Goal: Task Accomplishment & Management: Use online tool/utility

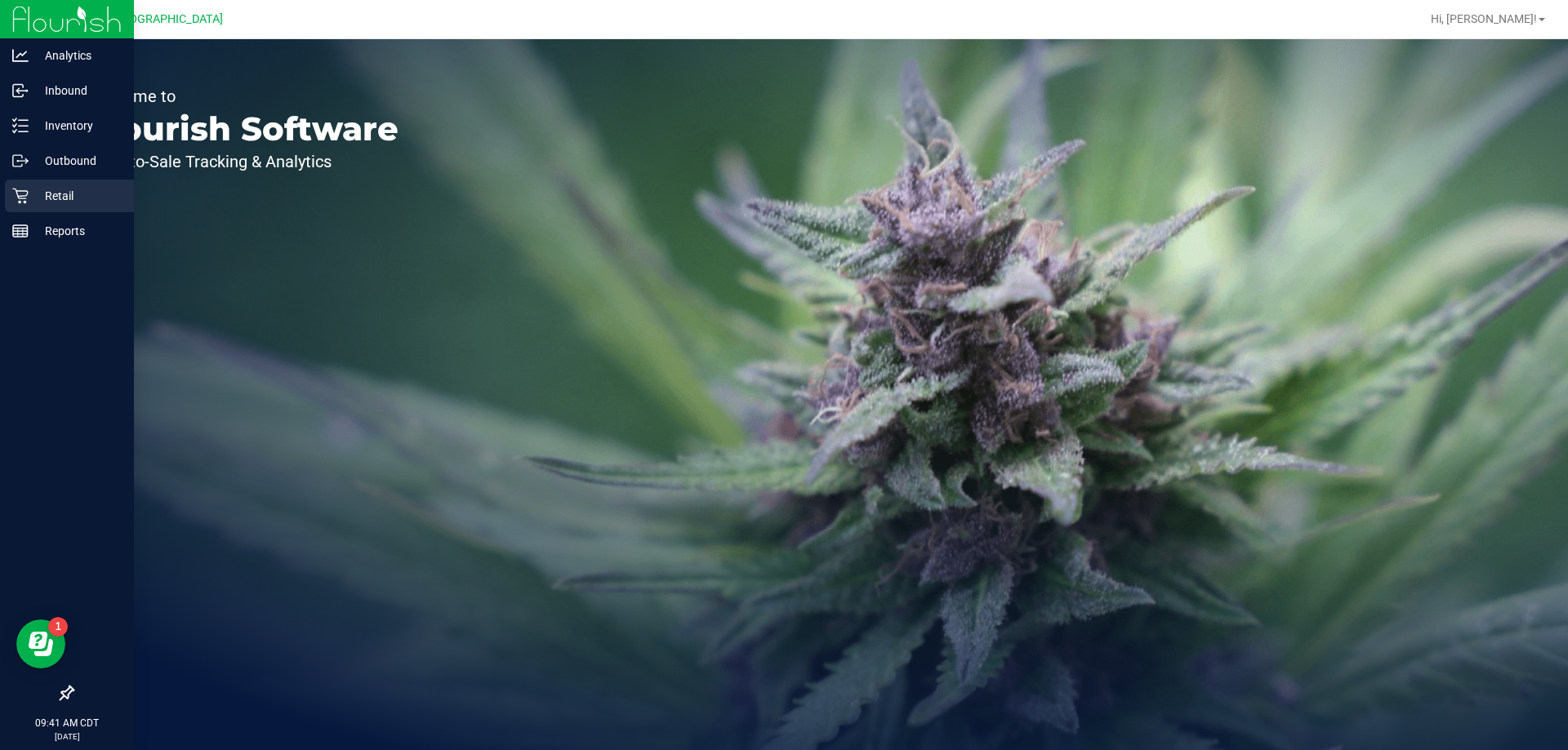
click at [79, 194] on p "Retail" at bounding box center [77, 196] width 98 height 20
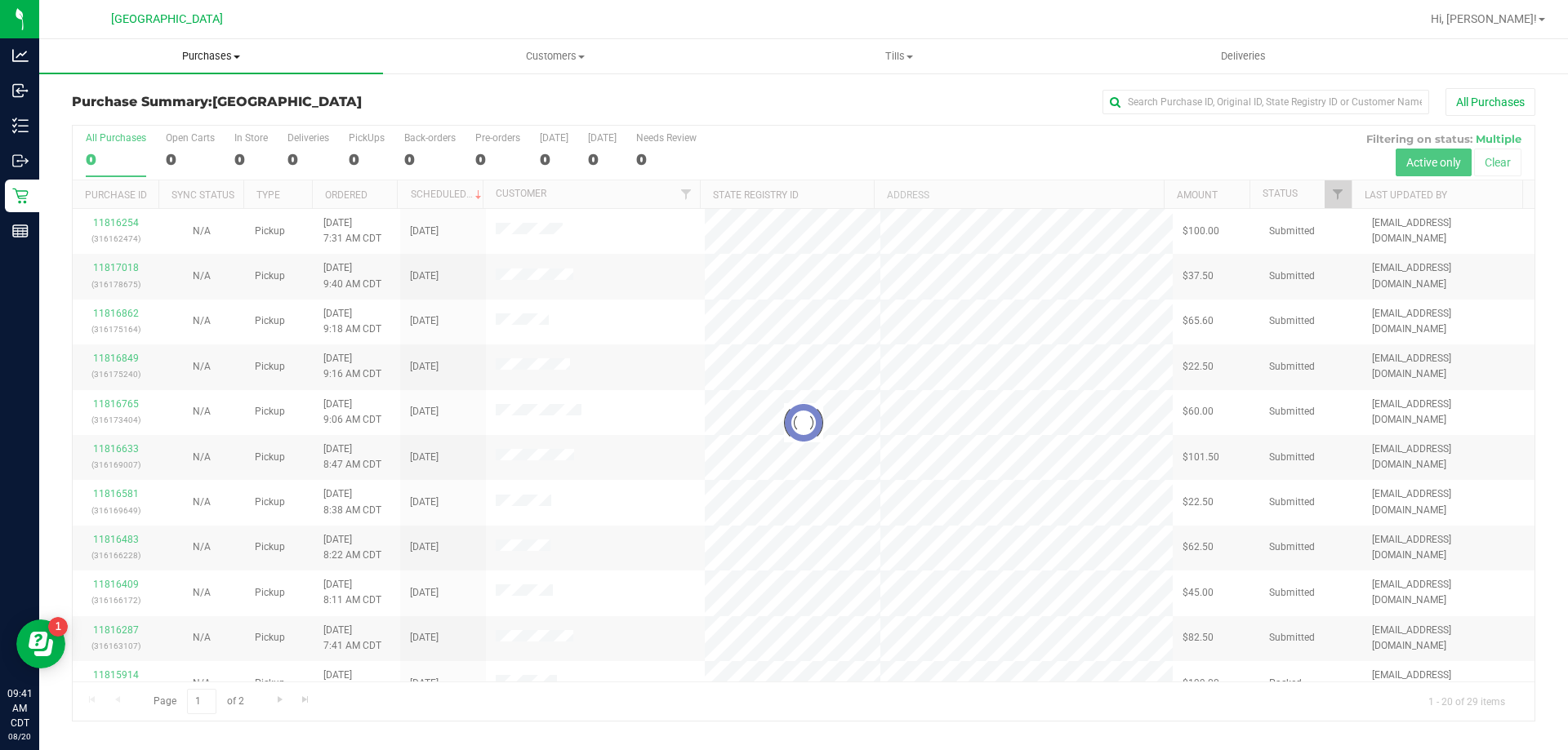
click at [210, 61] on span "Purchases" at bounding box center [212, 56] width 344 height 14
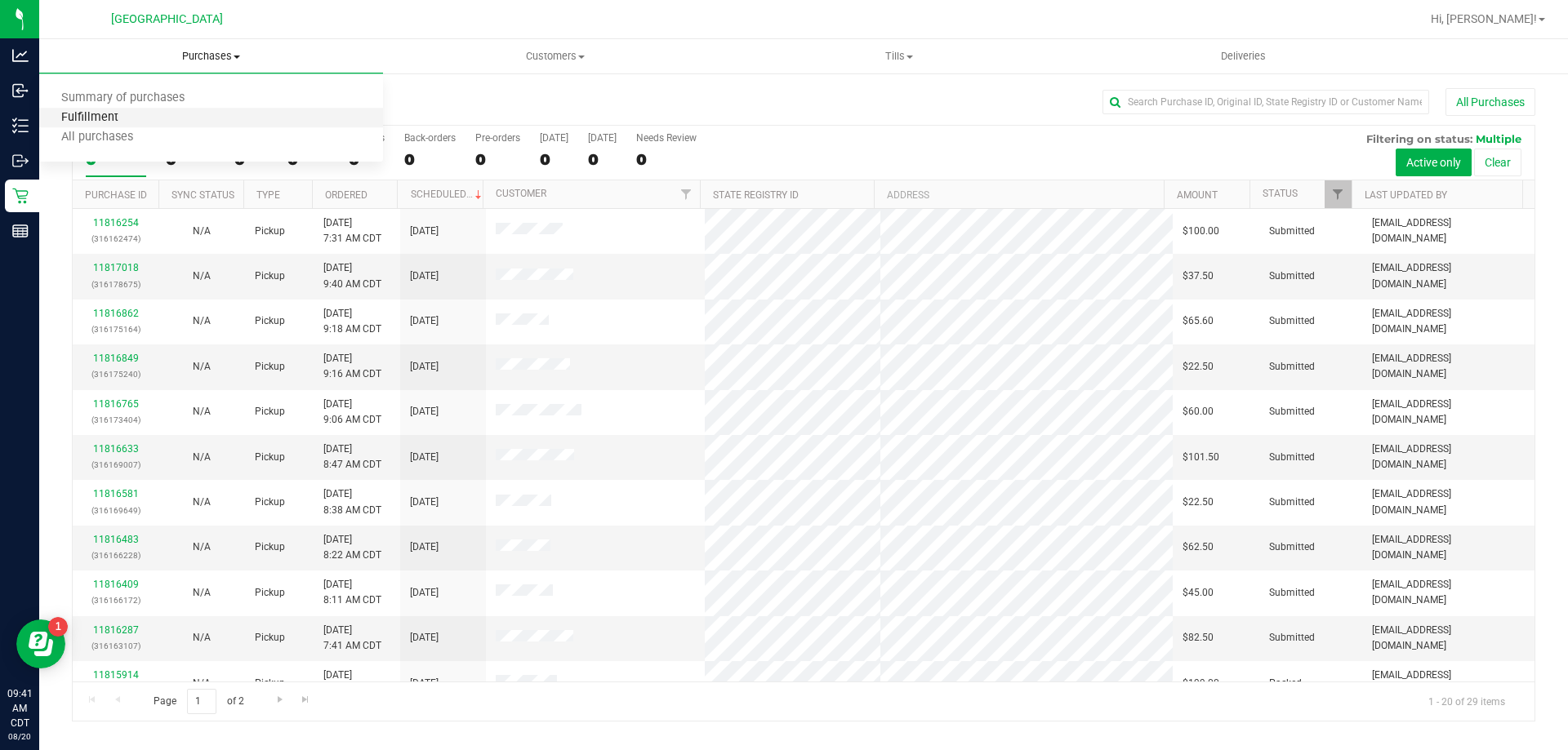
click at [106, 118] on span "Fulfillment" at bounding box center [90, 117] width 101 height 13
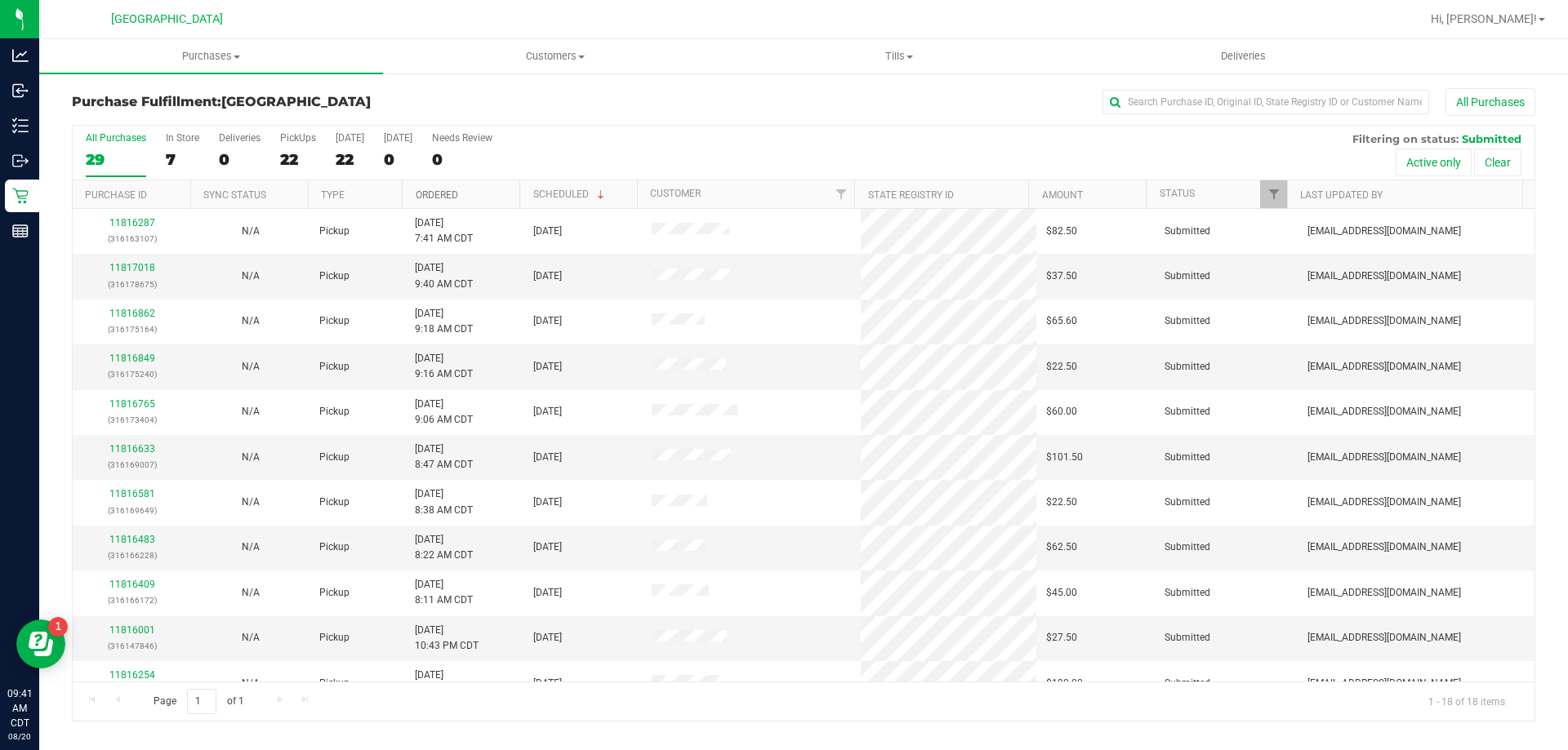
click at [433, 190] on link "Ordered" at bounding box center [437, 194] width 42 height 12
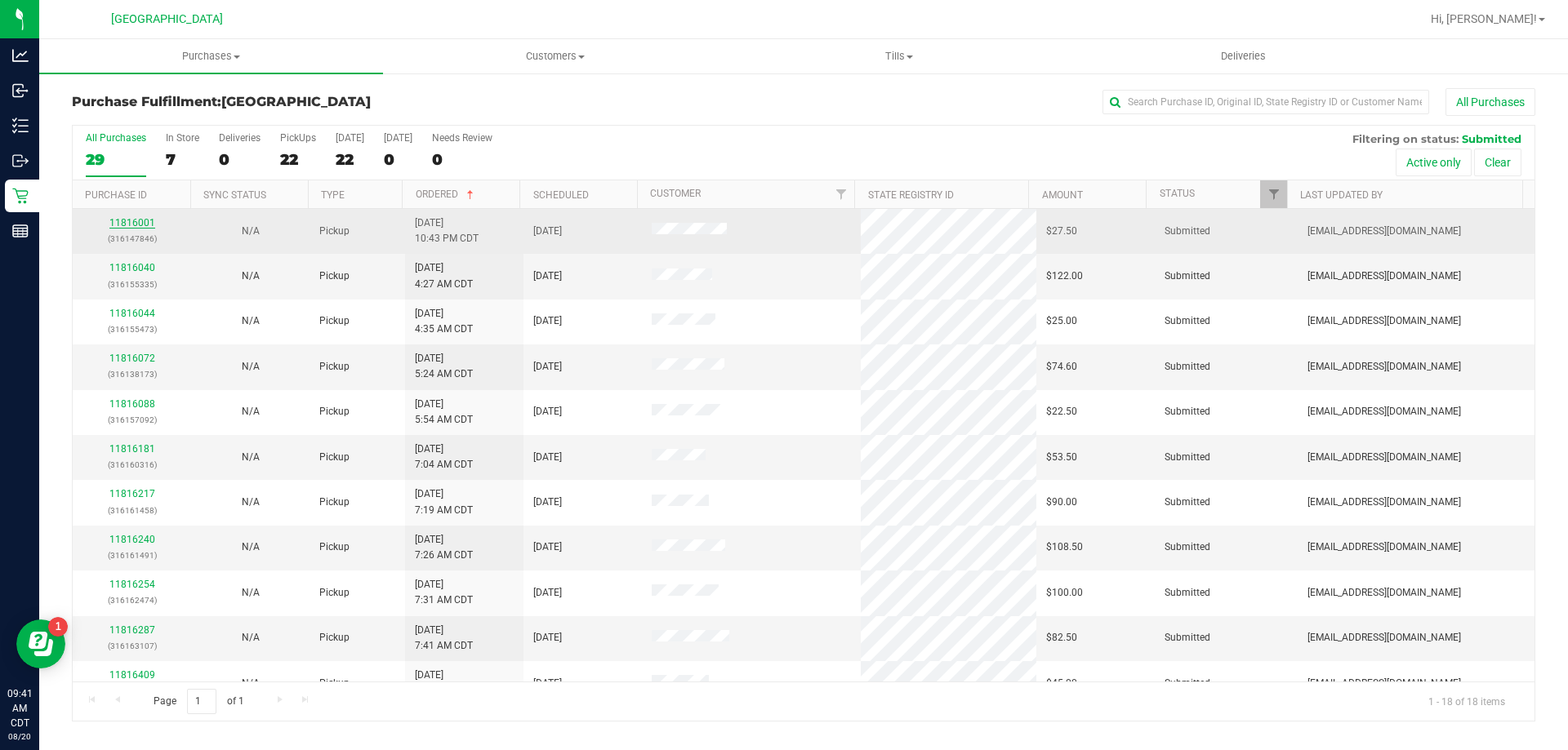
click at [139, 218] on link "11816001" at bounding box center [132, 222] width 46 height 12
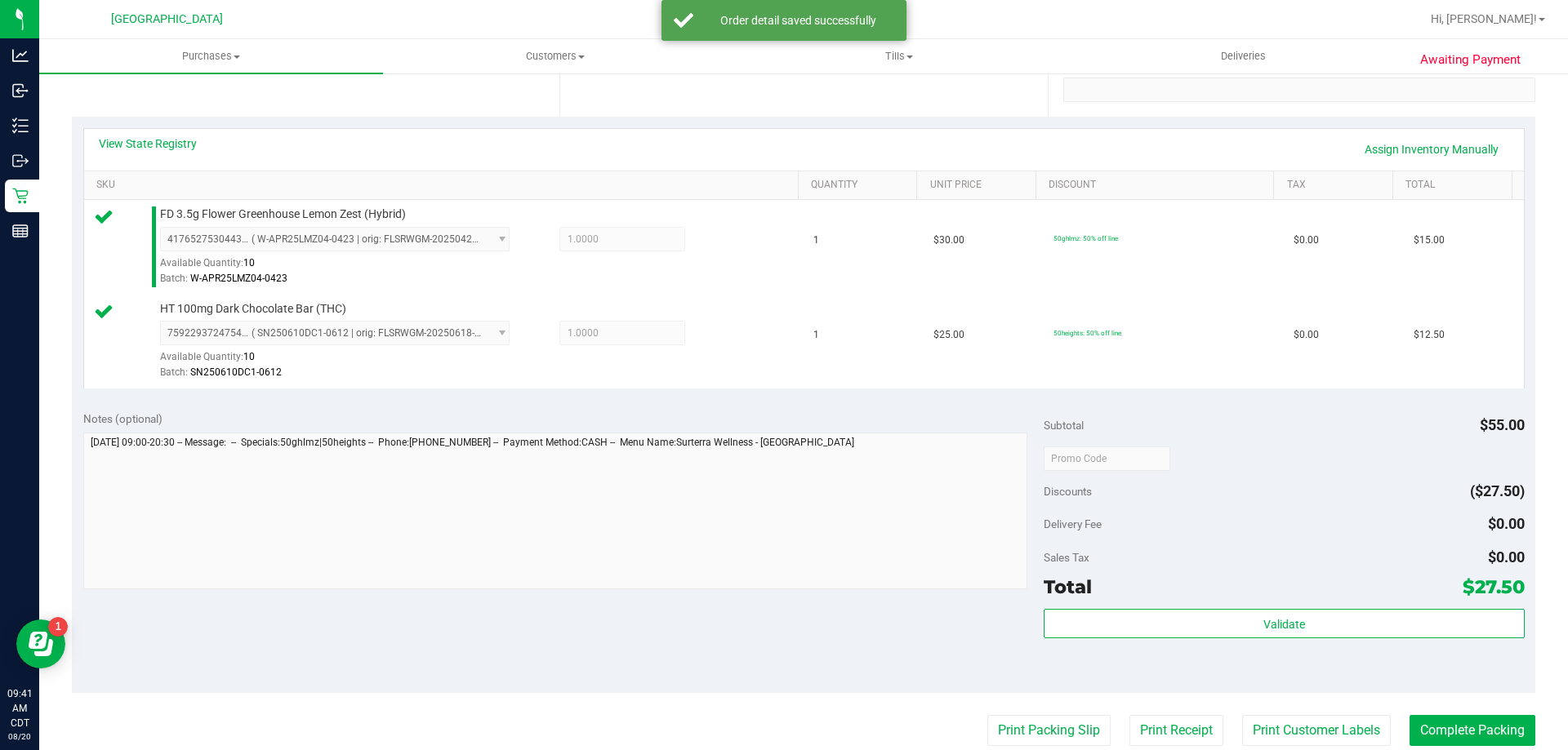
scroll to position [326, 0]
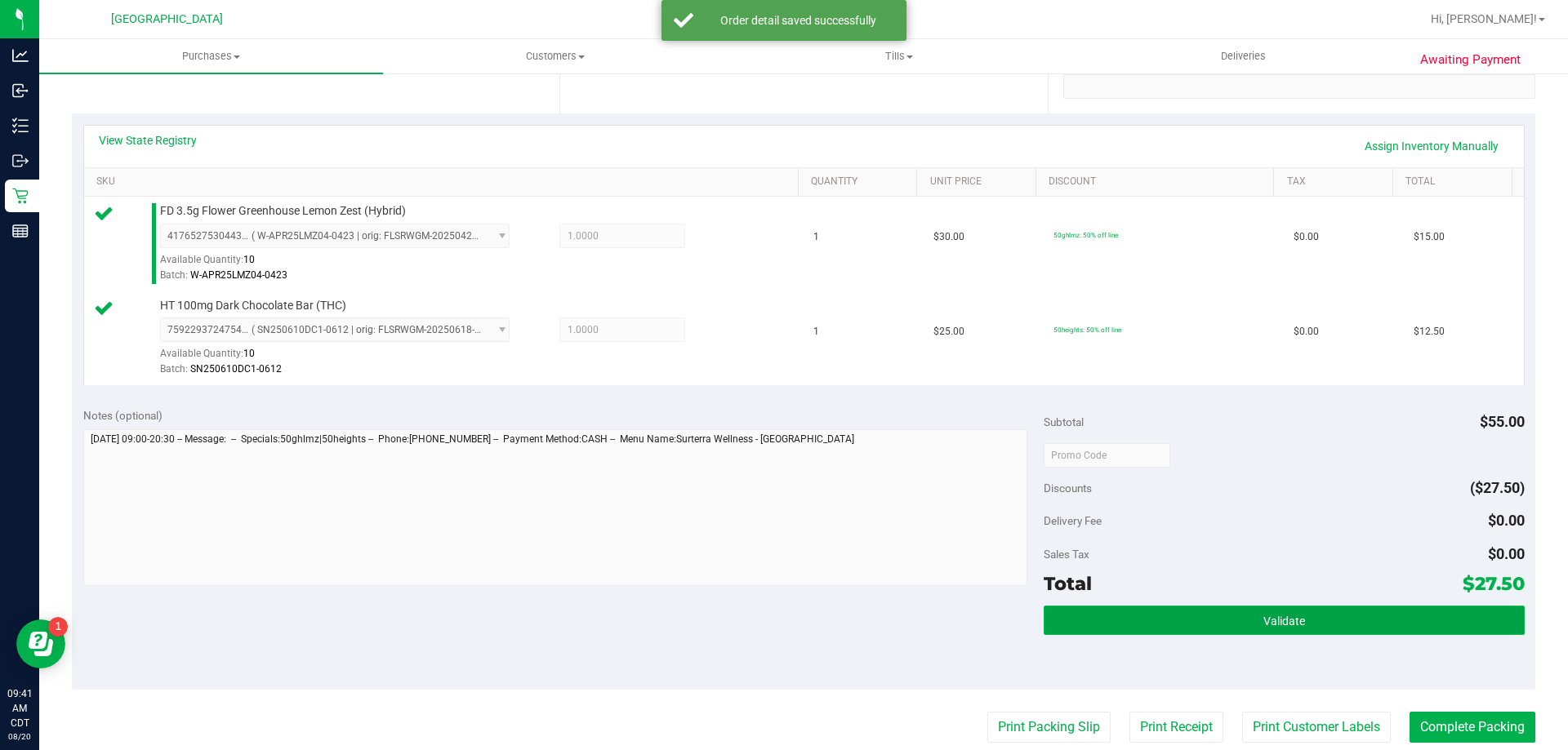
click at [1201, 629] on button "Validate" at bounding box center [1284, 620] width 481 height 30
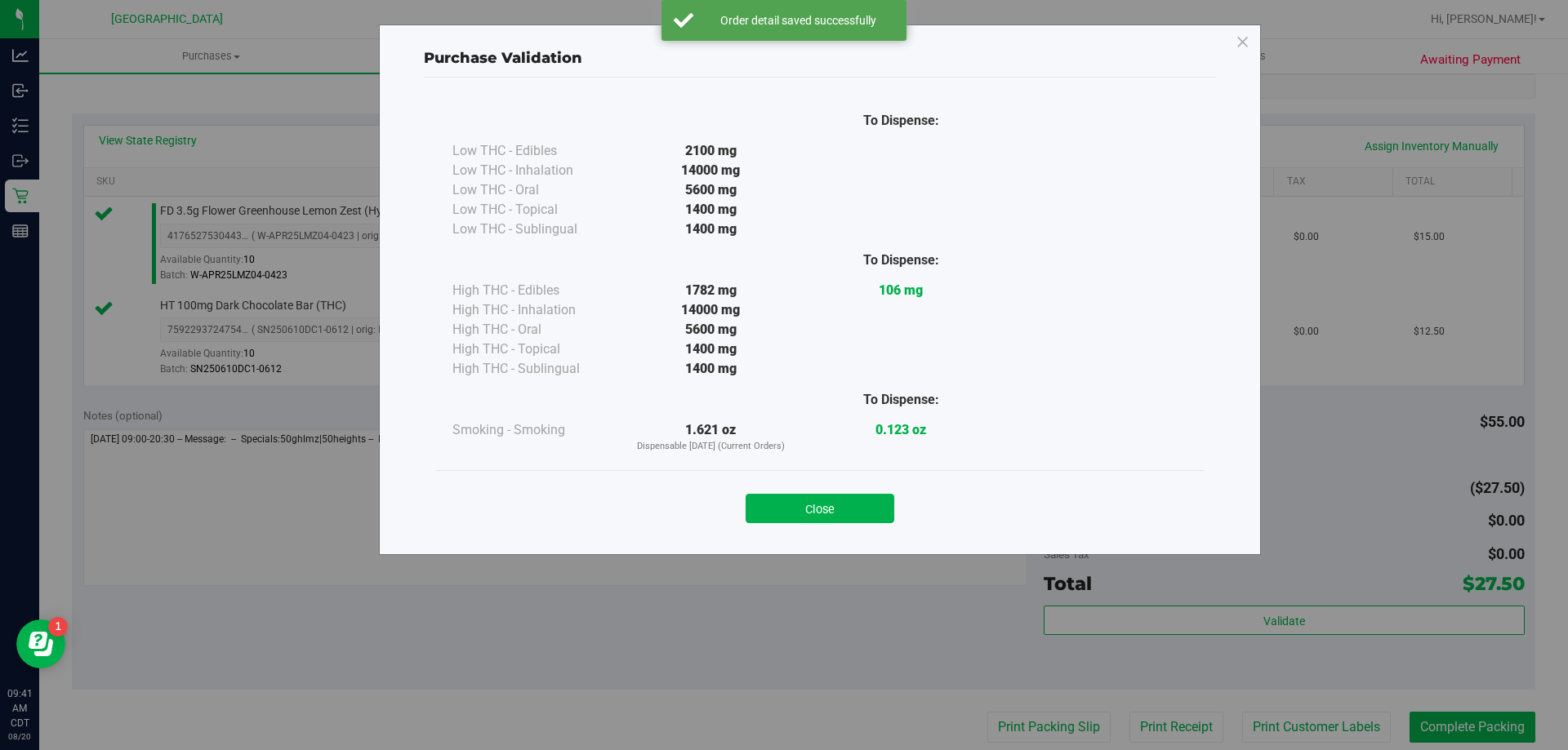
click at [795, 479] on div "Close" at bounding box center [820, 504] width 767 height 66
click at [796, 492] on div "Close" at bounding box center [819, 504] width 743 height 41
click at [795, 500] on button "Close" at bounding box center [820, 508] width 149 height 30
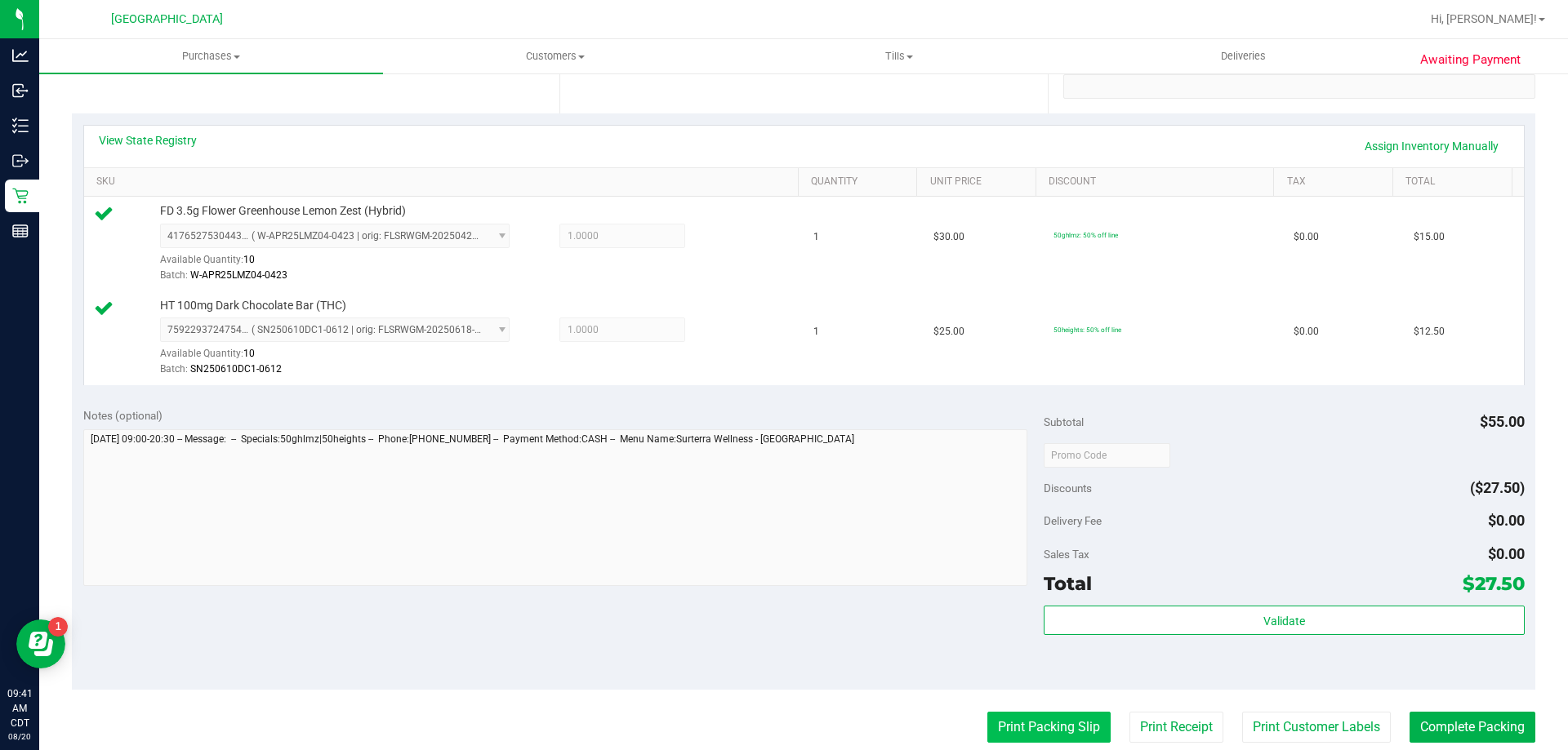
click at [1066, 730] on button "Print Packing Slip" at bounding box center [1050, 727] width 124 height 31
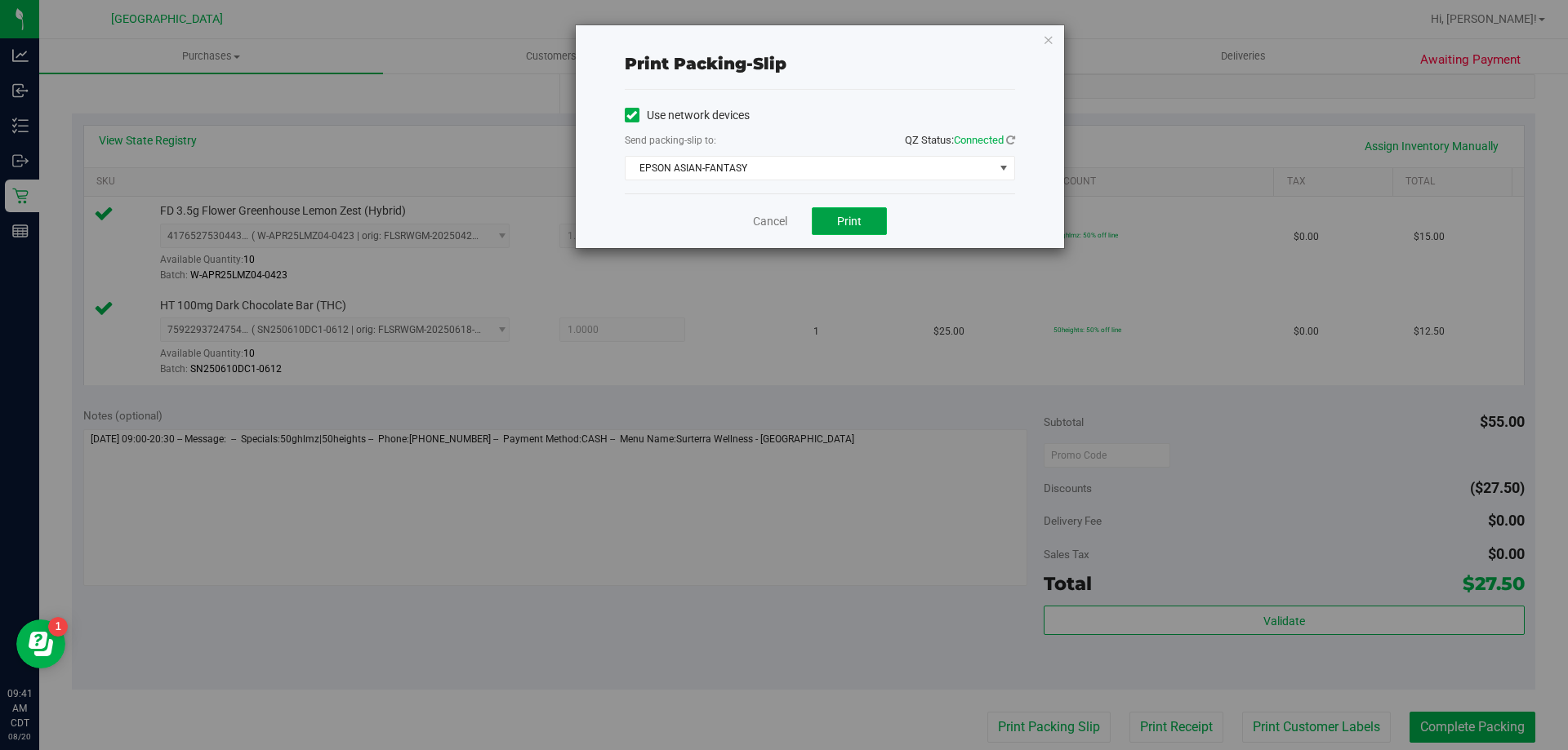
click at [848, 228] on button "Print" at bounding box center [850, 220] width 75 height 28
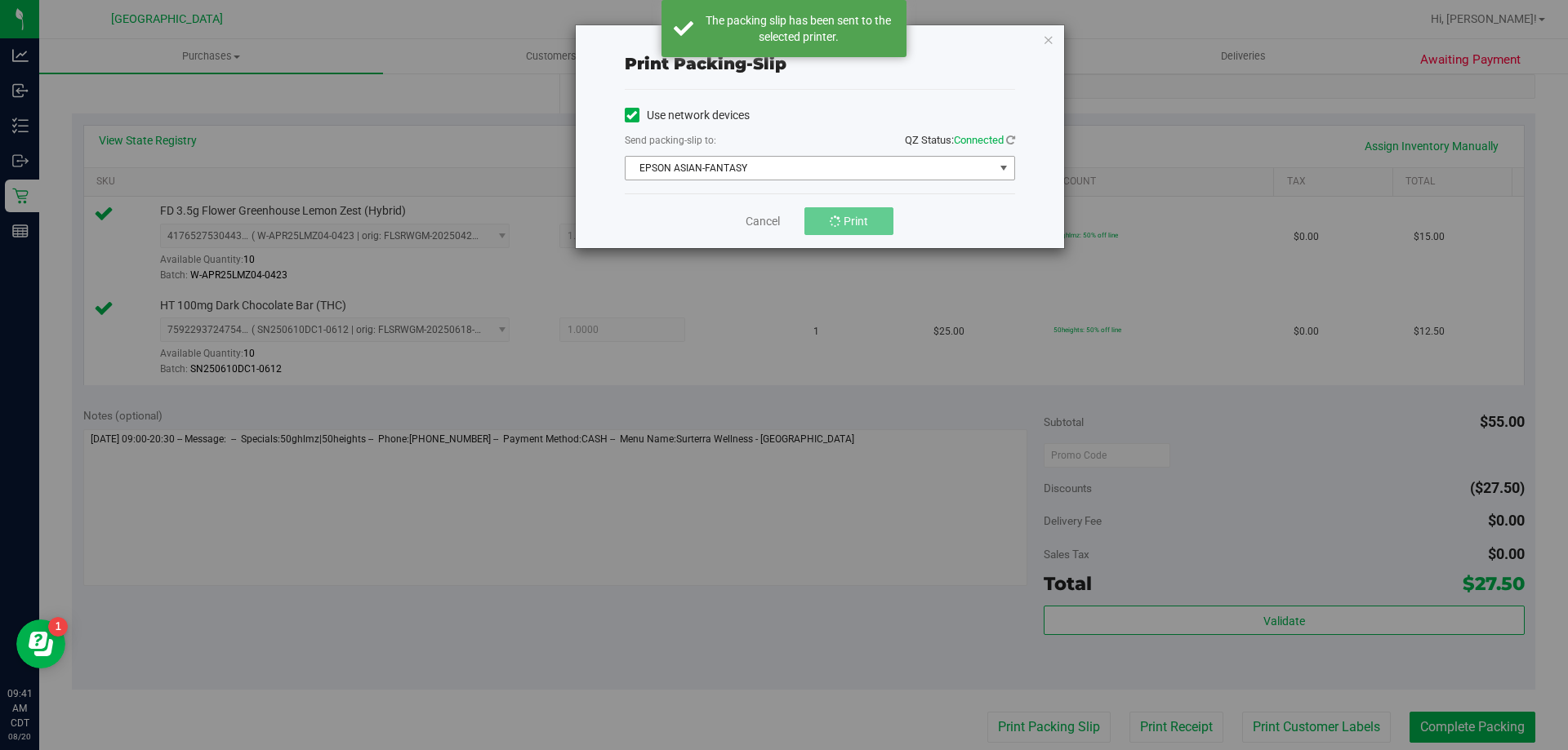
click at [773, 174] on span "EPSON ASIAN-FANTASY" at bounding box center [810, 168] width 368 height 23
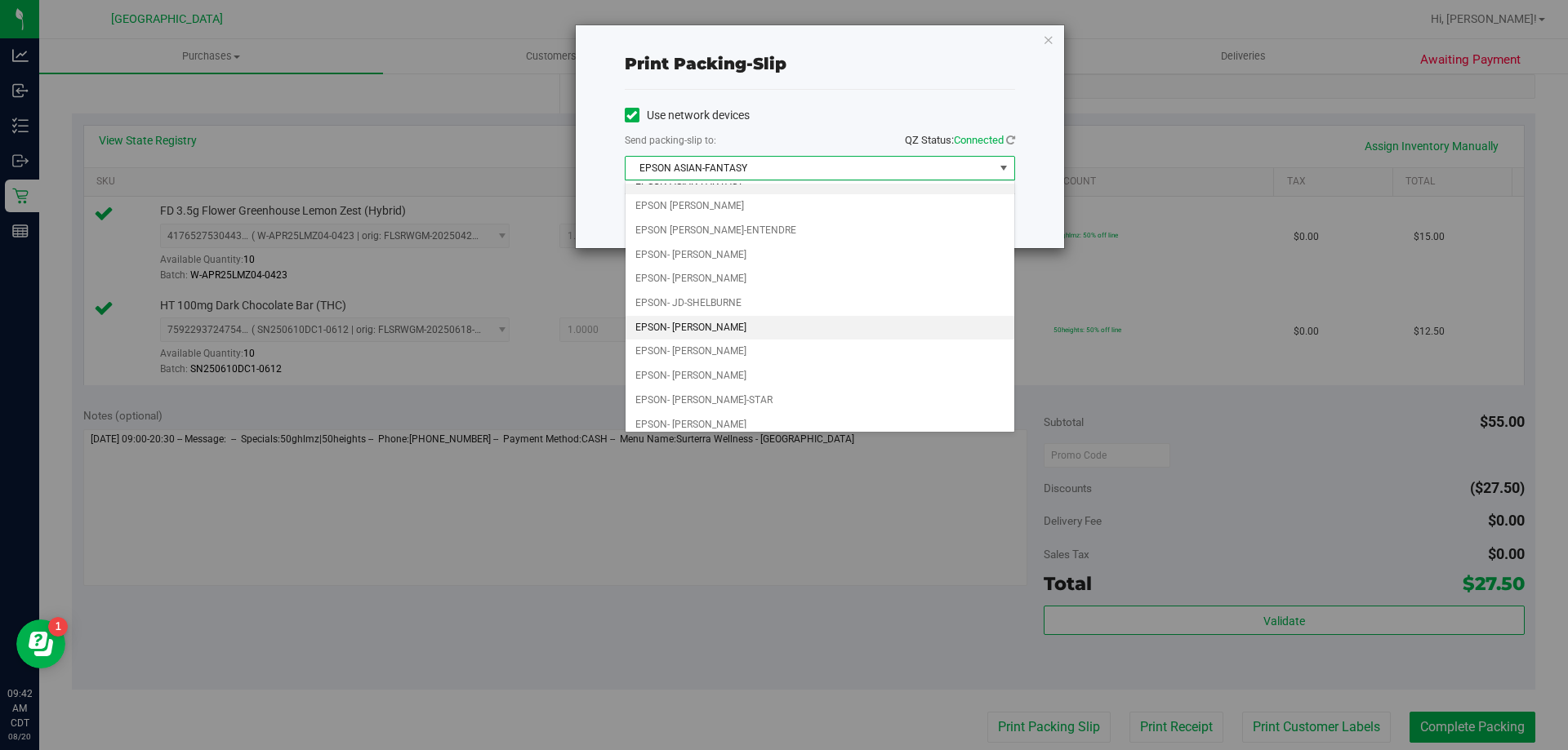
scroll to position [0, 0]
click at [742, 323] on li "EPSON- JD-SHELBURNE" at bounding box center [820, 317] width 389 height 24
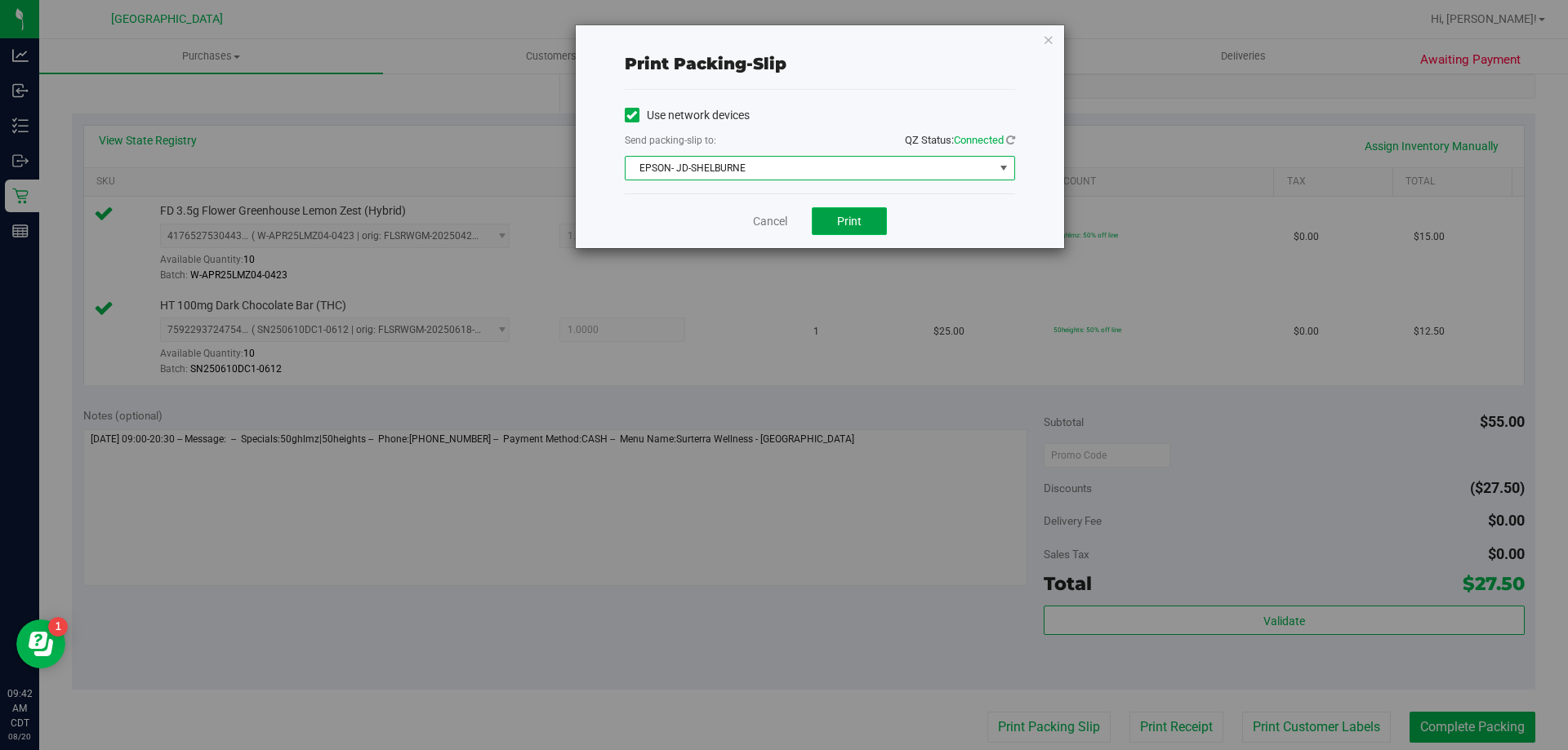
click at [830, 216] on button "Print" at bounding box center [850, 220] width 75 height 28
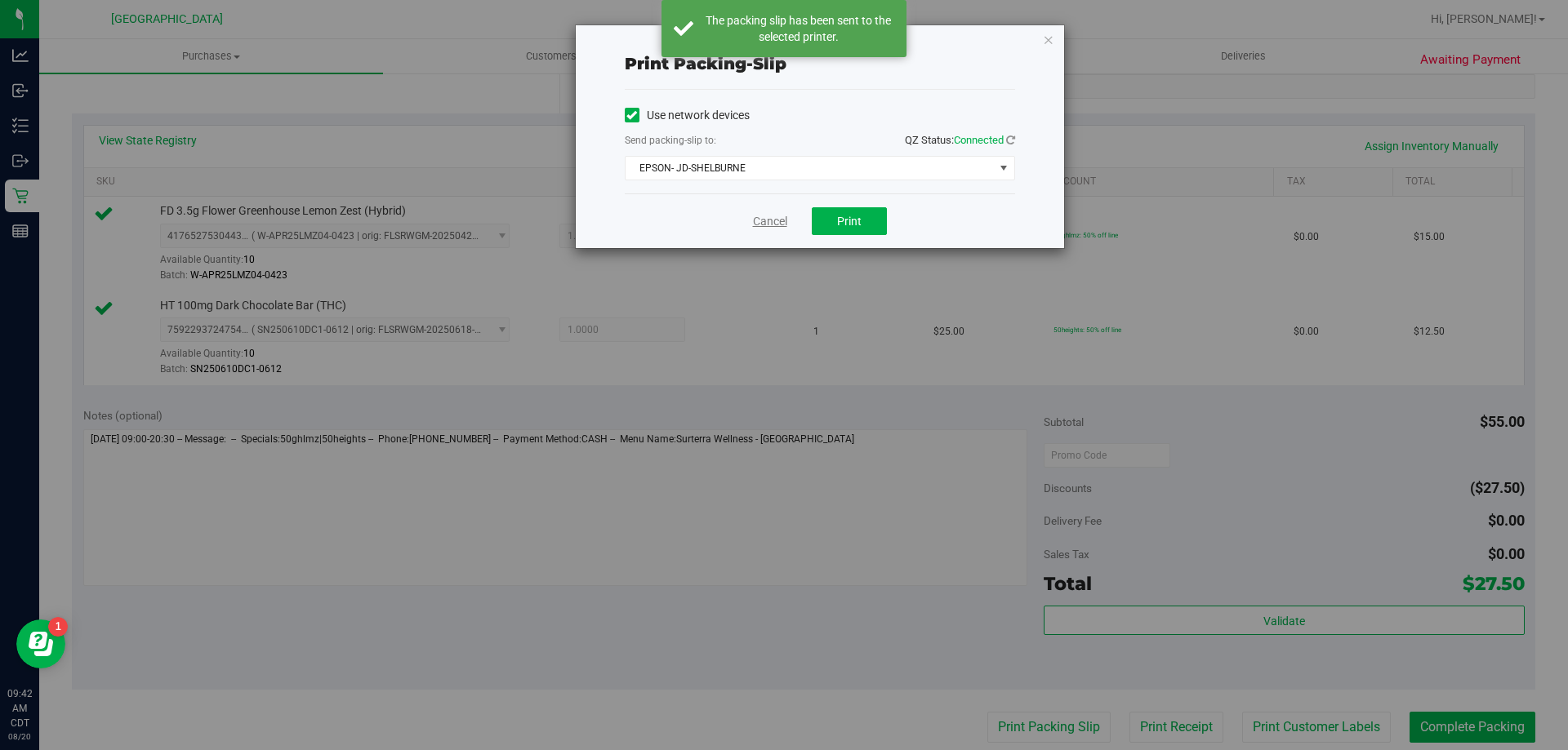
click at [780, 225] on link "Cancel" at bounding box center [770, 221] width 34 height 17
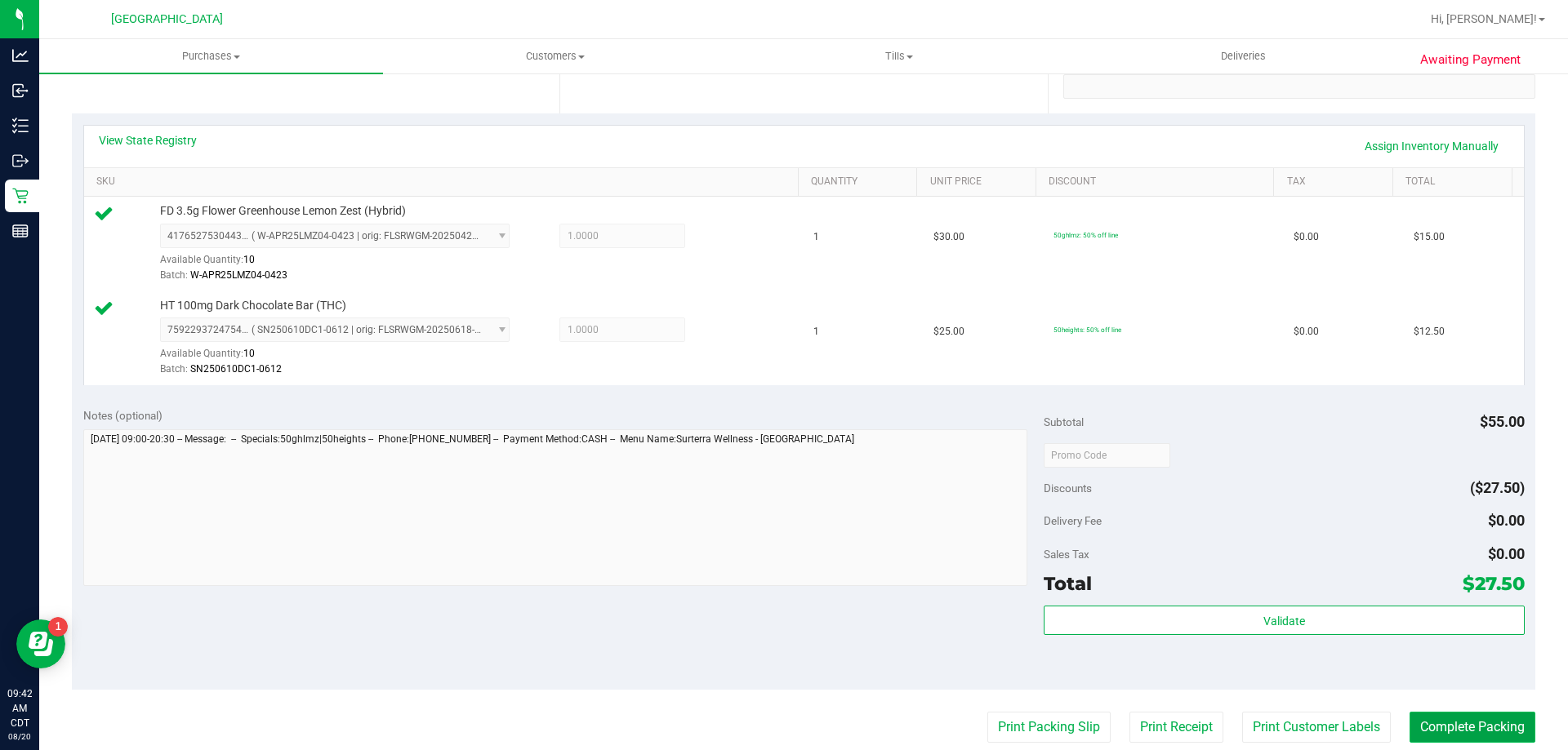
click at [1451, 713] on button "Complete Packing" at bounding box center [1473, 727] width 126 height 31
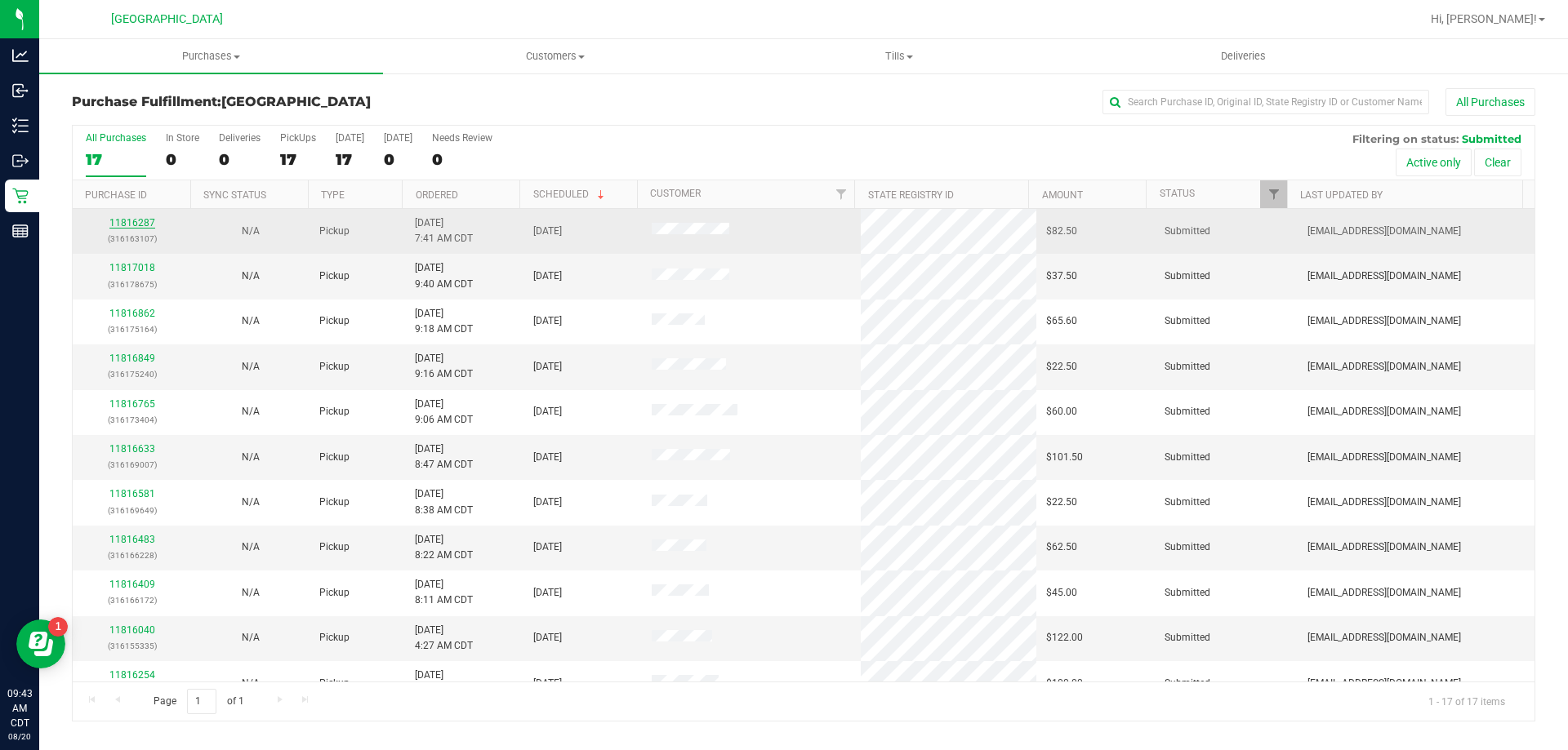
click at [132, 224] on link "11816287" at bounding box center [132, 222] width 46 height 12
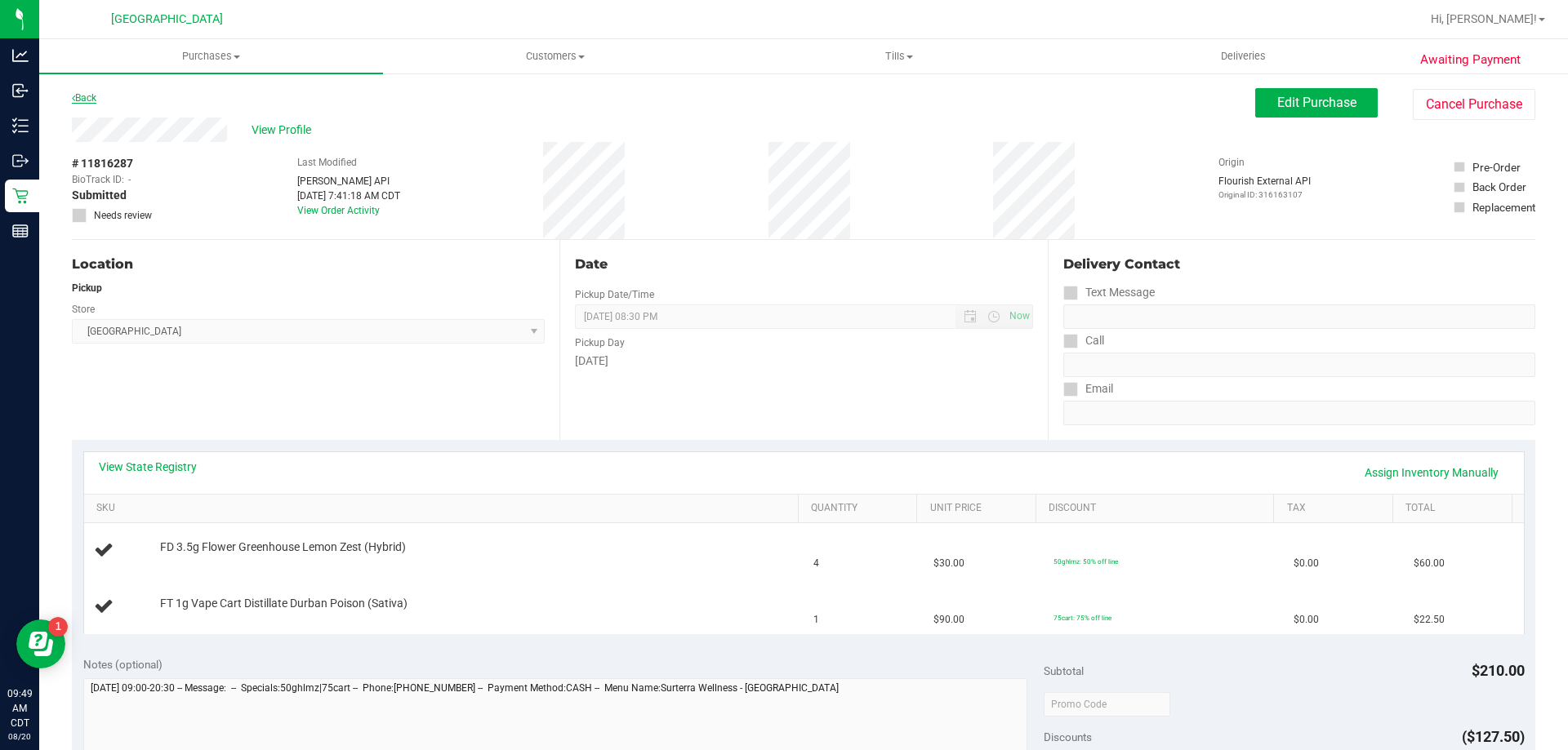
click at [90, 101] on link "Back" at bounding box center [83, 98] width 24 height 12
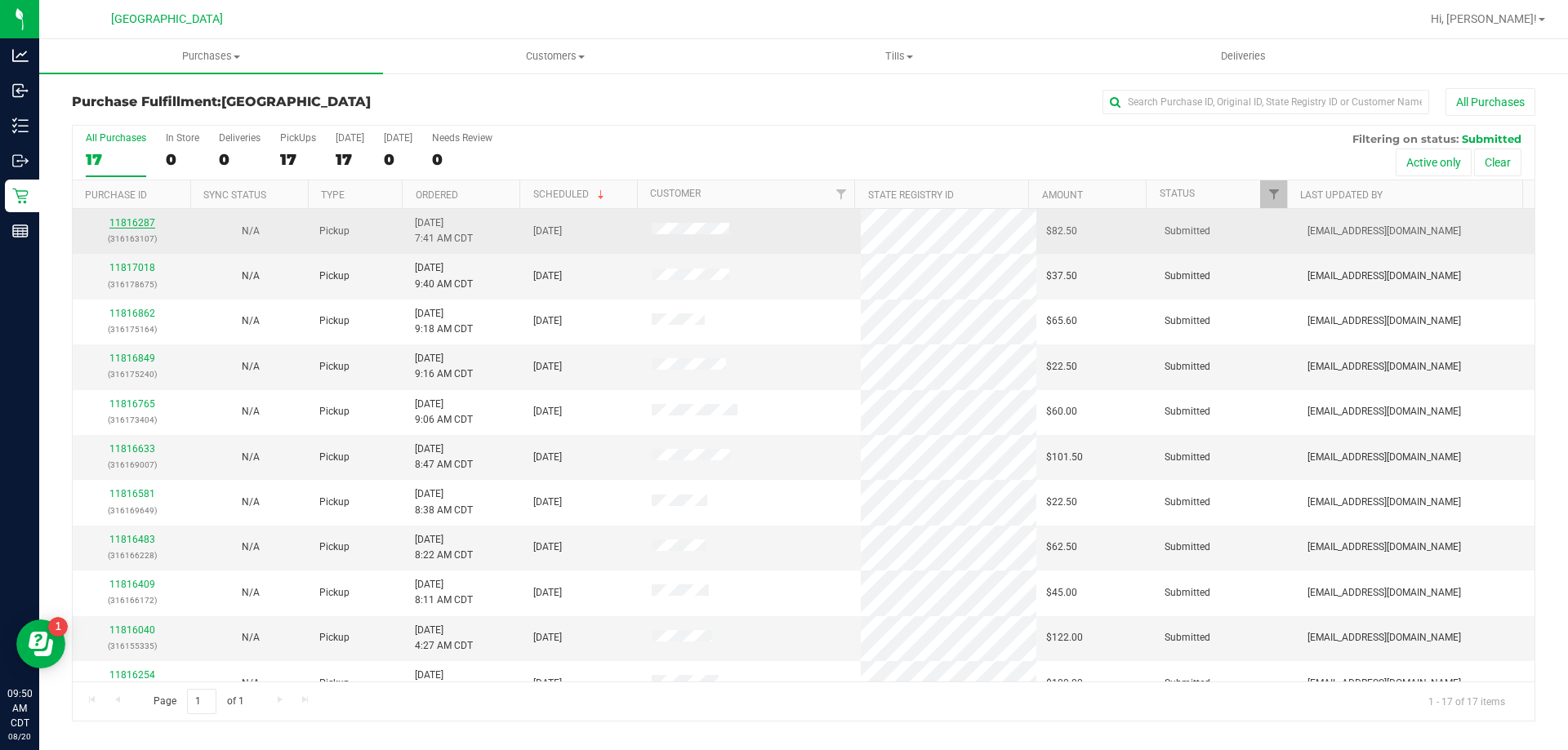
click at [135, 225] on link "11816287" at bounding box center [132, 222] width 46 height 12
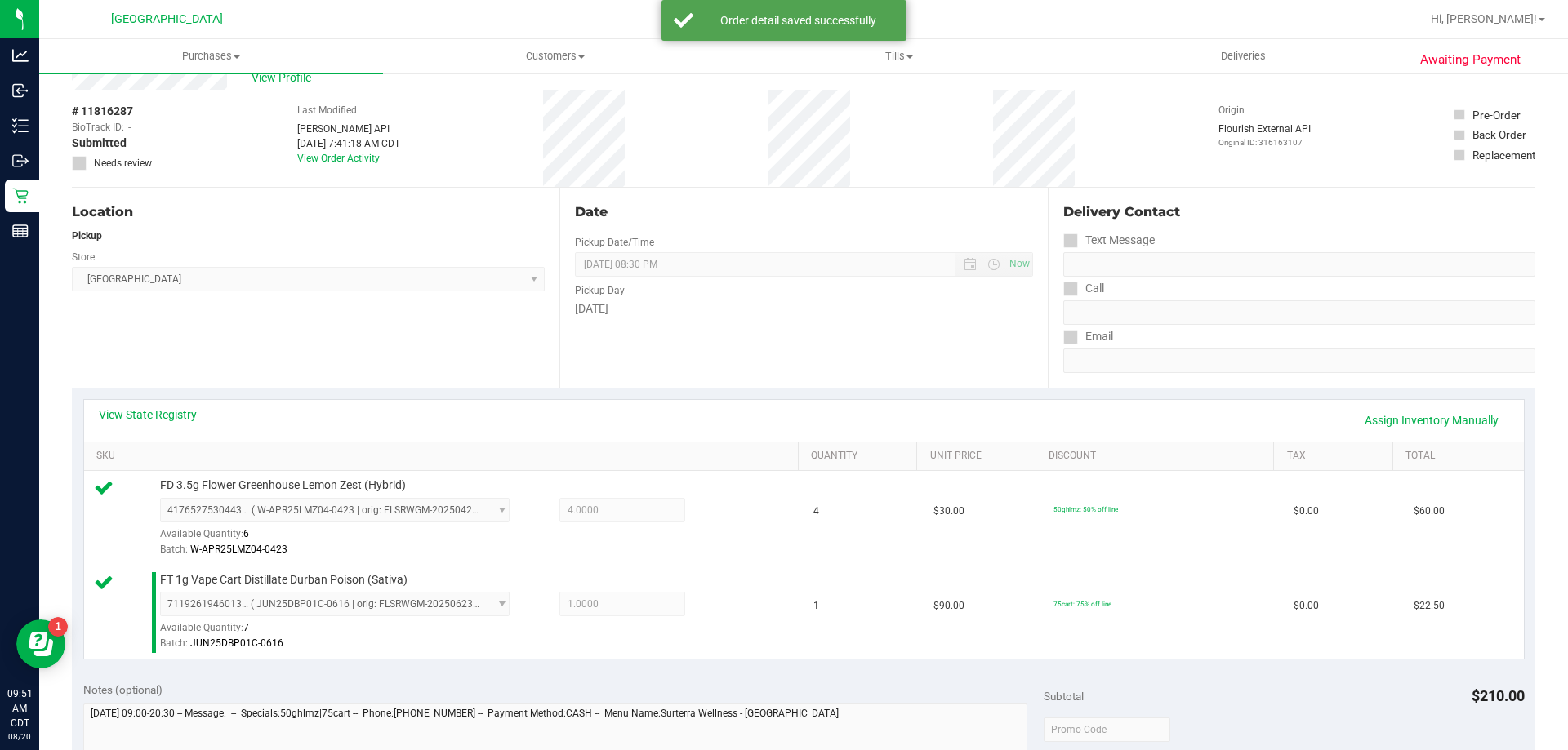
scroll to position [490, 0]
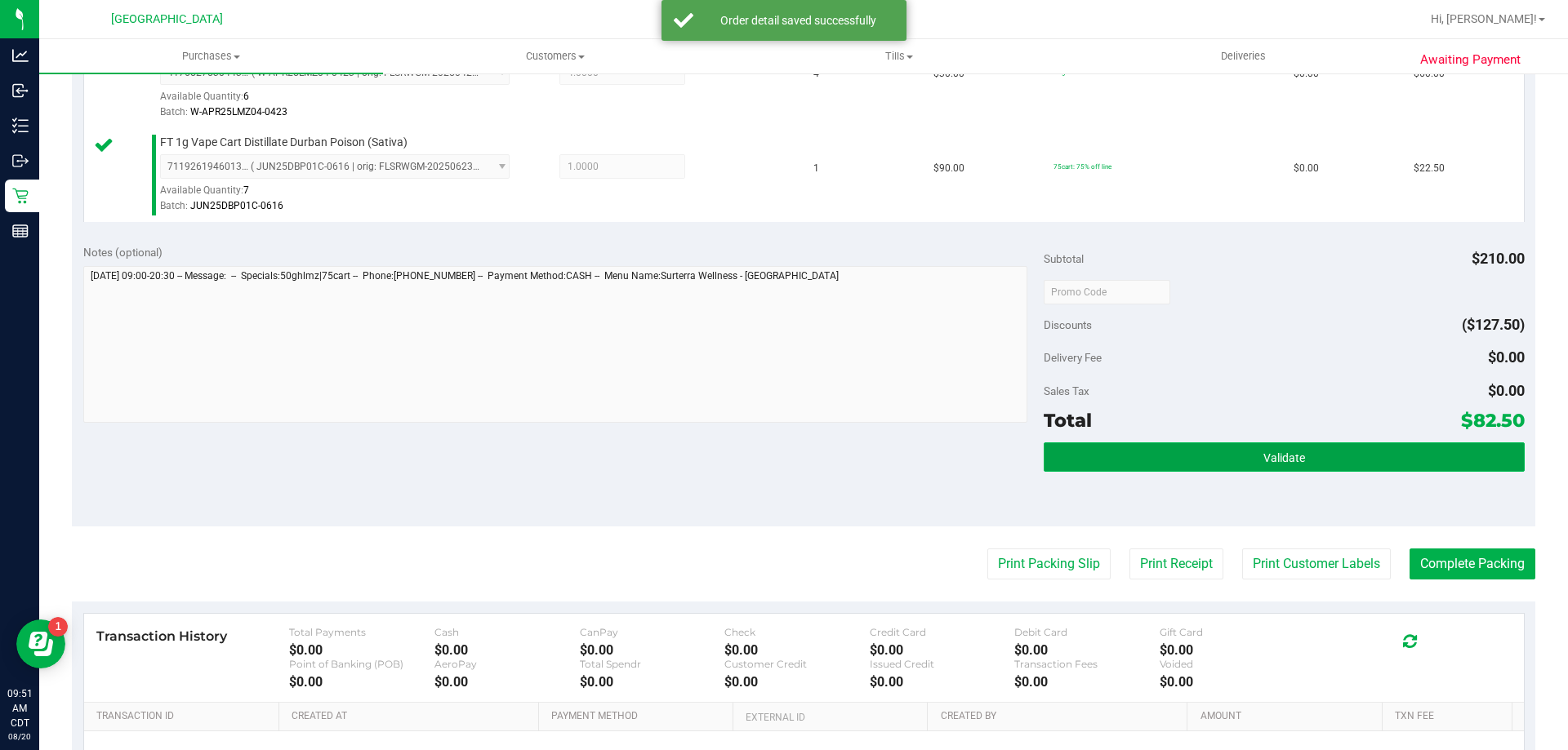
click at [1275, 459] on span "Validate" at bounding box center [1284, 458] width 41 height 13
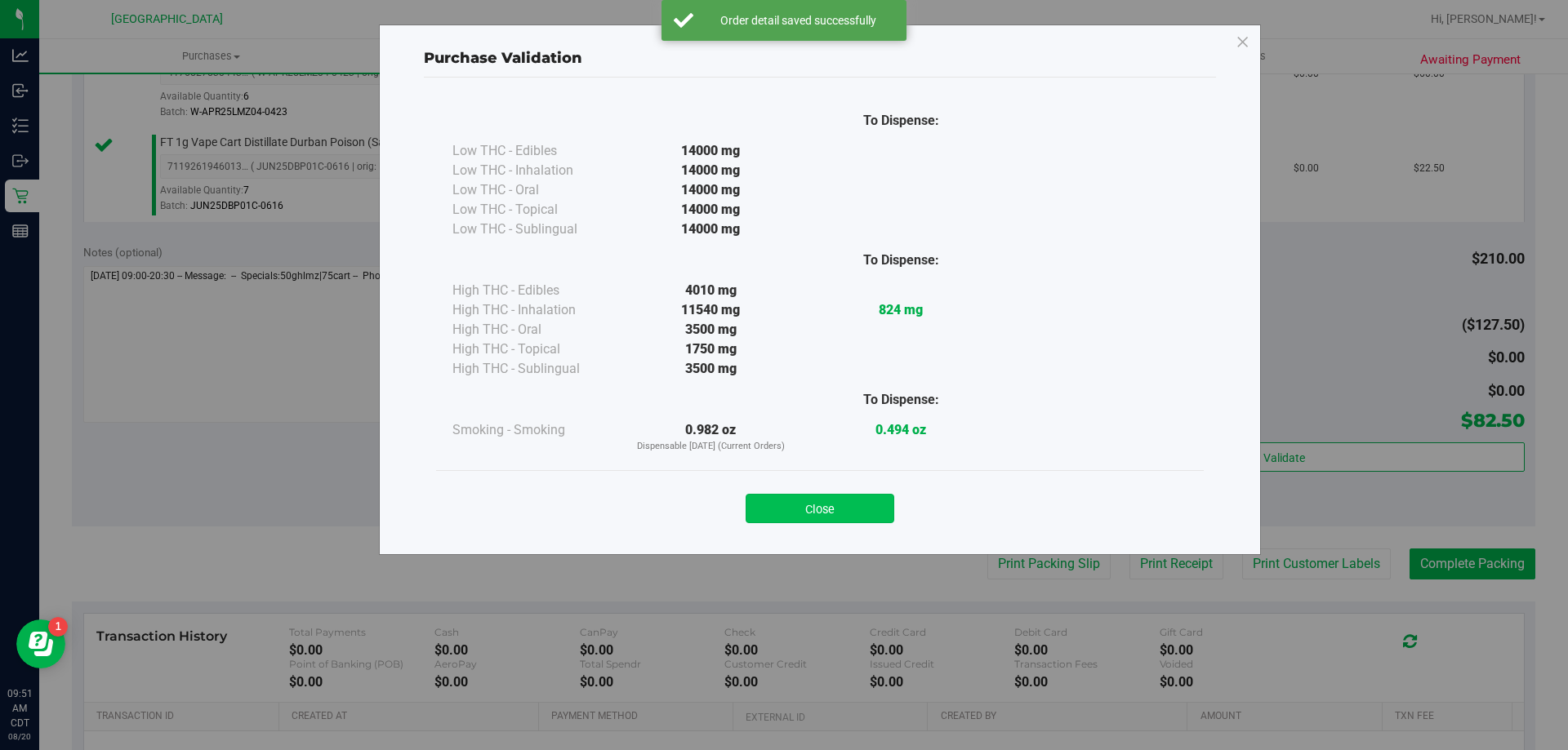
click at [882, 502] on button "Close" at bounding box center [820, 508] width 149 height 30
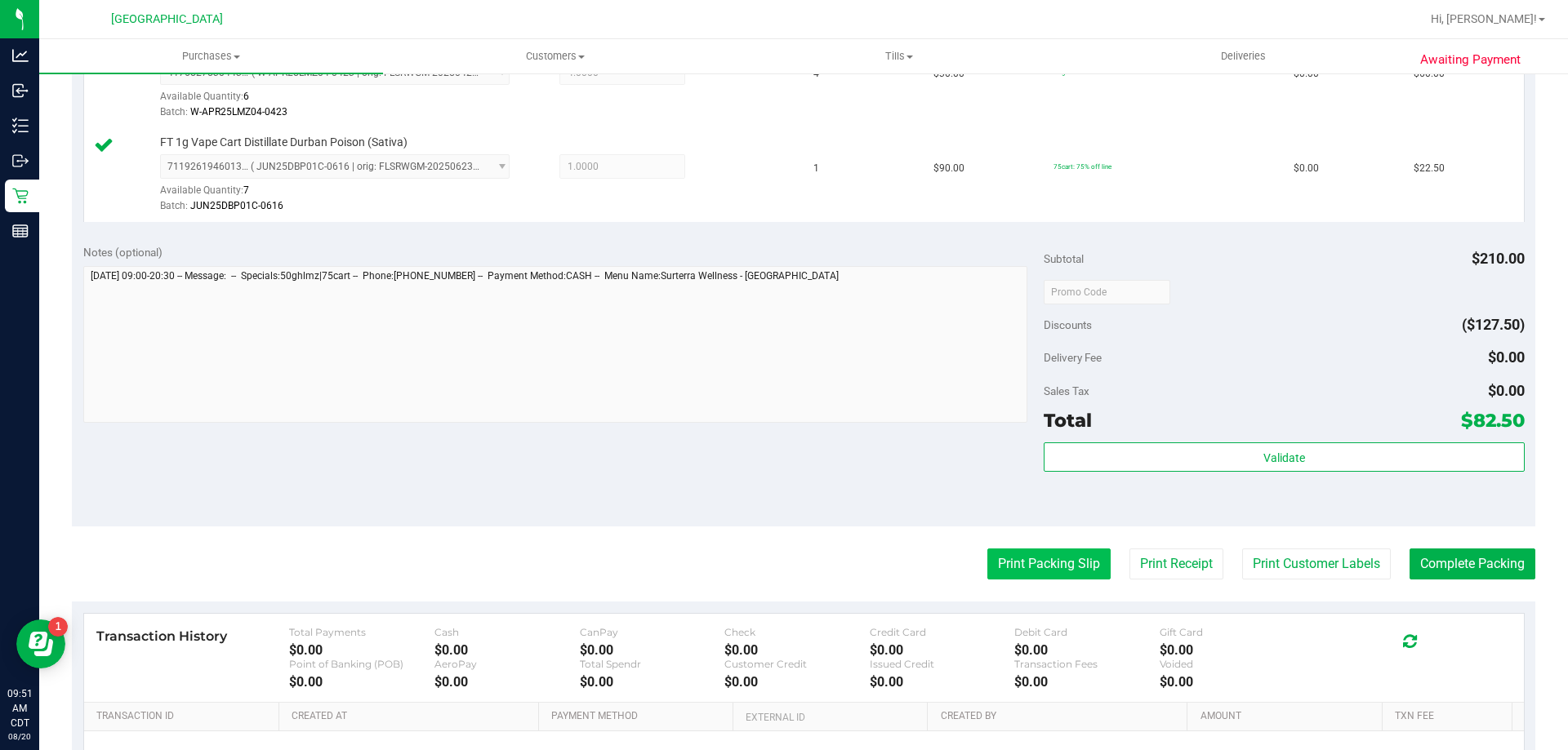
click at [993, 572] on button "Print Packing Slip" at bounding box center [1050, 564] width 124 height 31
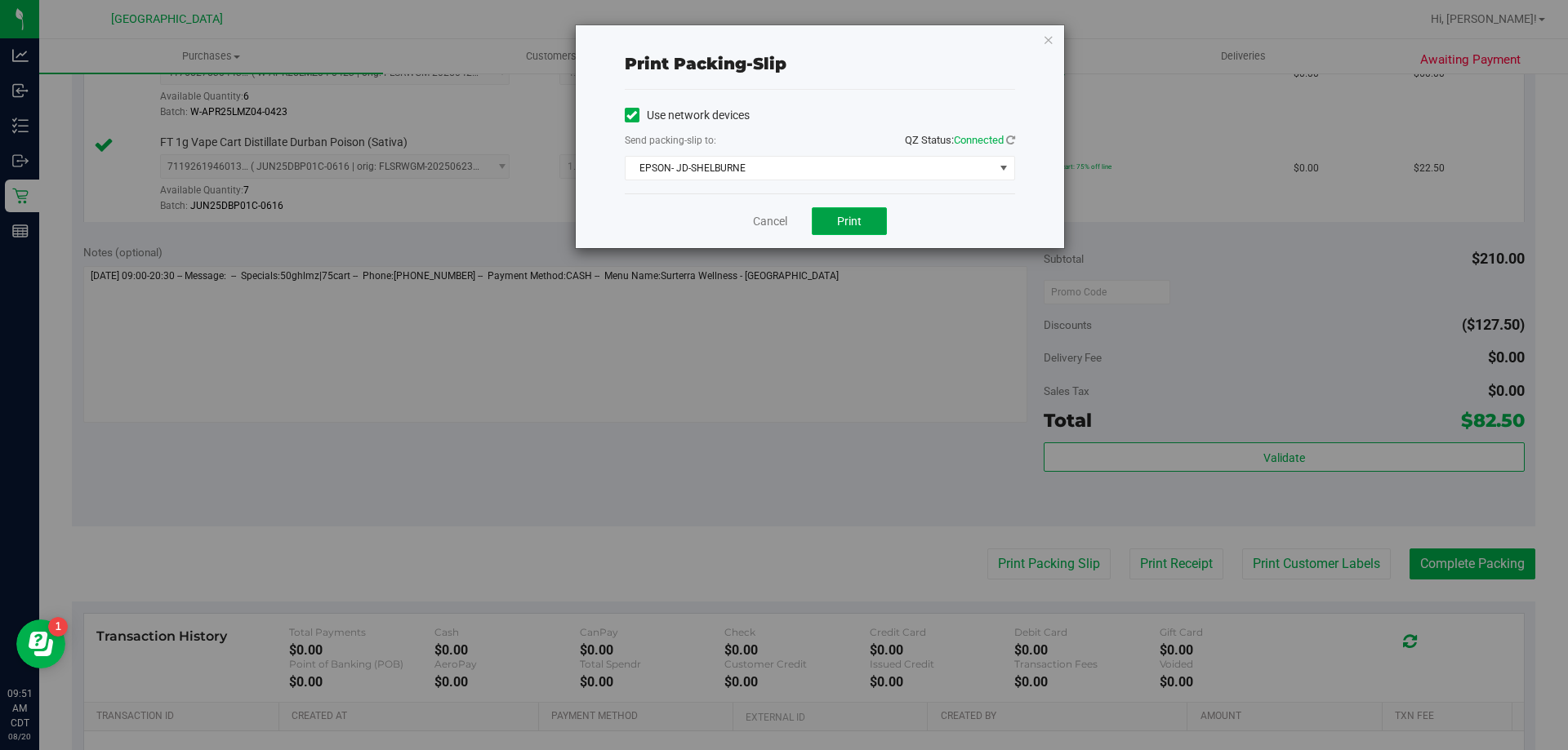
click at [827, 222] on button "Print" at bounding box center [850, 220] width 75 height 28
click at [760, 219] on link "Cancel" at bounding box center [770, 221] width 34 height 17
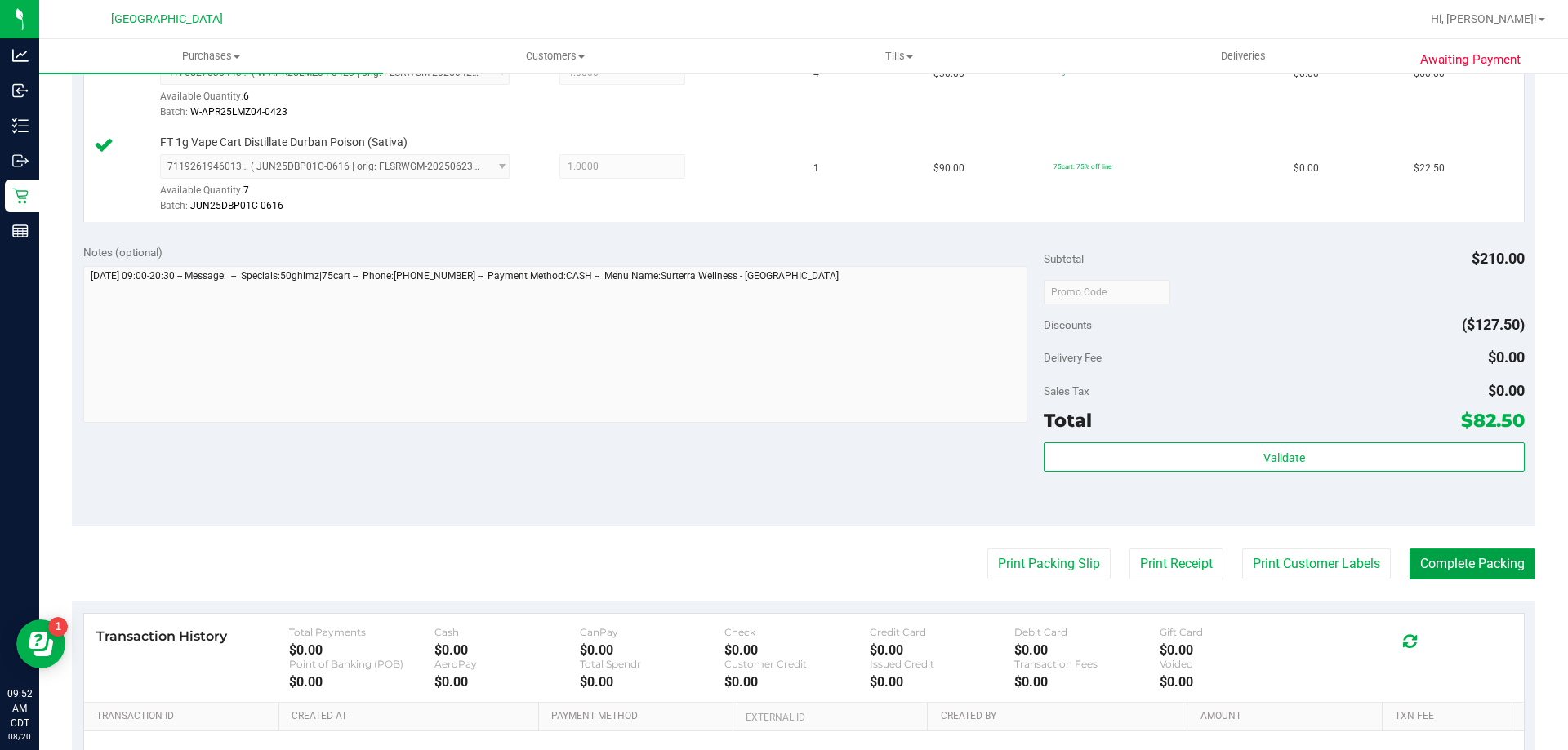
click at [1420, 565] on button "Complete Packing" at bounding box center [1473, 564] width 126 height 31
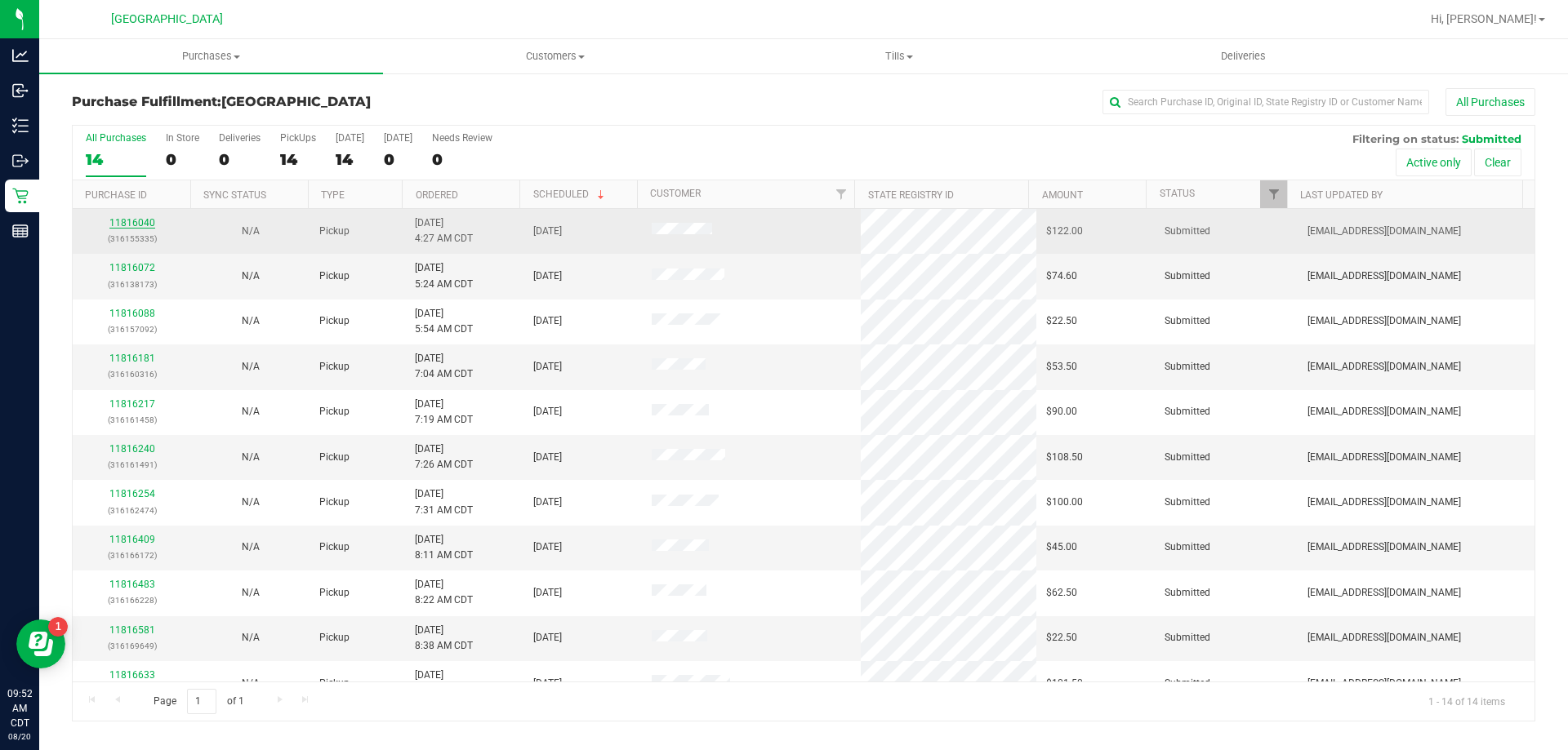
click at [117, 222] on link "11816040" at bounding box center [132, 222] width 46 height 12
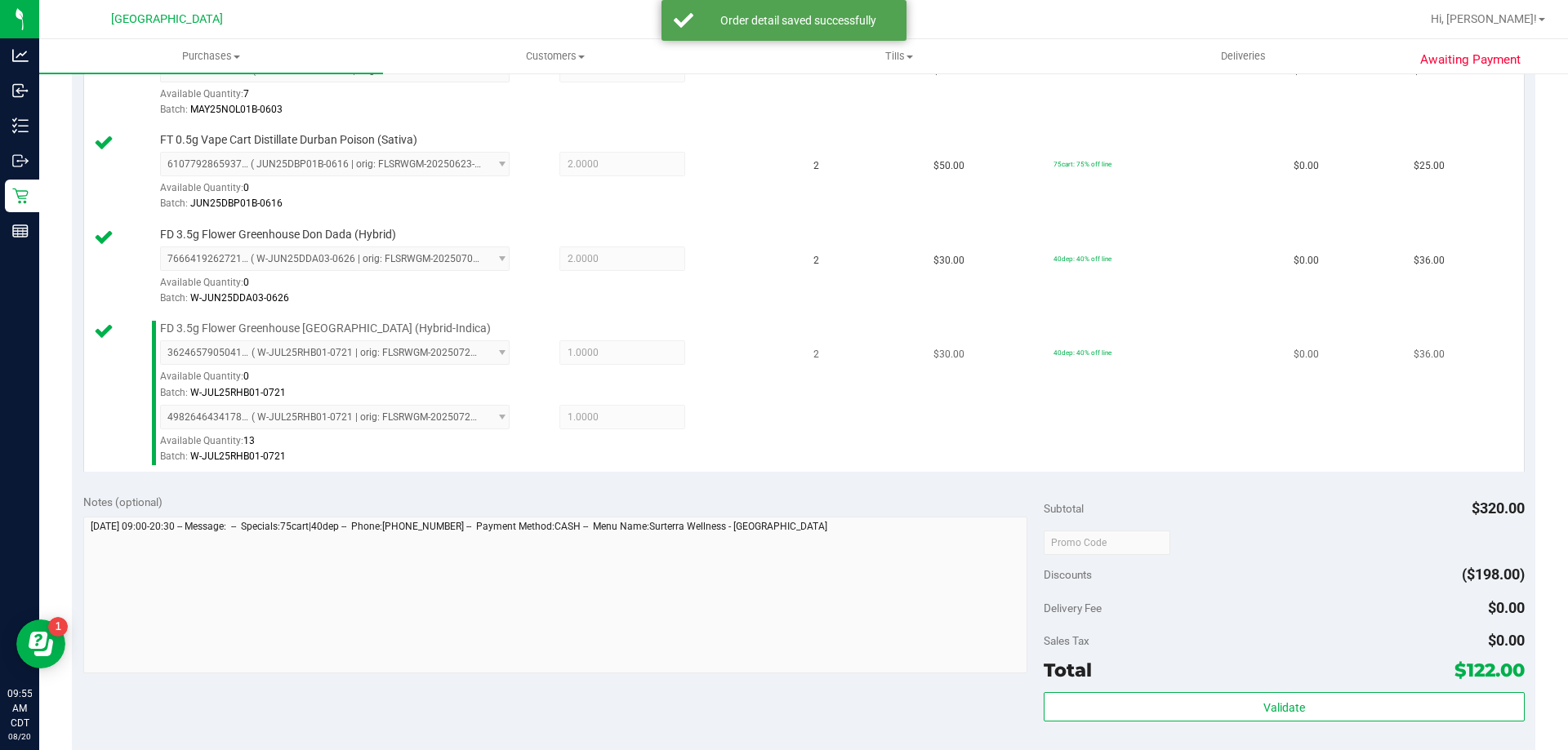
scroll to position [572, 0]
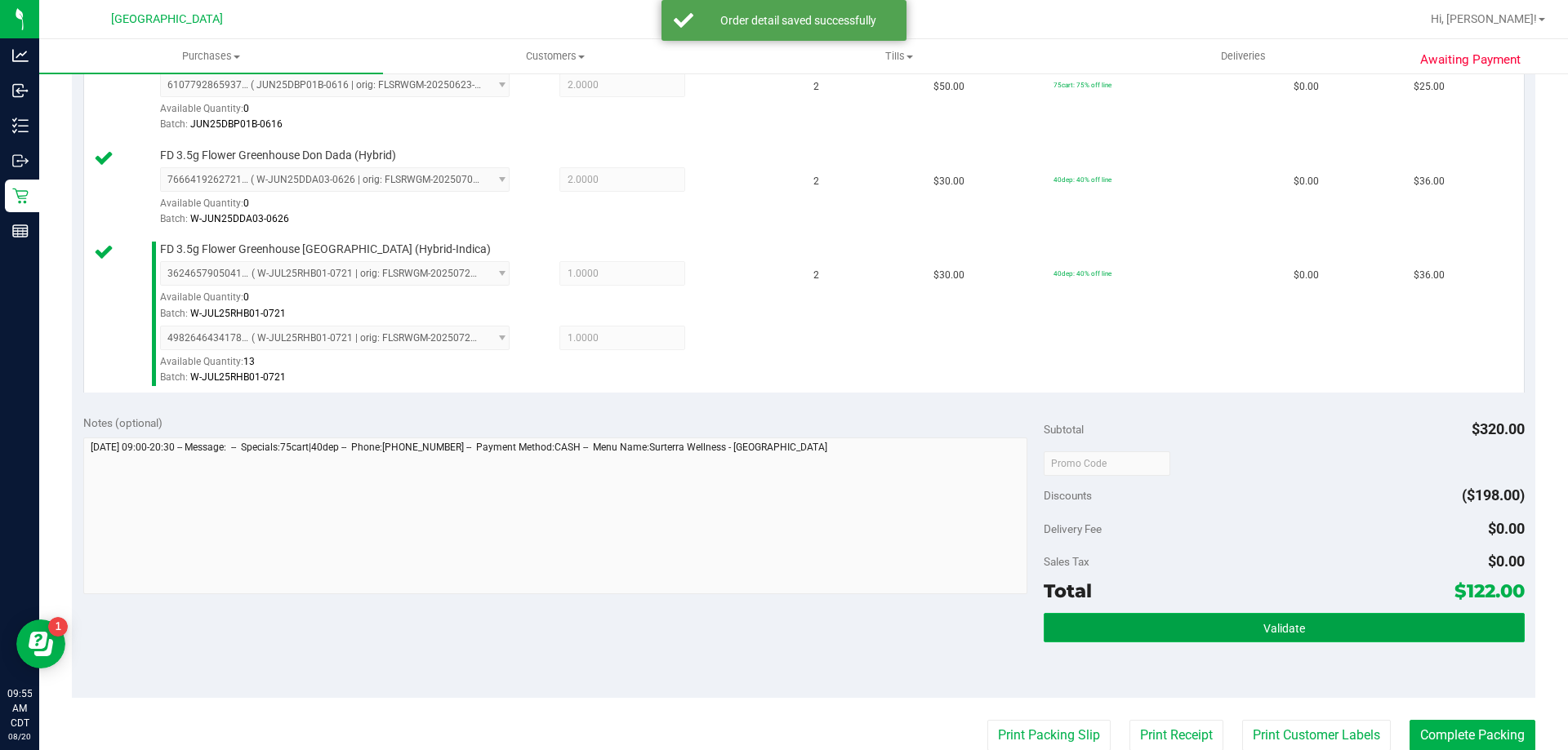
click at [1319, 642] on button "Validate" at bounding box center [1284, 627] width 481 height 30
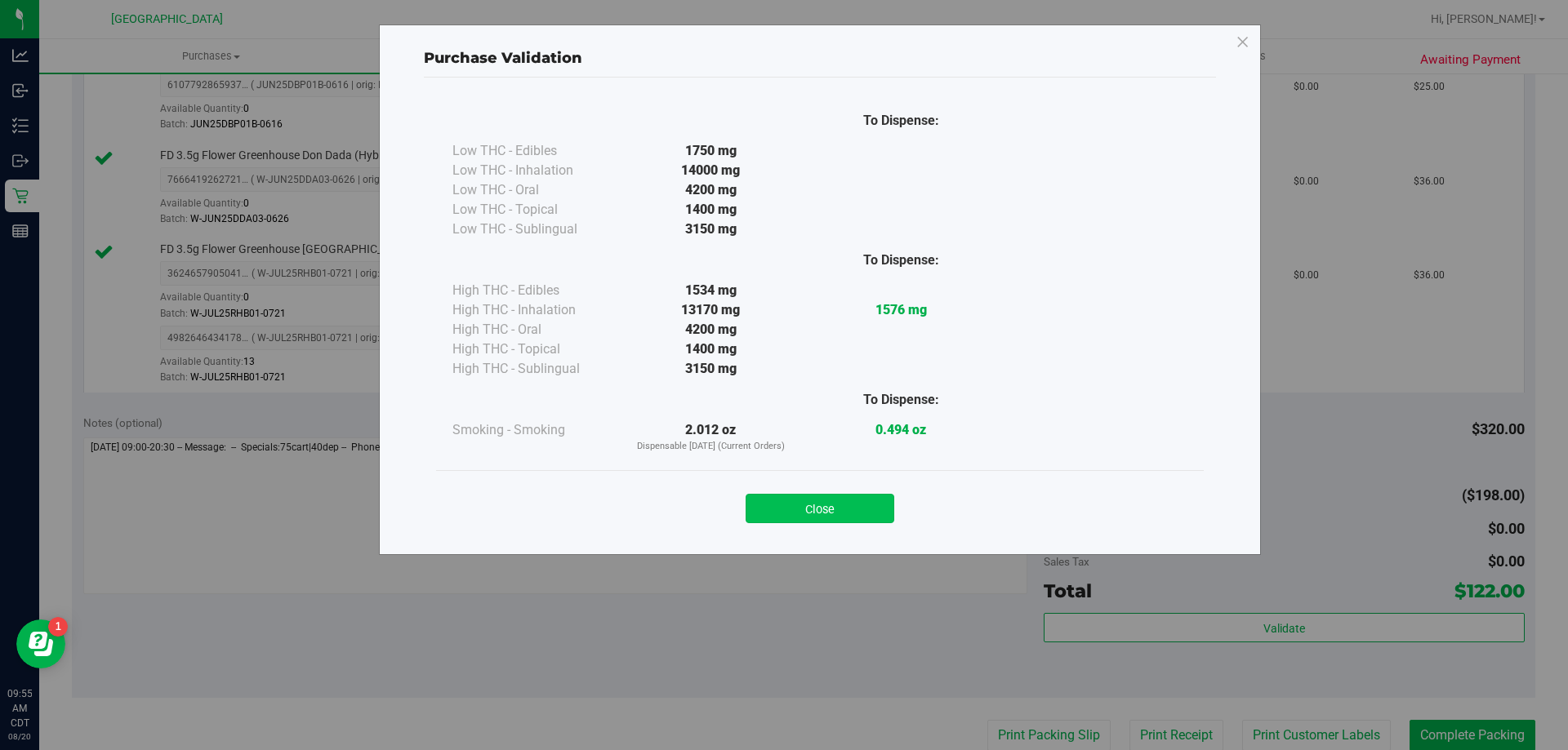
click at [776, 509] on button "Close" at bounding box center [820, 508] width 149 height 30
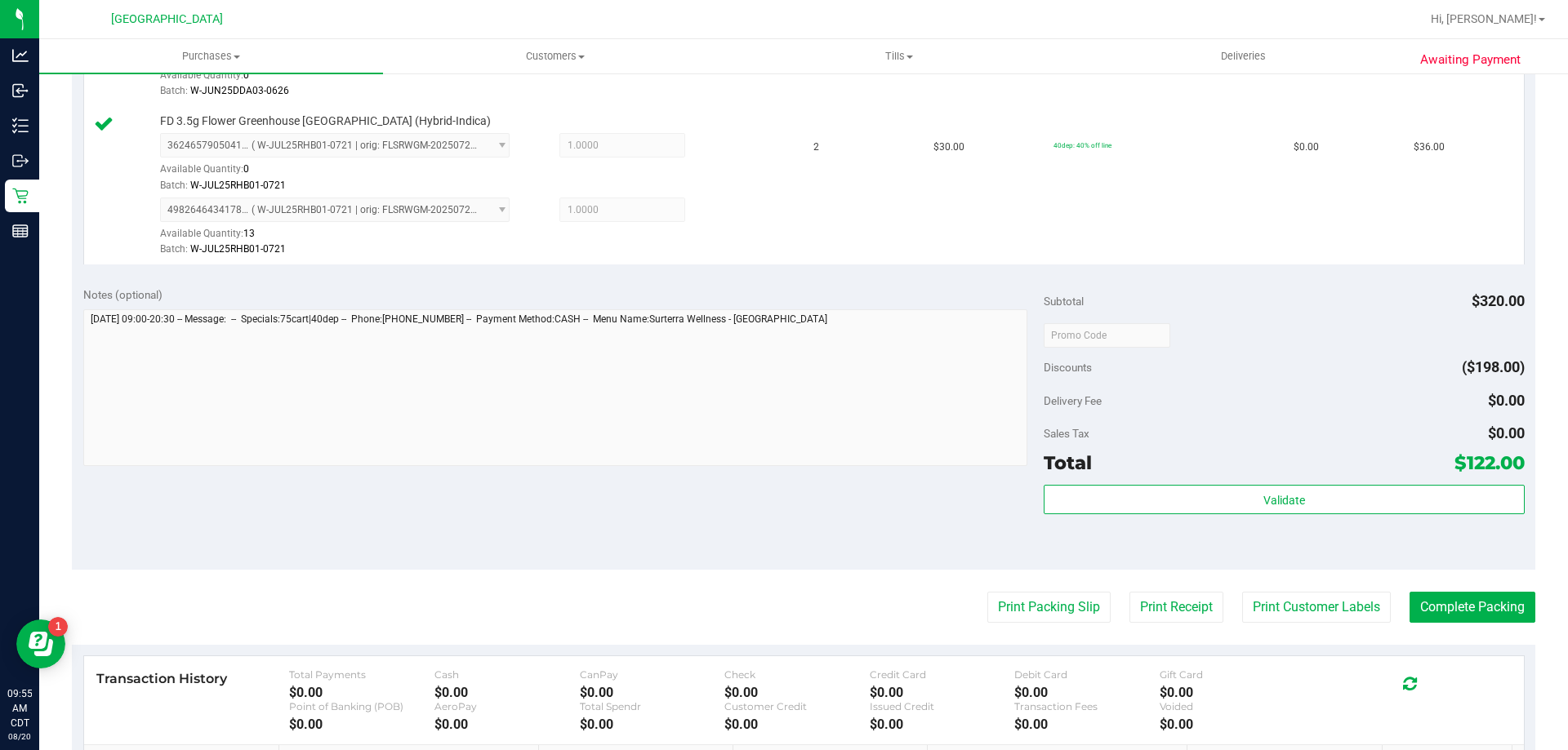
scroll to position [898, 0]
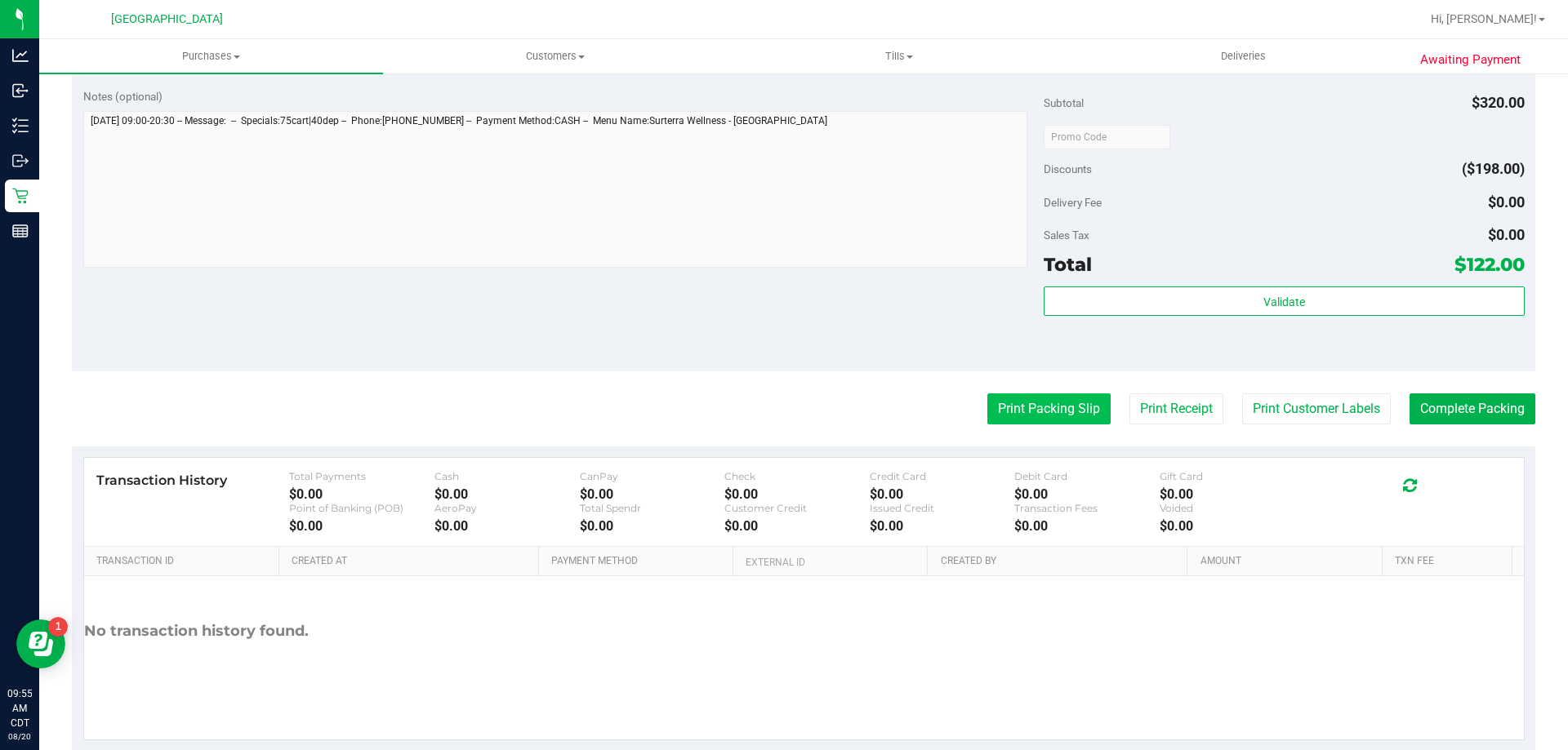
click at [1054, 393] on button "Print Packing Slip" at bounding box center [1050, 409] width 124 height 31
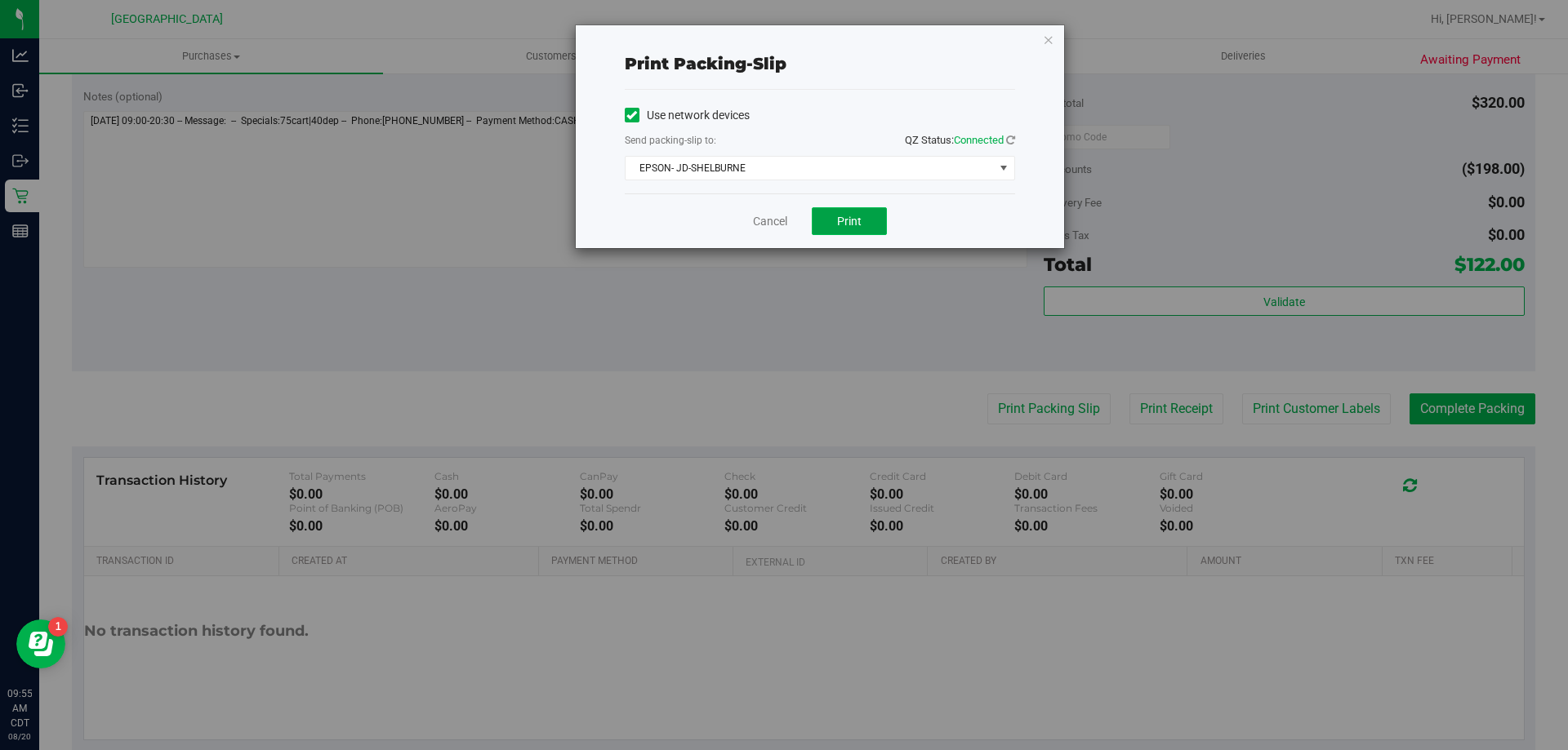
click at [860, 210] on button "Print" at bounding box center [850, 220] width 75 height 28
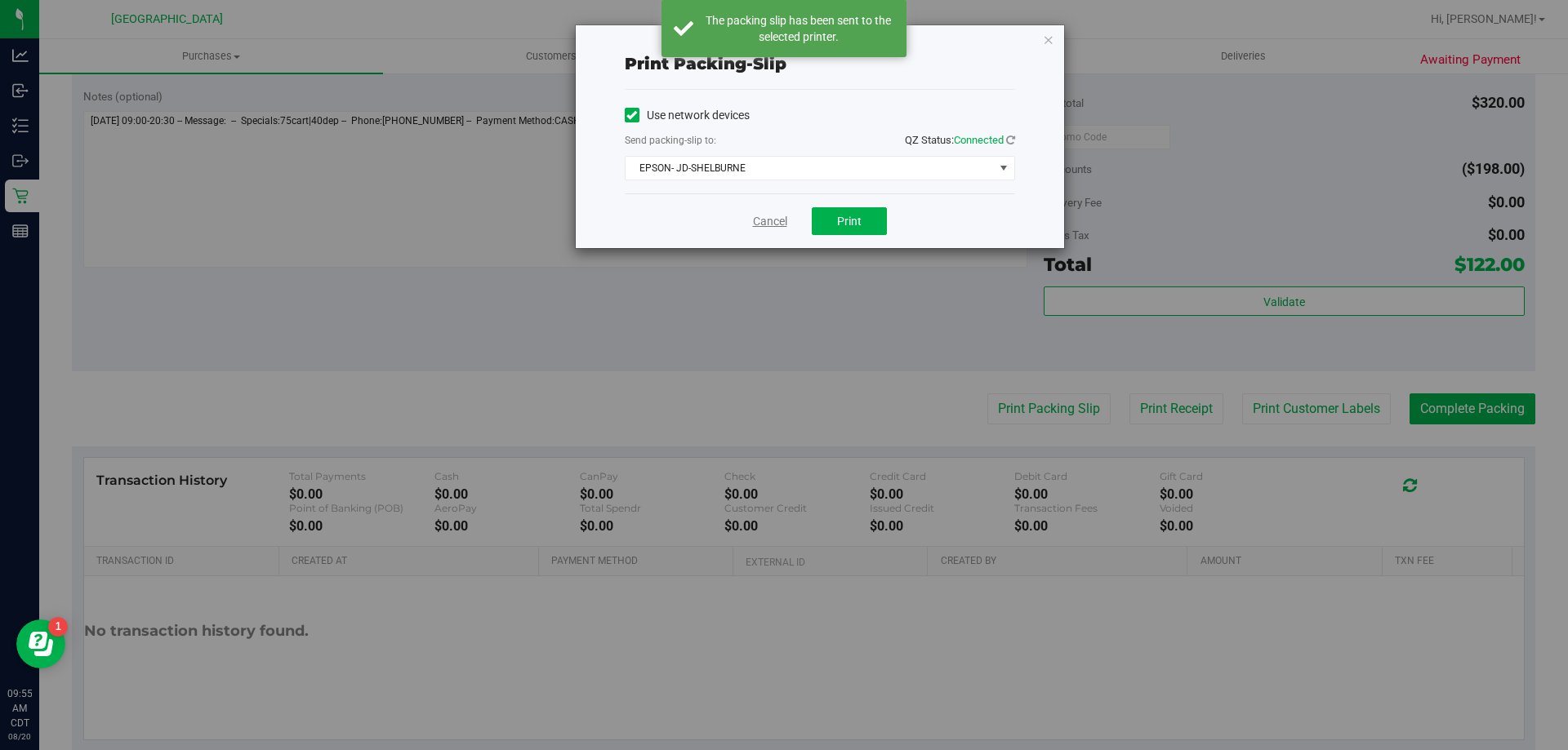
click at [781, 225] on link "Cancel" at bounding box center [770, 221] width 34 height 17
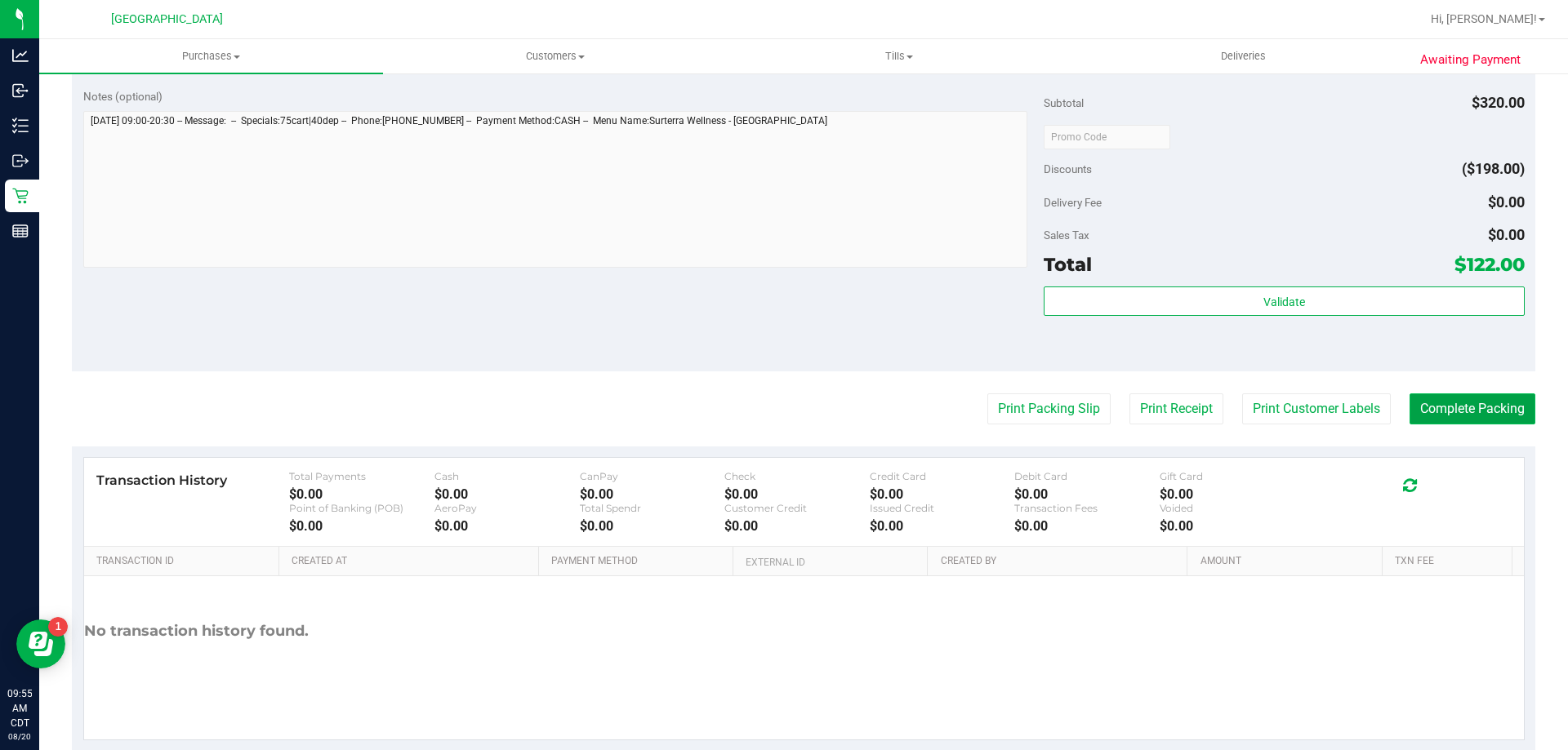
click at [1497, 401] on button "Complete Packing" at bounding box center [1473, 409] width 126 height 31
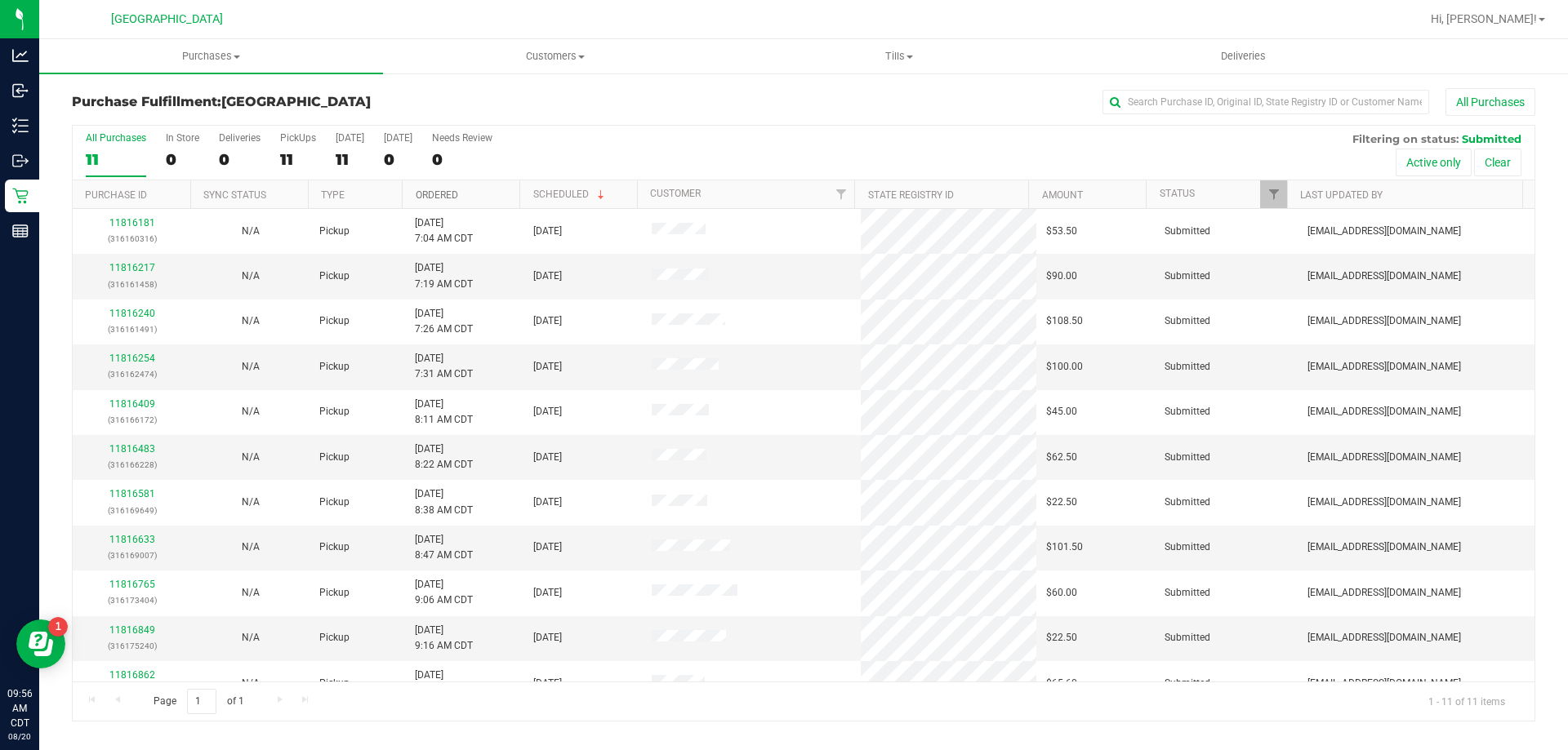
click at [452, 190] on link "Ordered" at bounding box center [437, 194] width 42 height 12
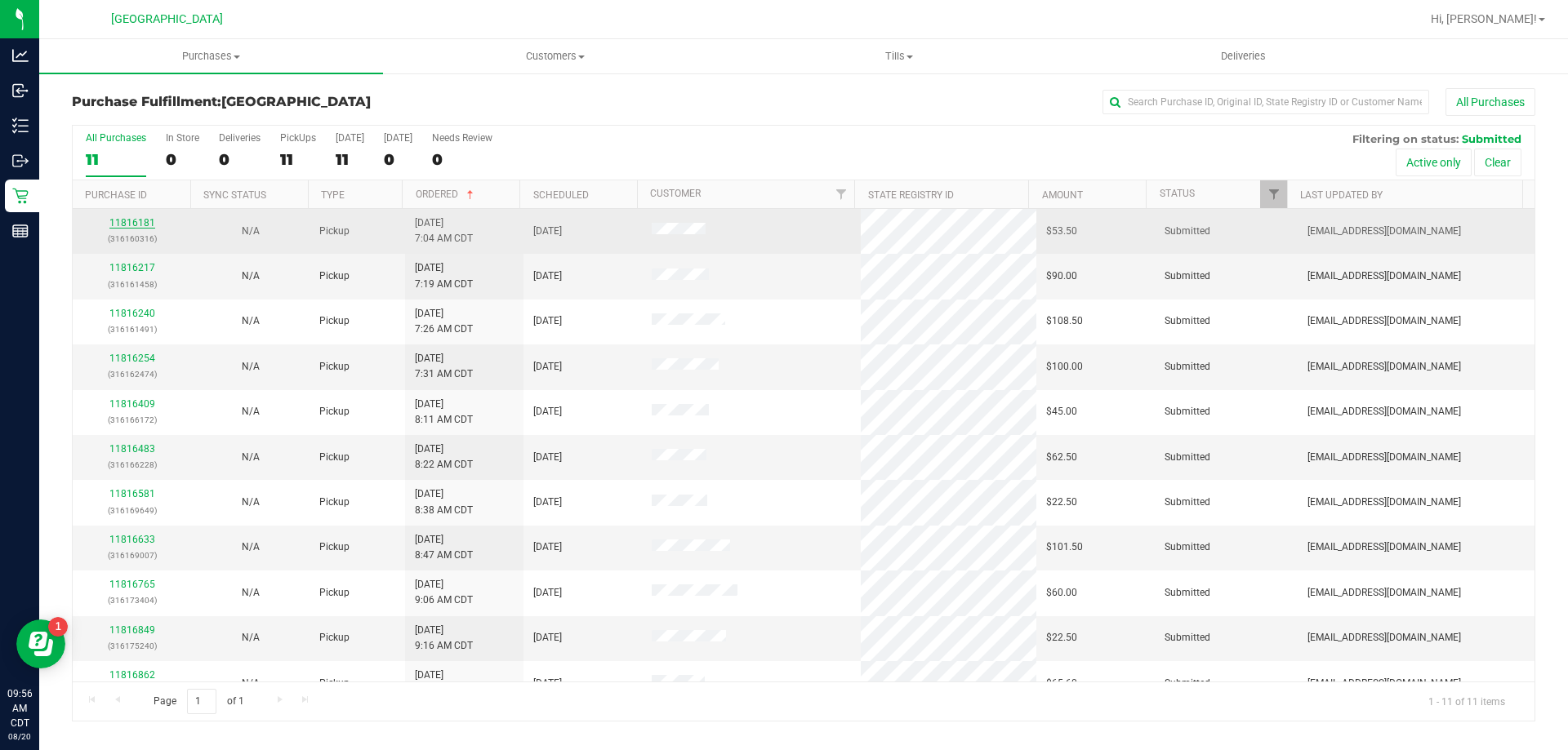
click at [124, 220] on link "11816181" at bounding box center [132, 222] width 46 height 12
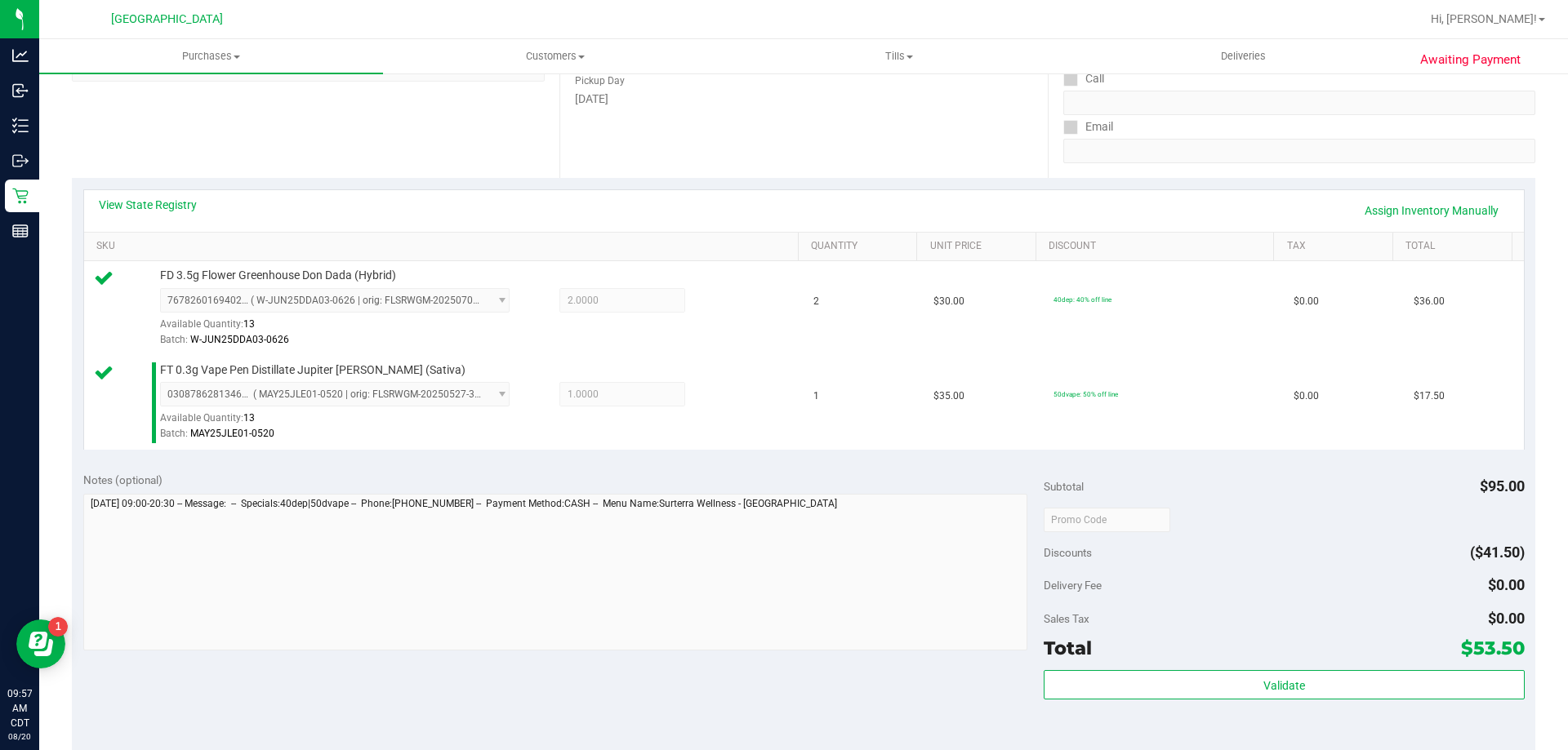
scroll to position [326, 0]
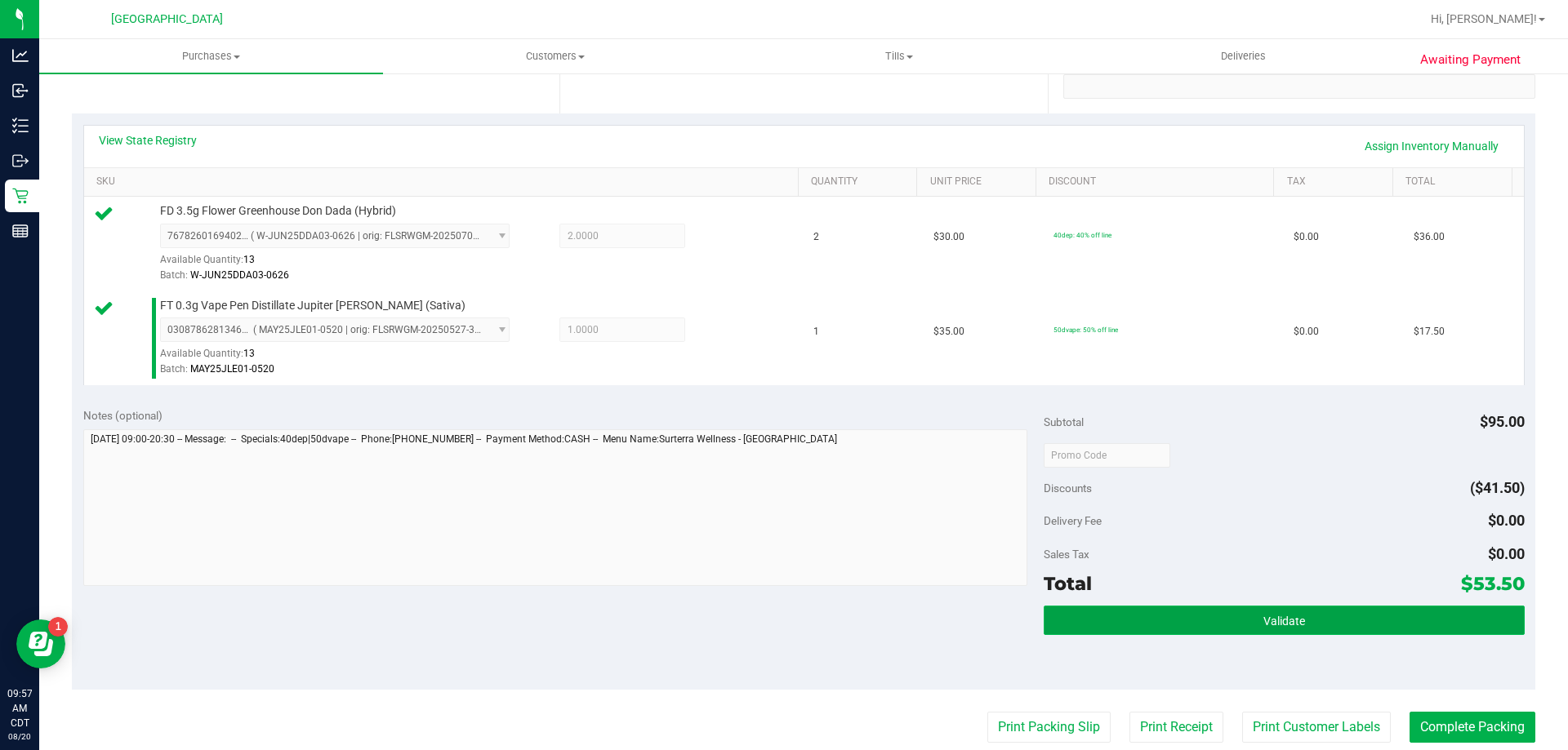
click at [1258, 611] on button "Validate" at bounding box center [1284, 620] width 481 height 30
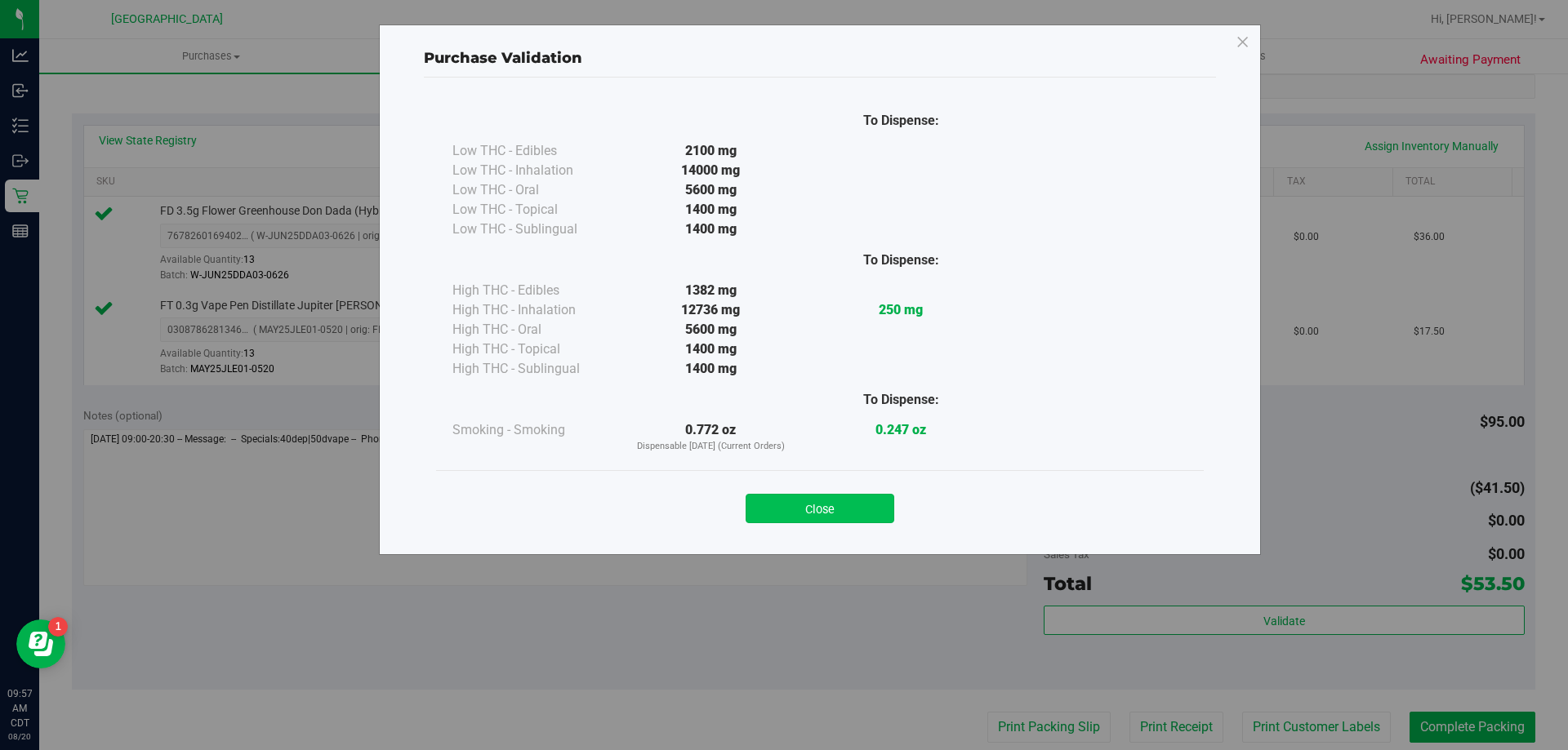
click at [839, 517] on button "Close" at bounding box center [820, 508] width 149 height 30
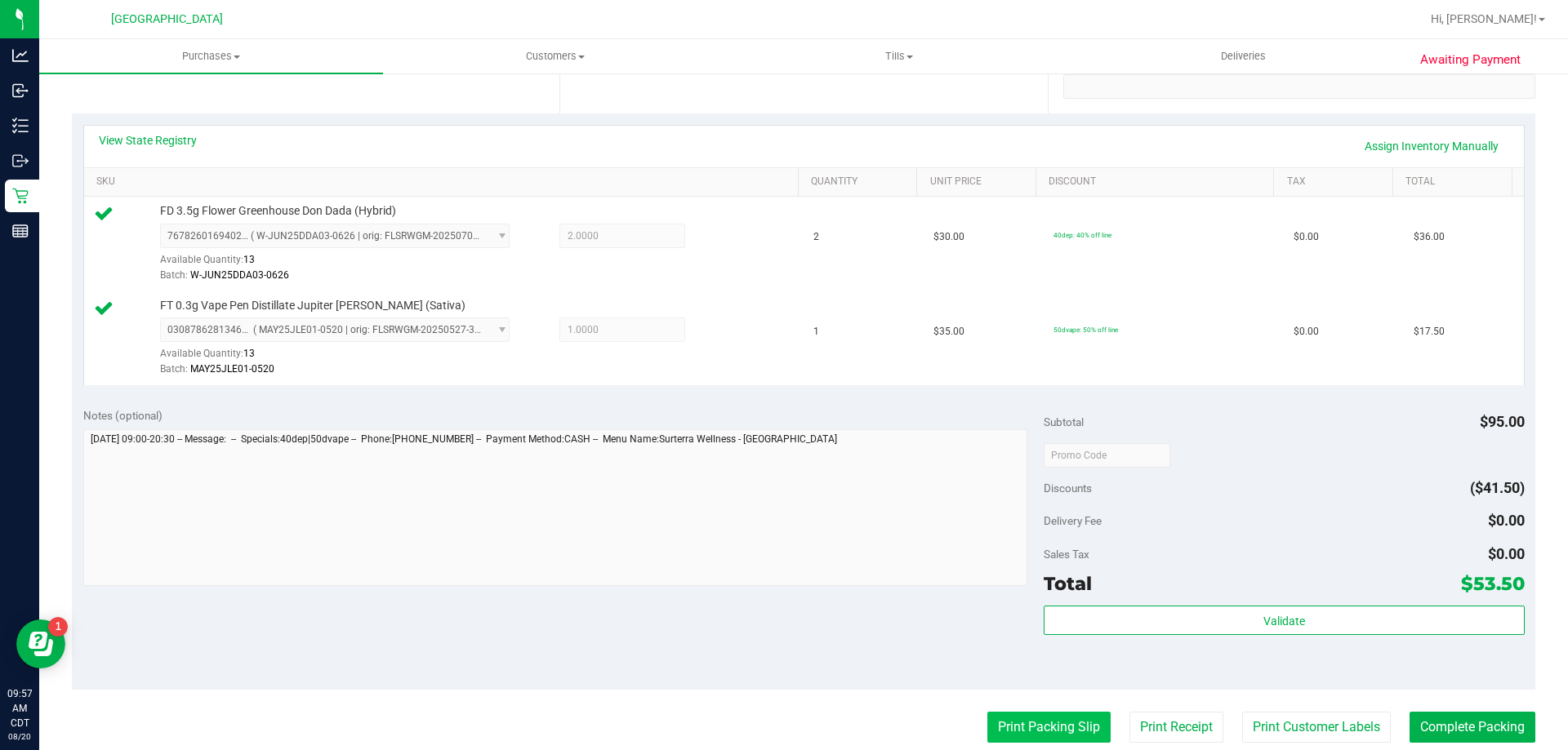
click at [990, 733] on button "Print Packing Slip" at bounding box center [1050, 727] width 124 height 31
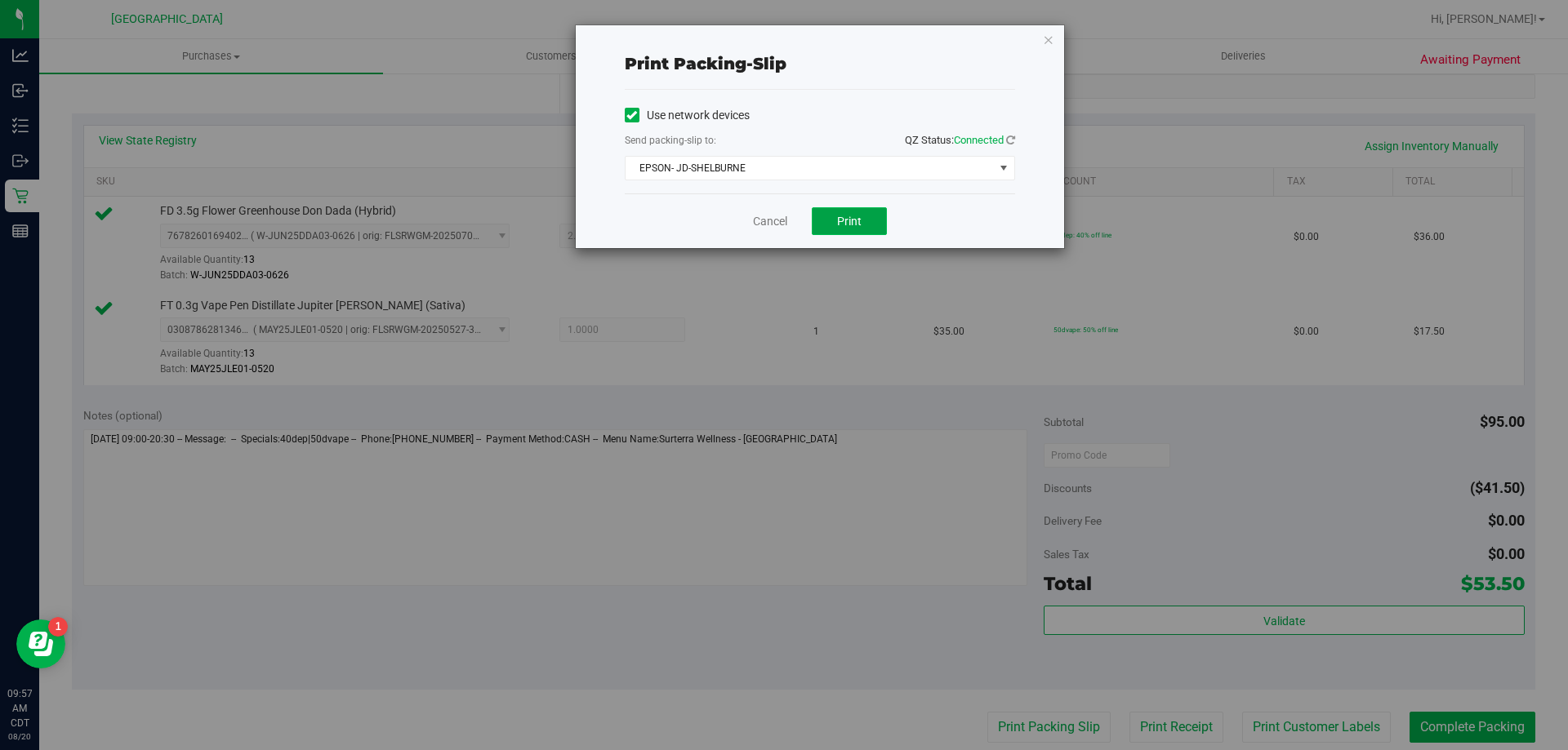
click at [853, 225] on span "Print" at bounding box center [849, 221] width 24 height 13
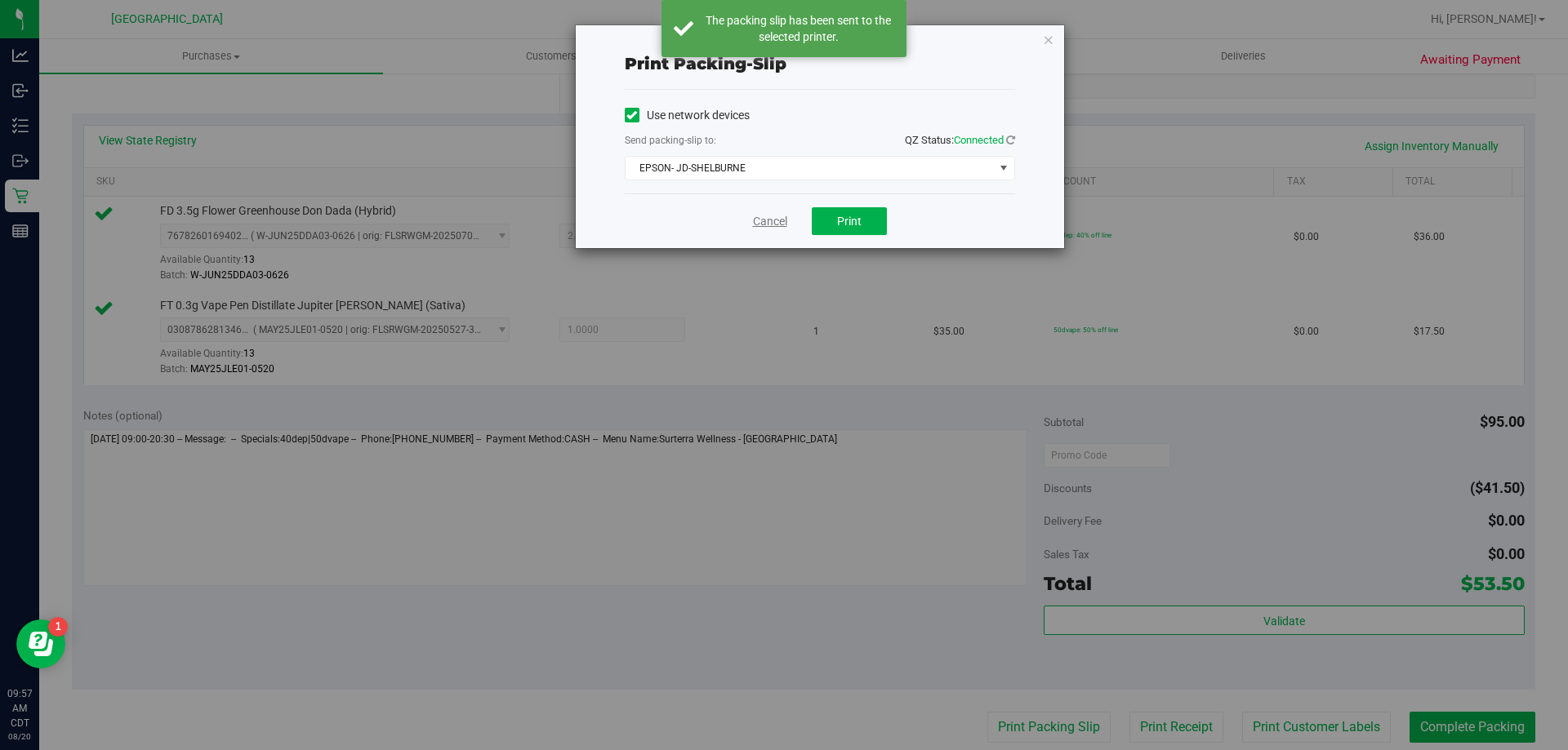
click at [770, 225] on link "Cancel" at bounding box center [770, 221] width 34 height 17
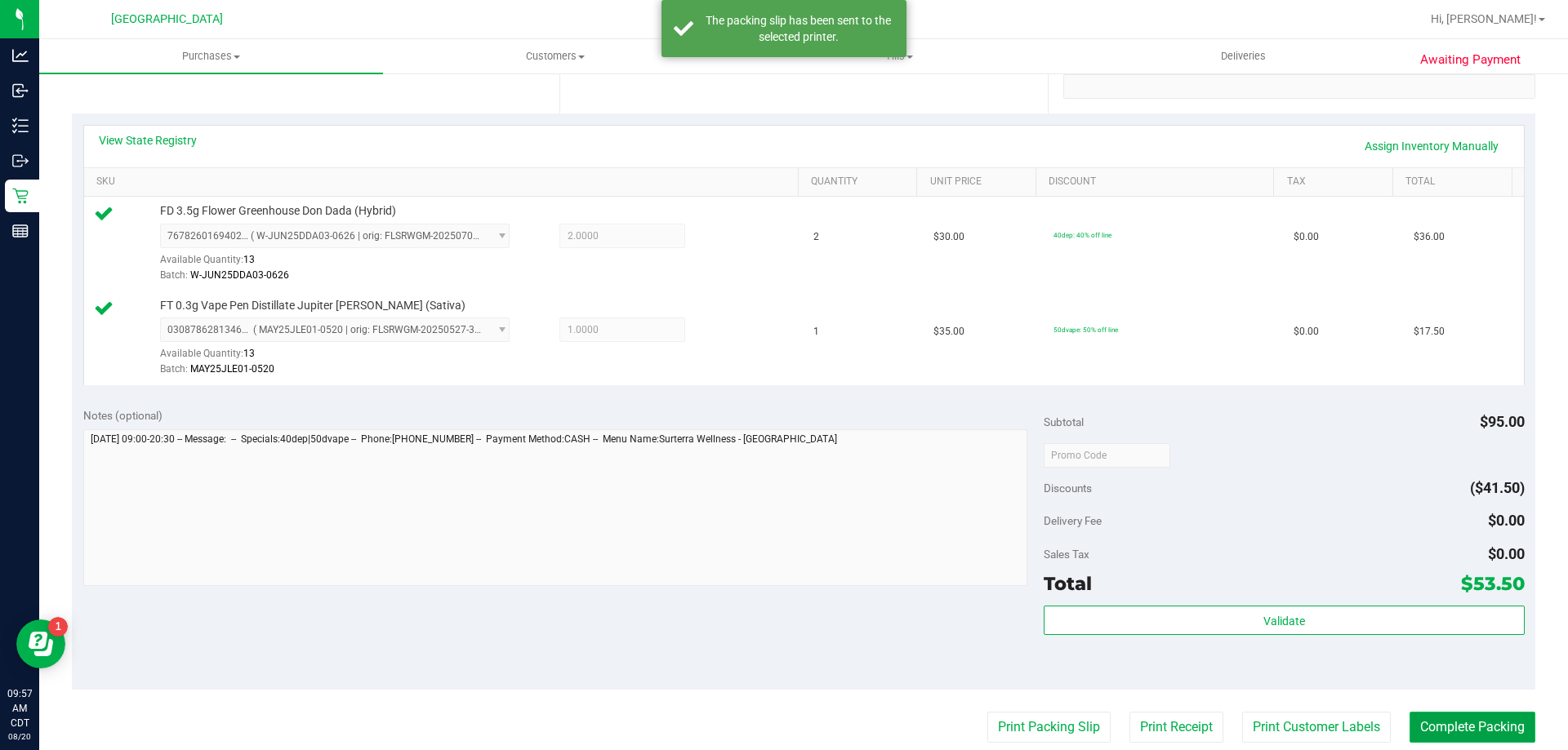
click at [1457, 726] on button "Complete Packing" at bounding box center [1473, 727] width 126 height 31
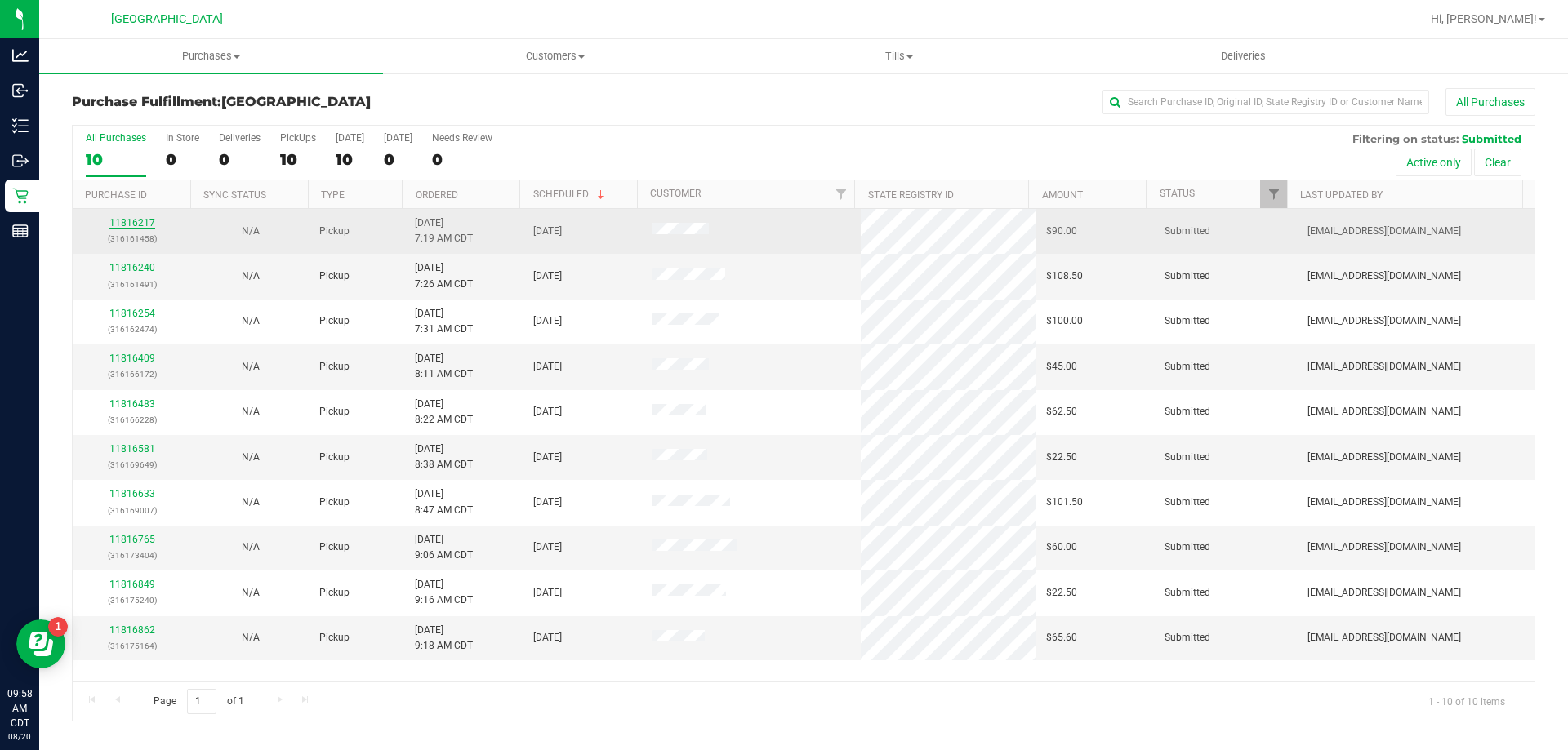
click at [137, 220] on link "11816217" at bounding box center [132, 222] width 46 height 12
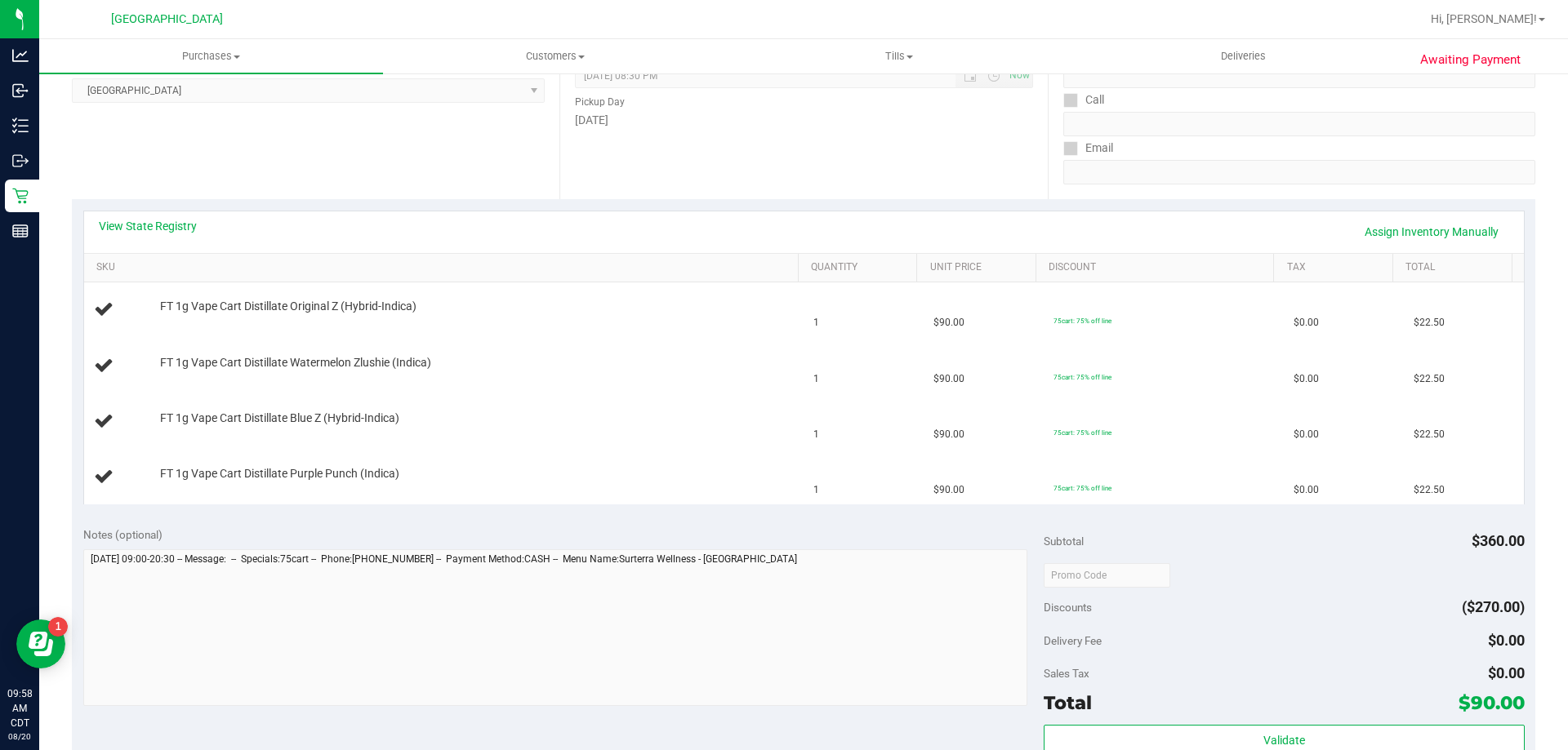
scroll to position [245, 0]
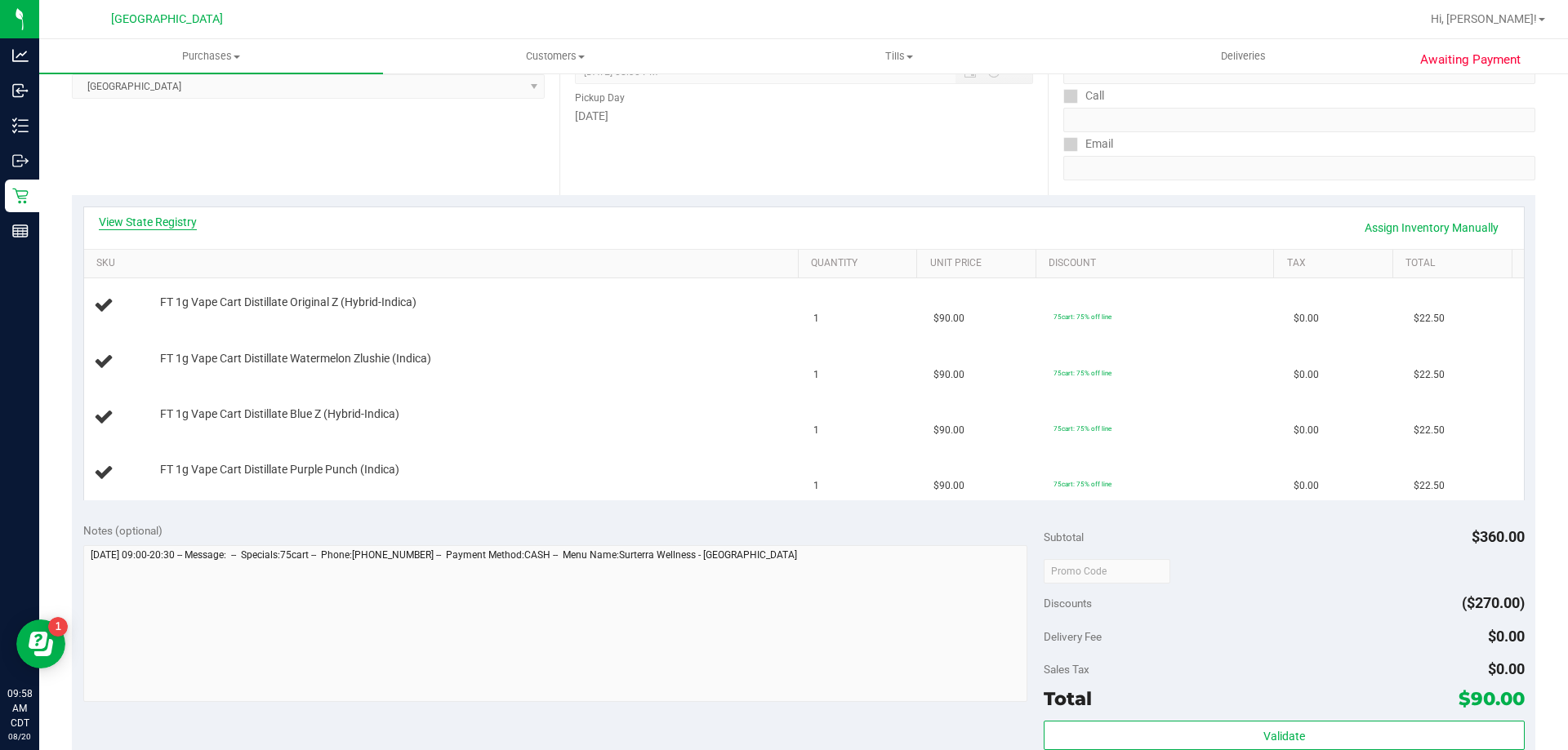
click at [187, 216] on link "View State Registry" at bounding box center [147, 222] width 98 height 16
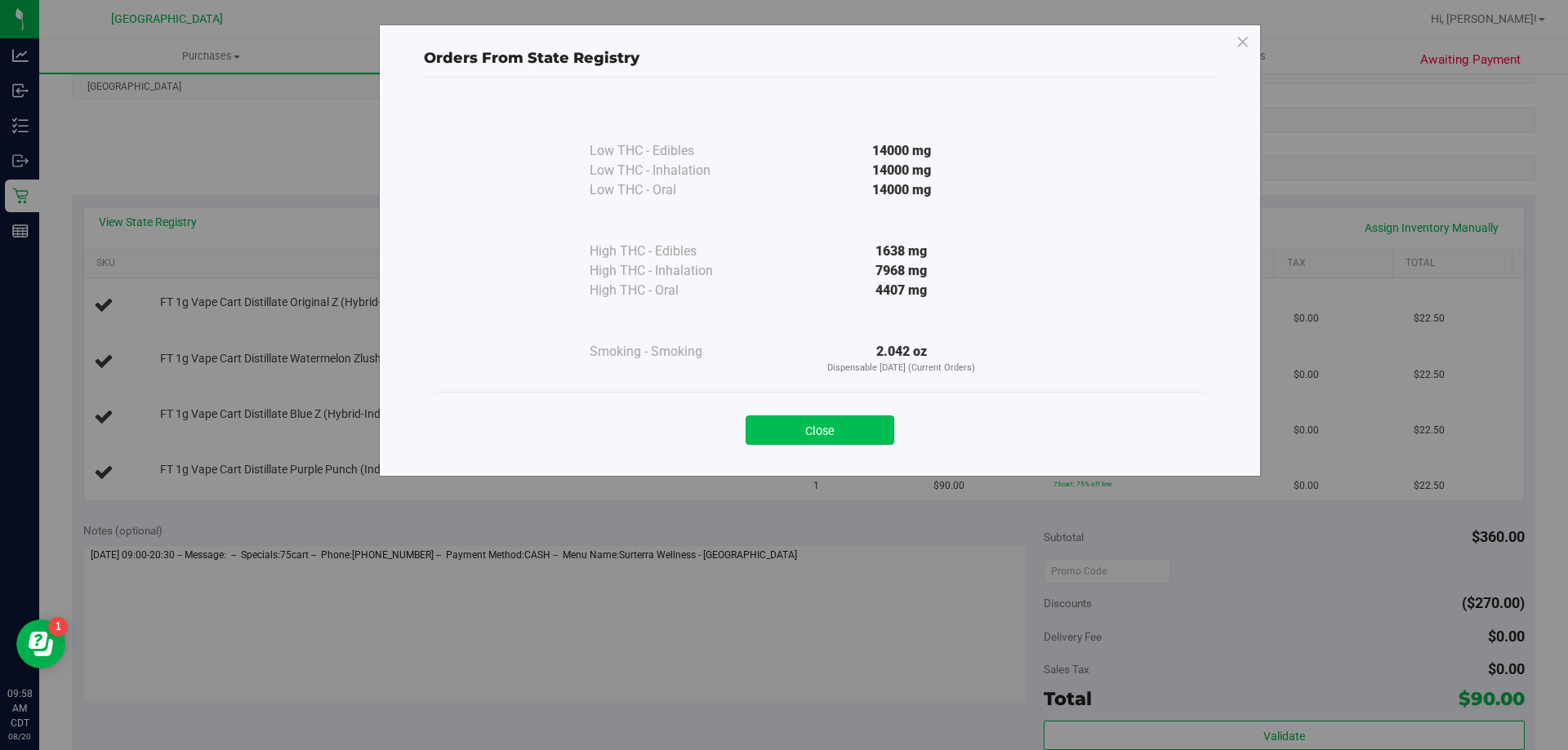
click at [836, 431] on button "Close" at bounding box center [820, 430] width 149 height 30
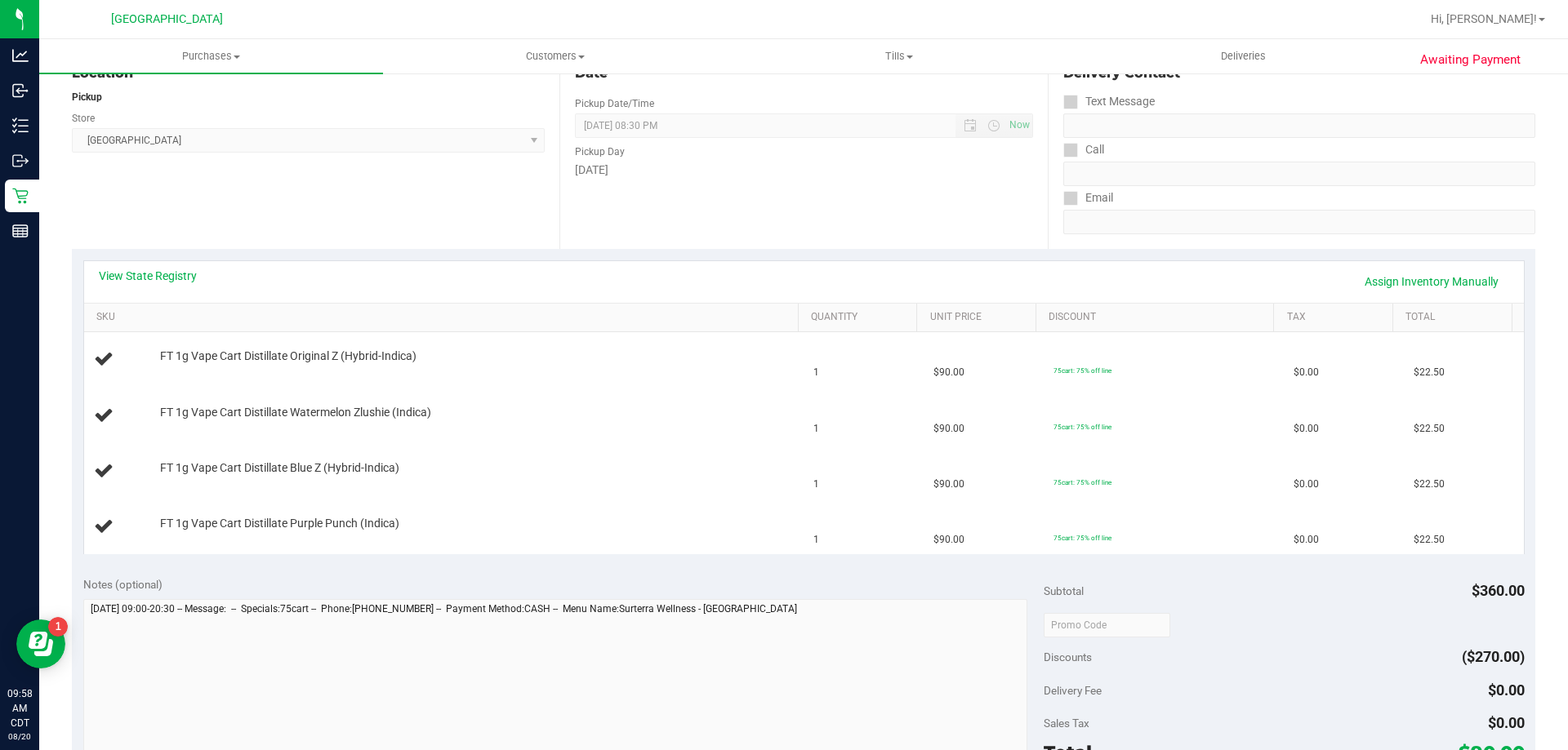
scroll to position [0, 0]
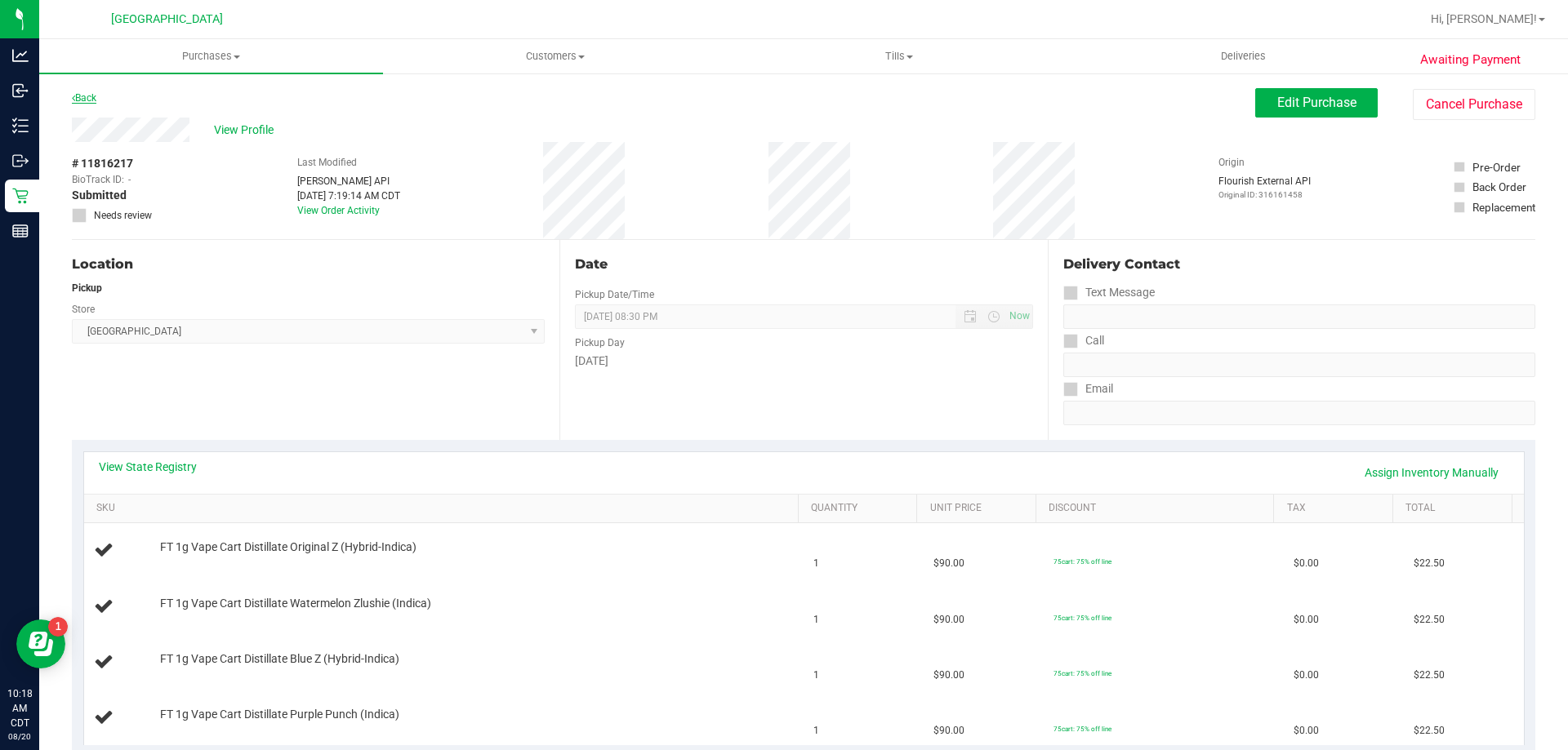
click at [92, 96] on link "Back" at bounding box center [83, 98] width 24 height 12
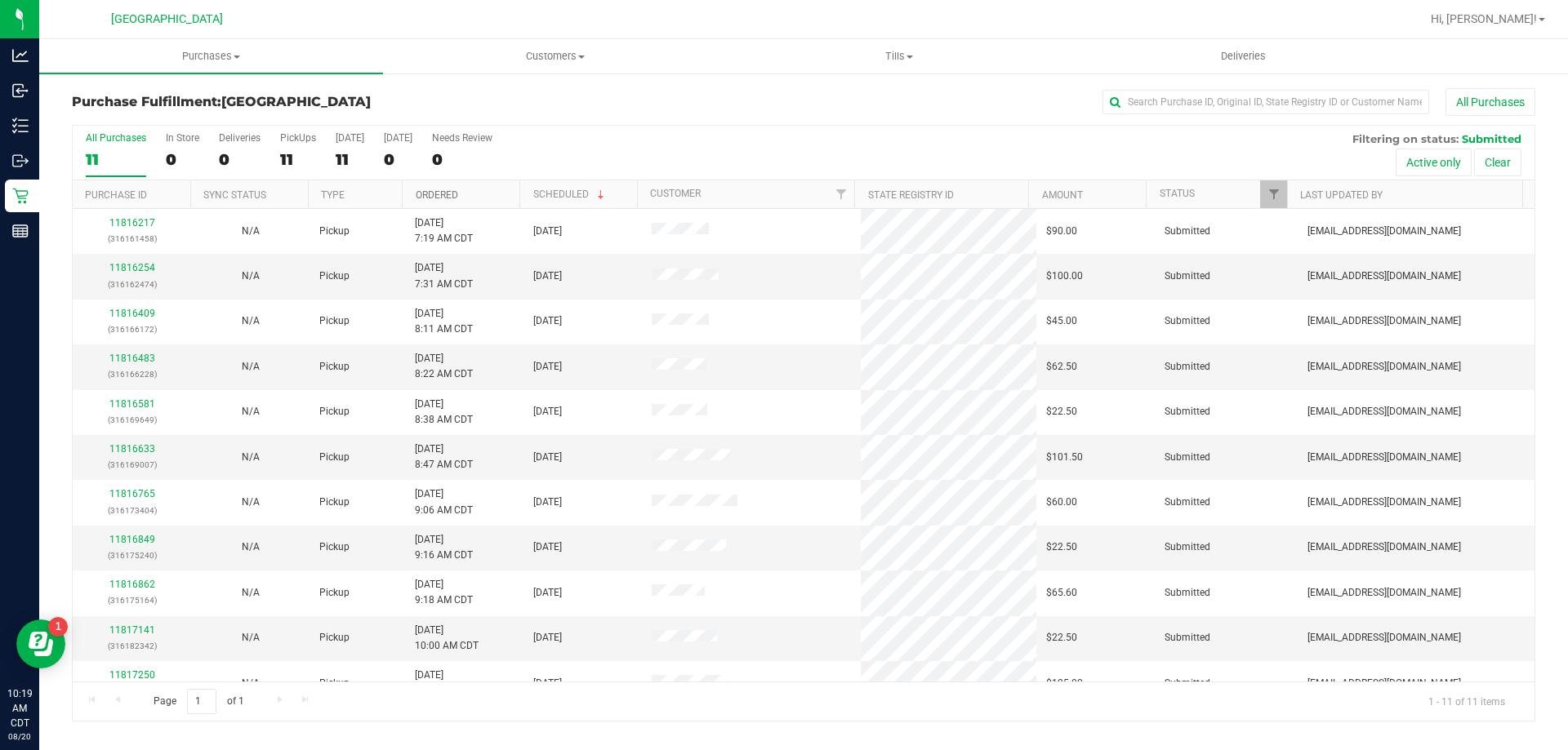
click at [434, 195] on link "Ordered" at bounding box center [437, 194] width 42 height 12
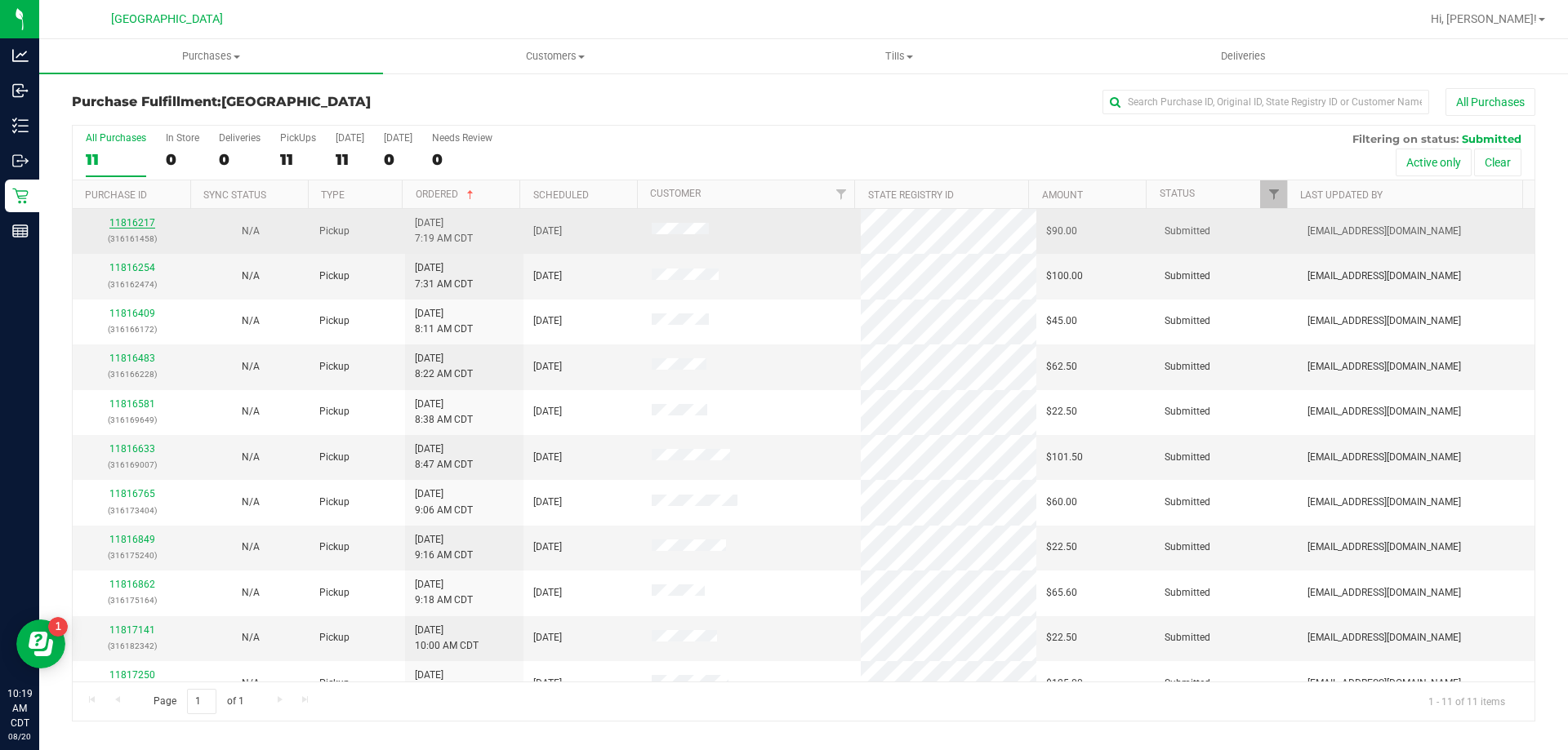
click at [144, 224] on link "11816217" at bounding box center [132, 222] width 46 height 12
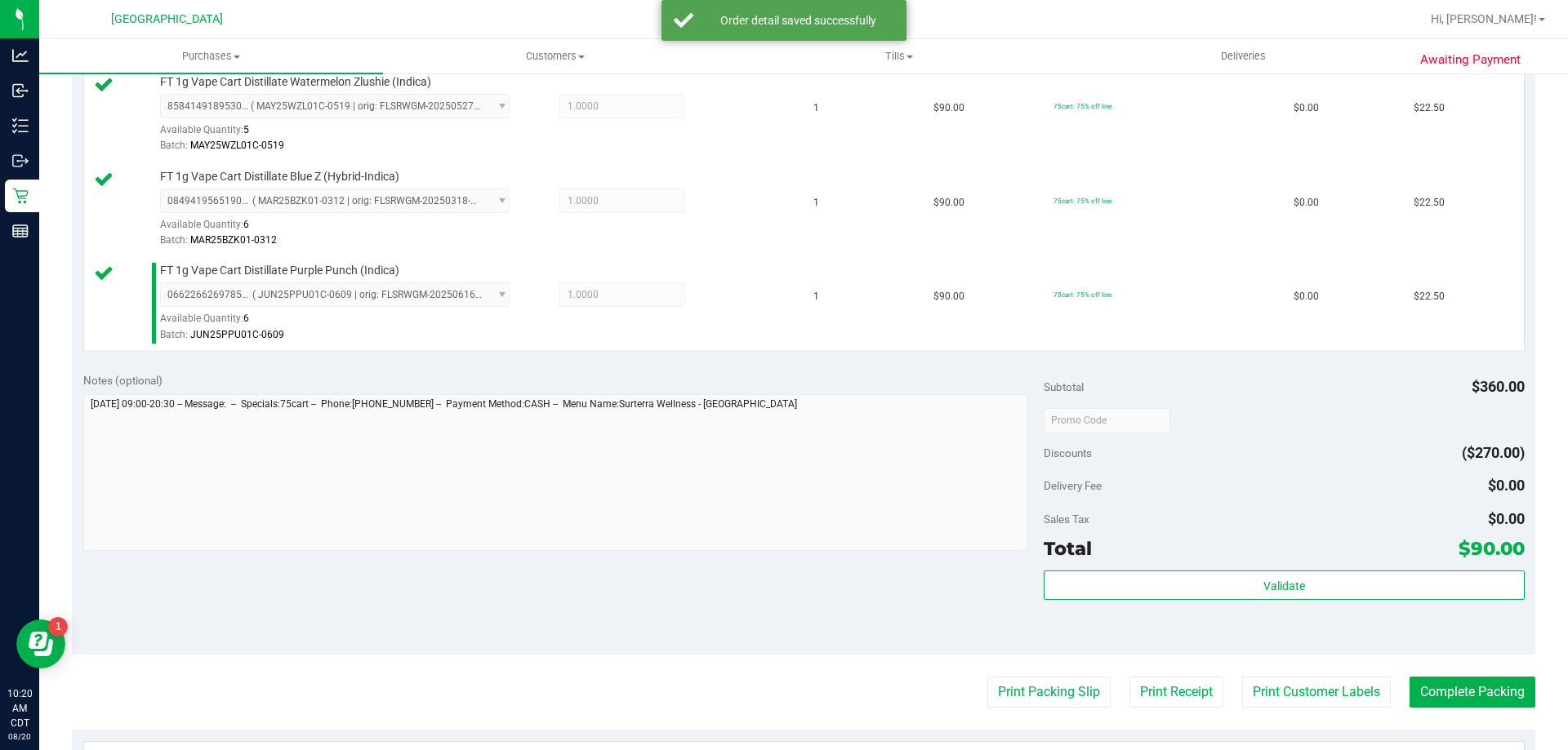
scroll to position [572, 0]
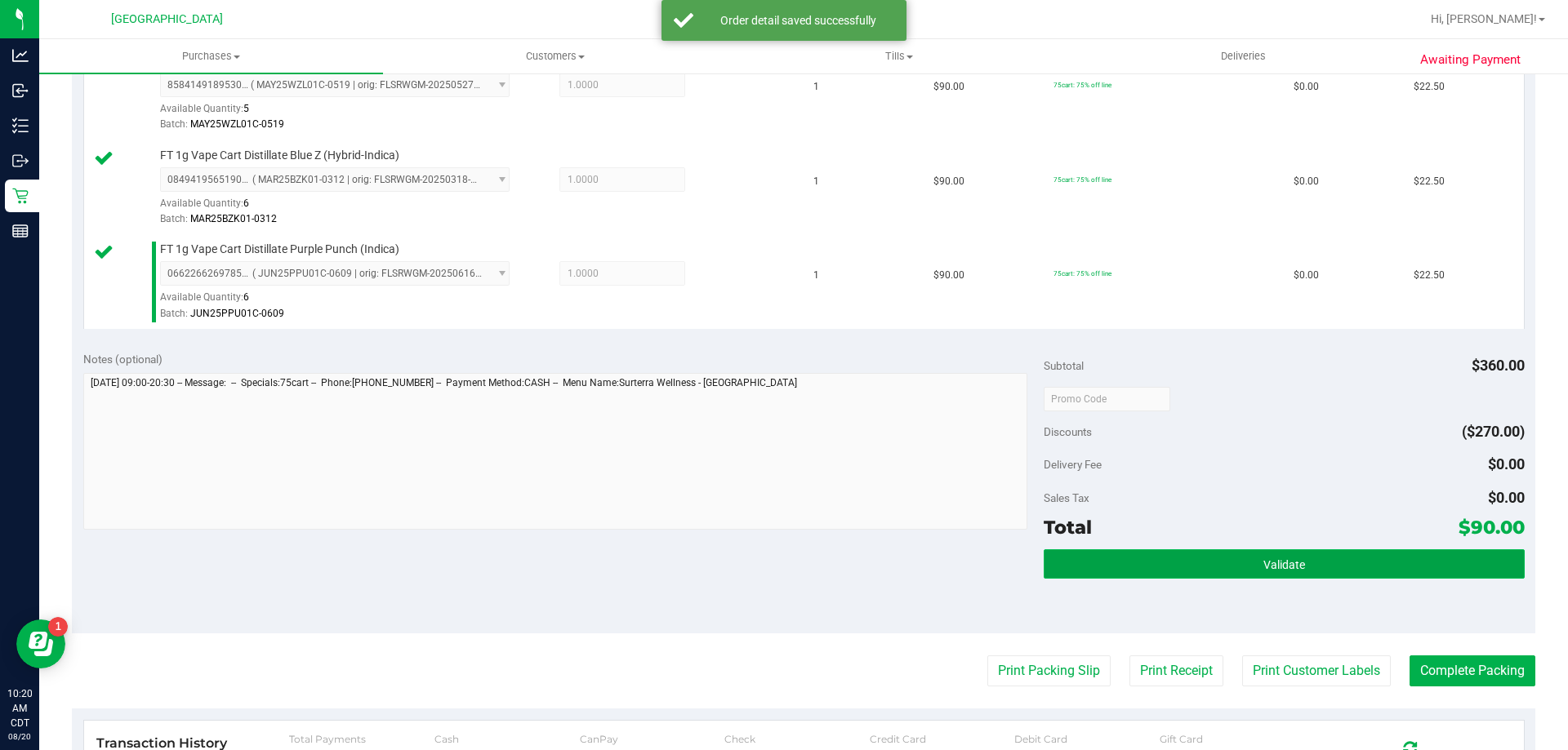
click at [1088, 570] on button "Validate" at bounding box center [1284, 564] width 481 height 30
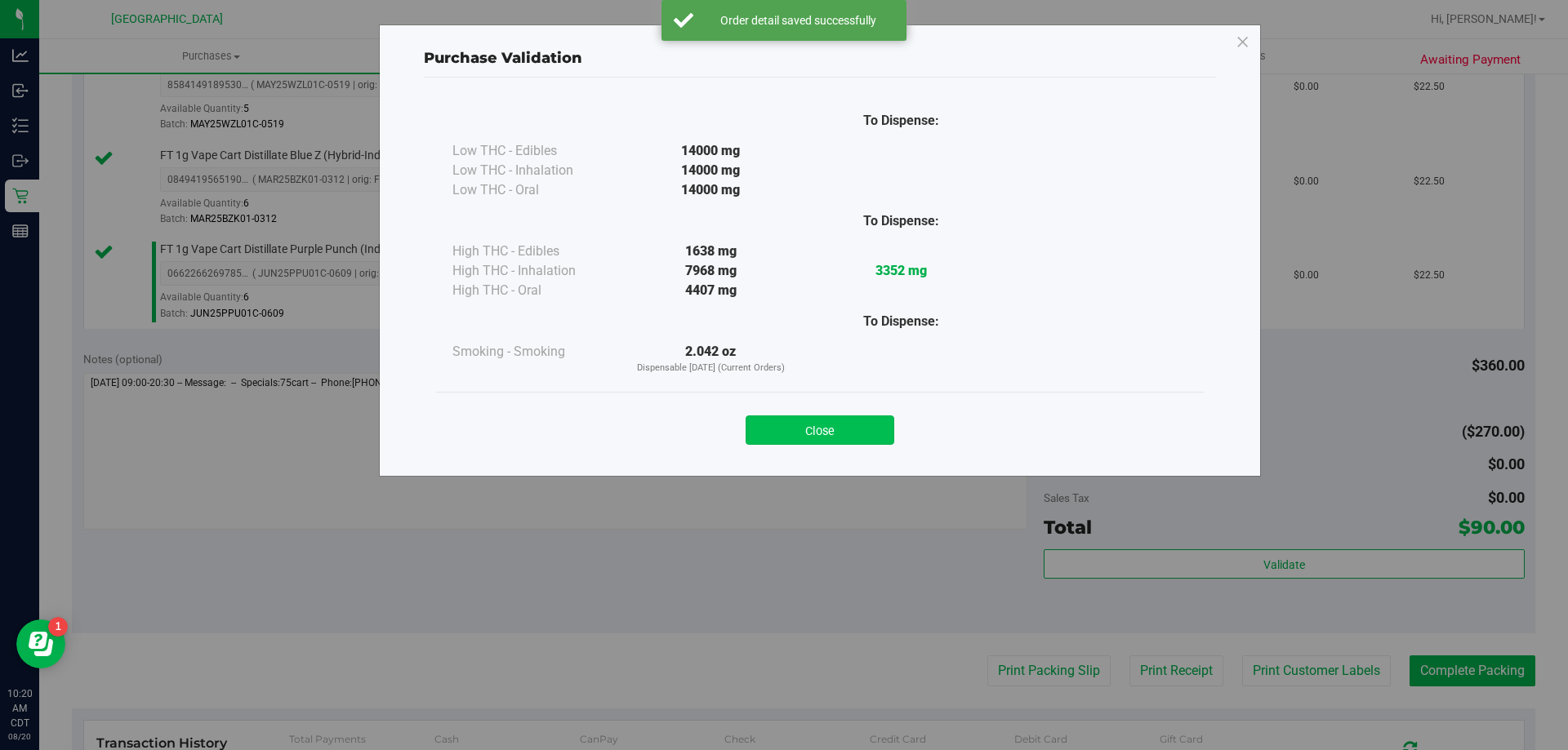
click at [848, 429] on button "Close" at bounding box center [820, 430] width 149 height 30
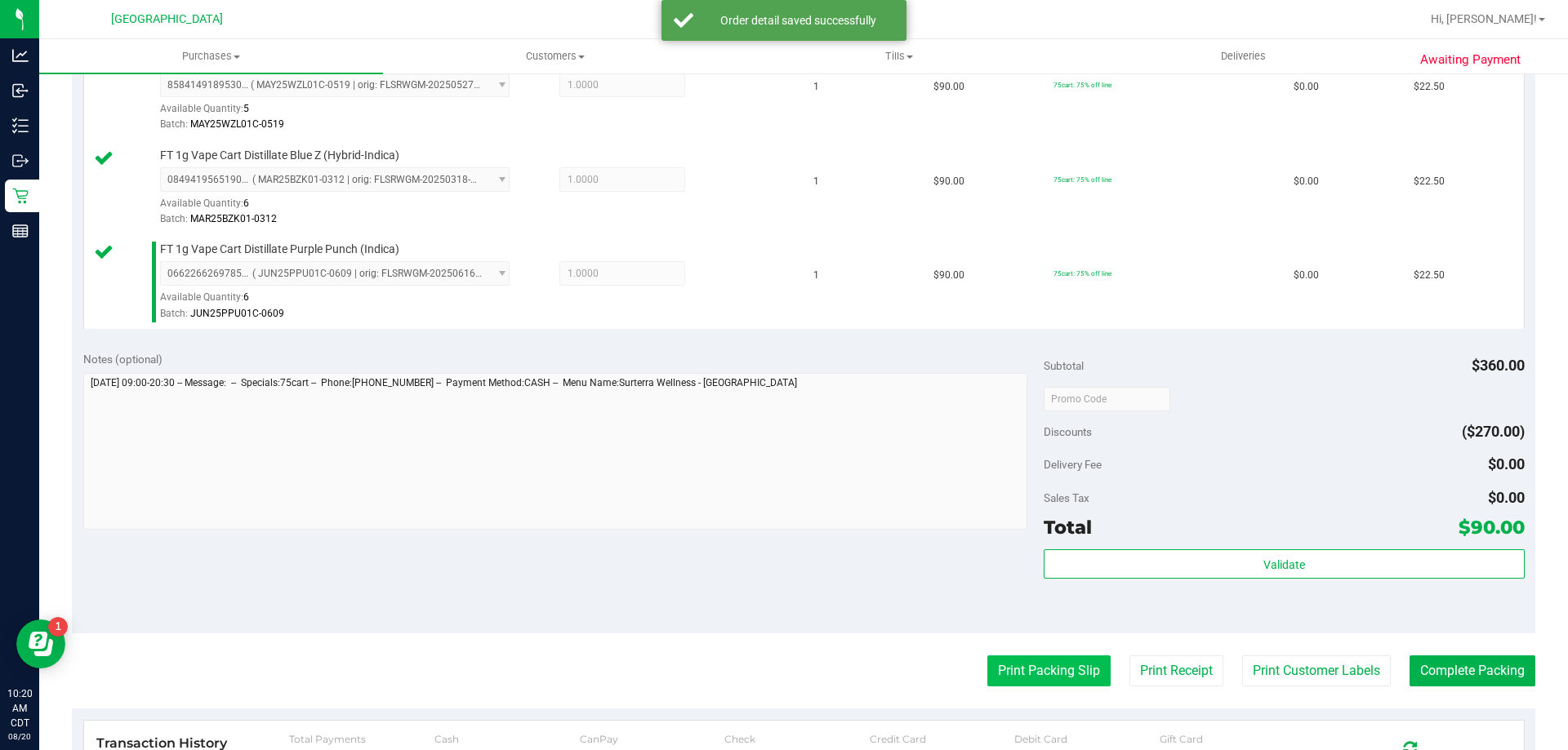
click at [1053, 663] on button "Print Packing Slip" at bounding box center [1050, 671] width 124 height 31
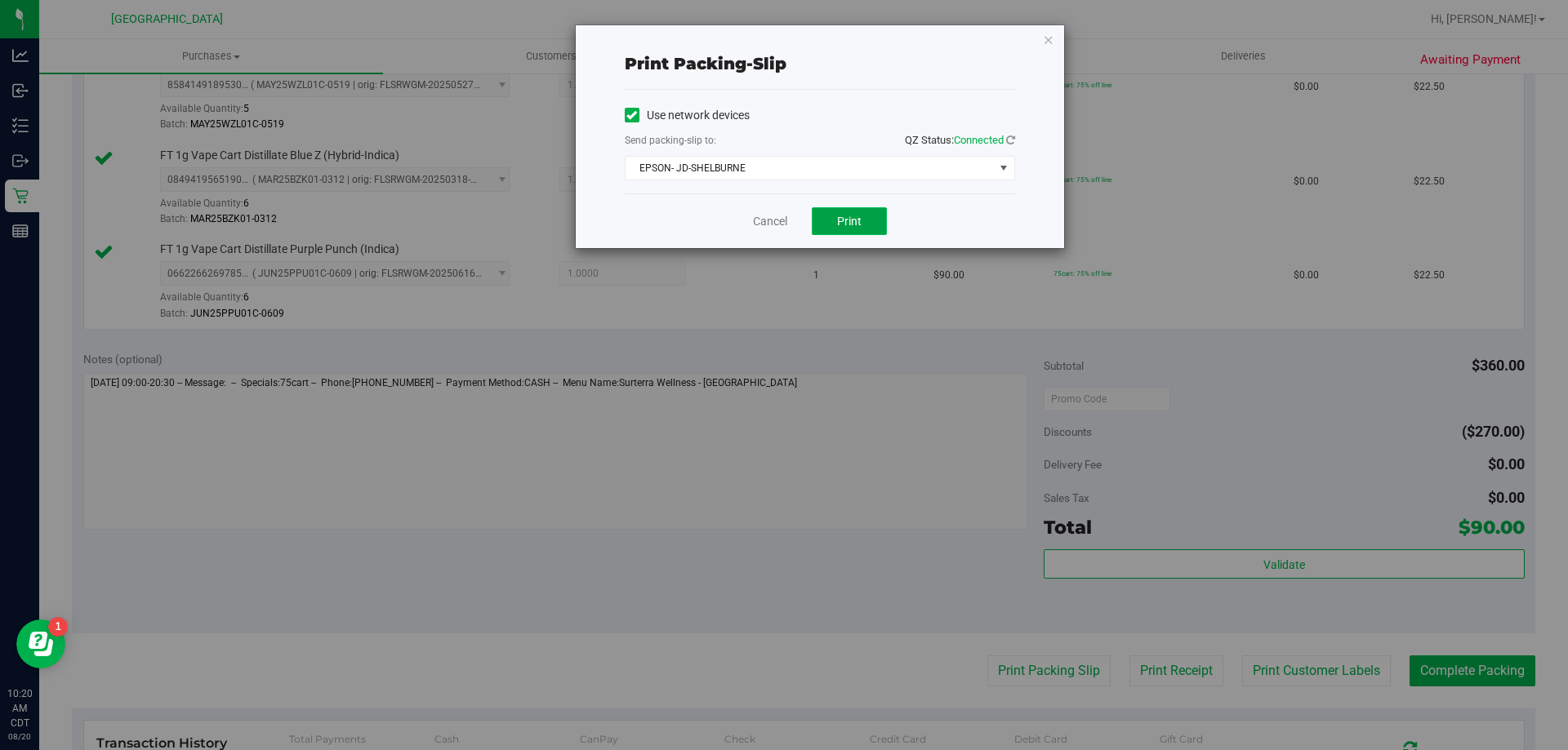
click at [849, 216] on span "Print" at bounding box center [849, 221] width 24 height 13
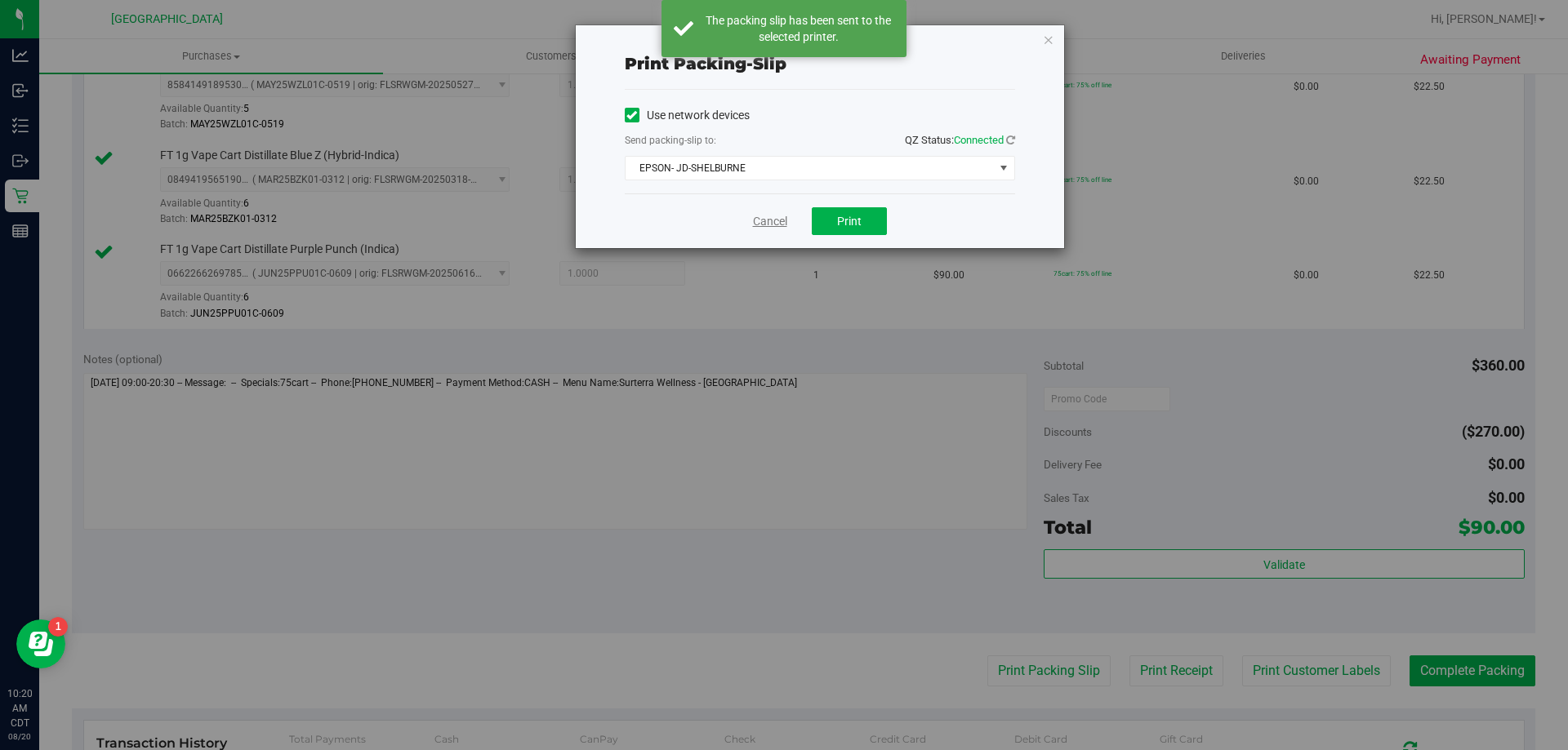
click at [775, 224] on link "Cancel" at bounding box center [770, 221] width 34 height 17
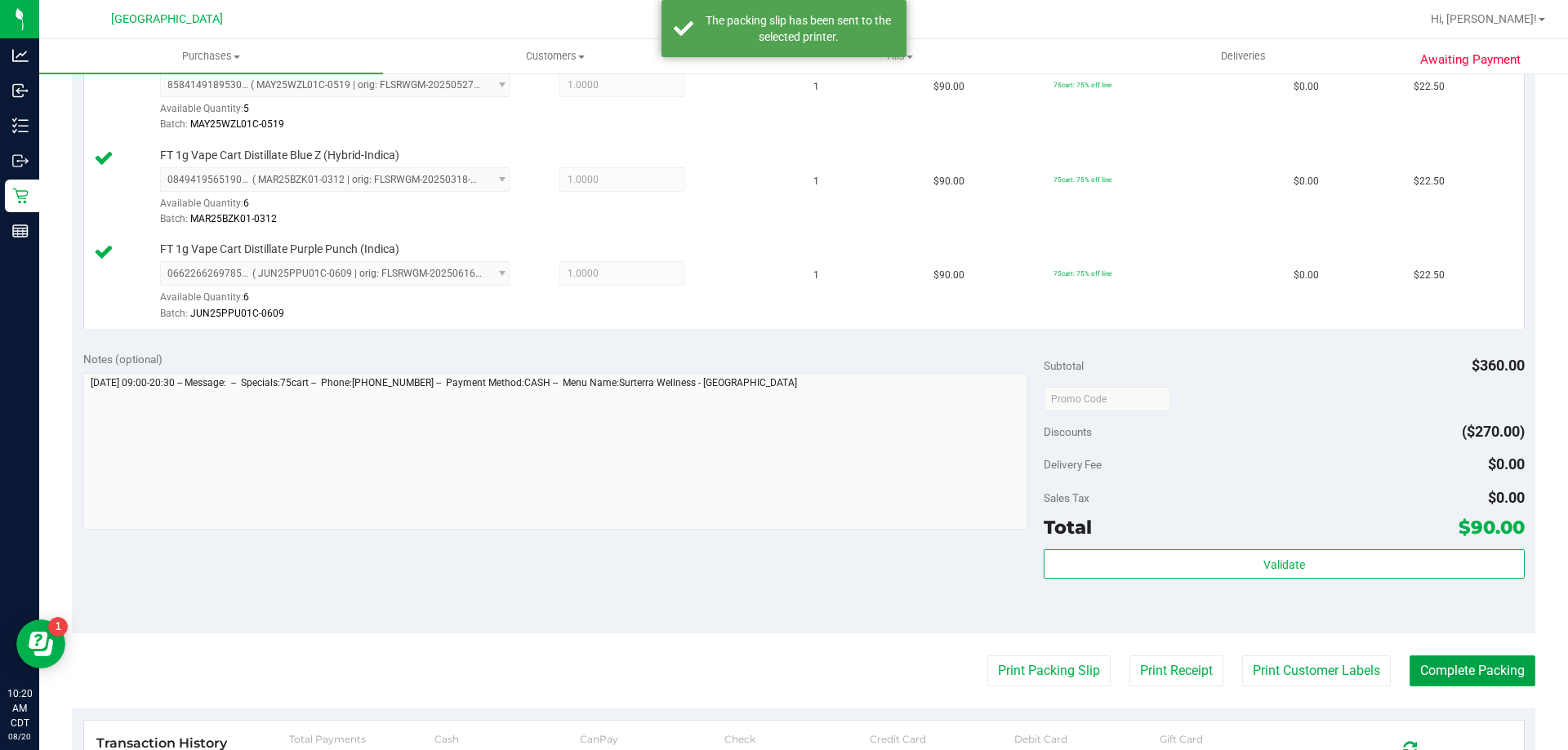
click at [1468, 675] on button "Complete Packing" at bounding box center [1473, 671] width 126 height 31
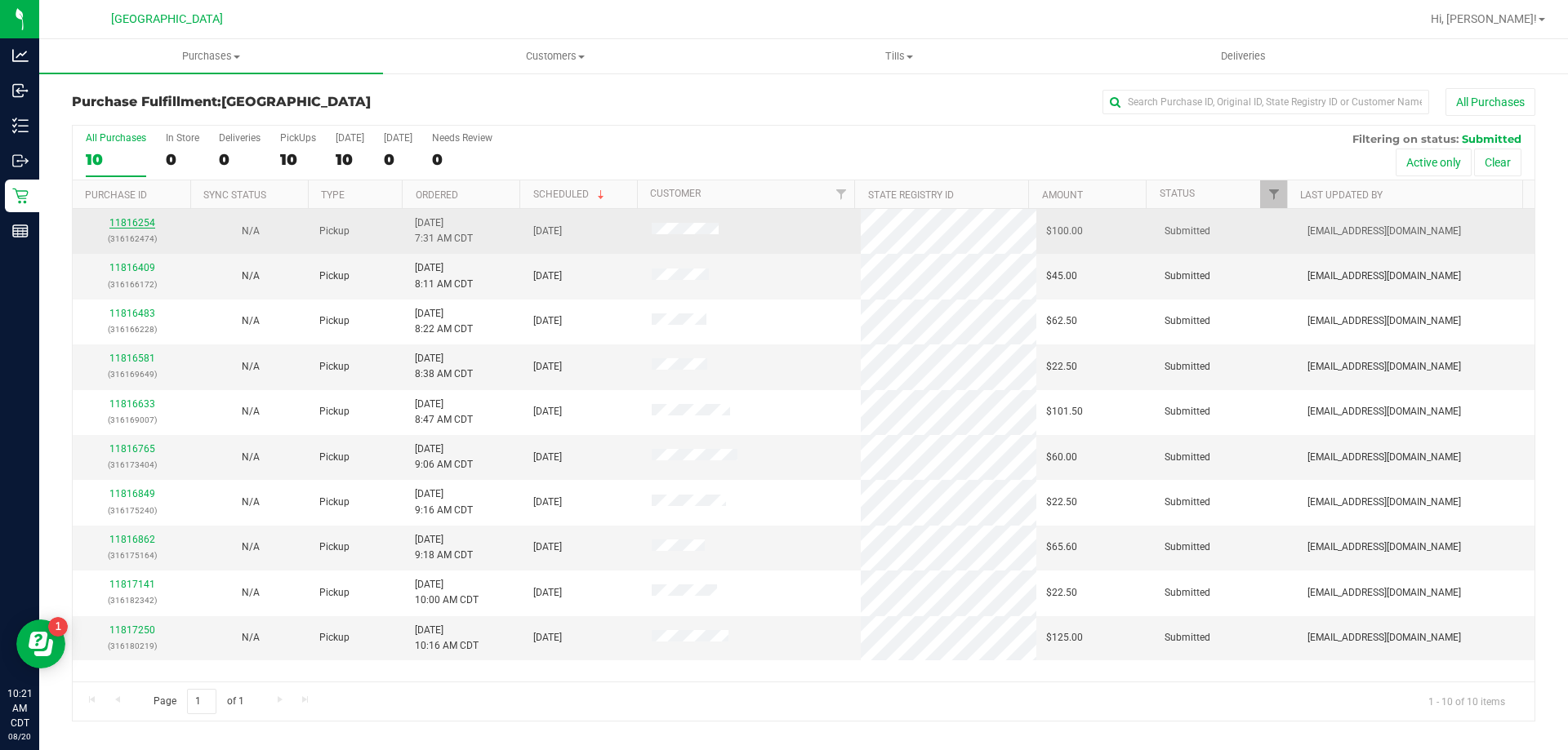
click at [137, 225] on link "11816254" at bounding box center [132, 222] width 46 height 12
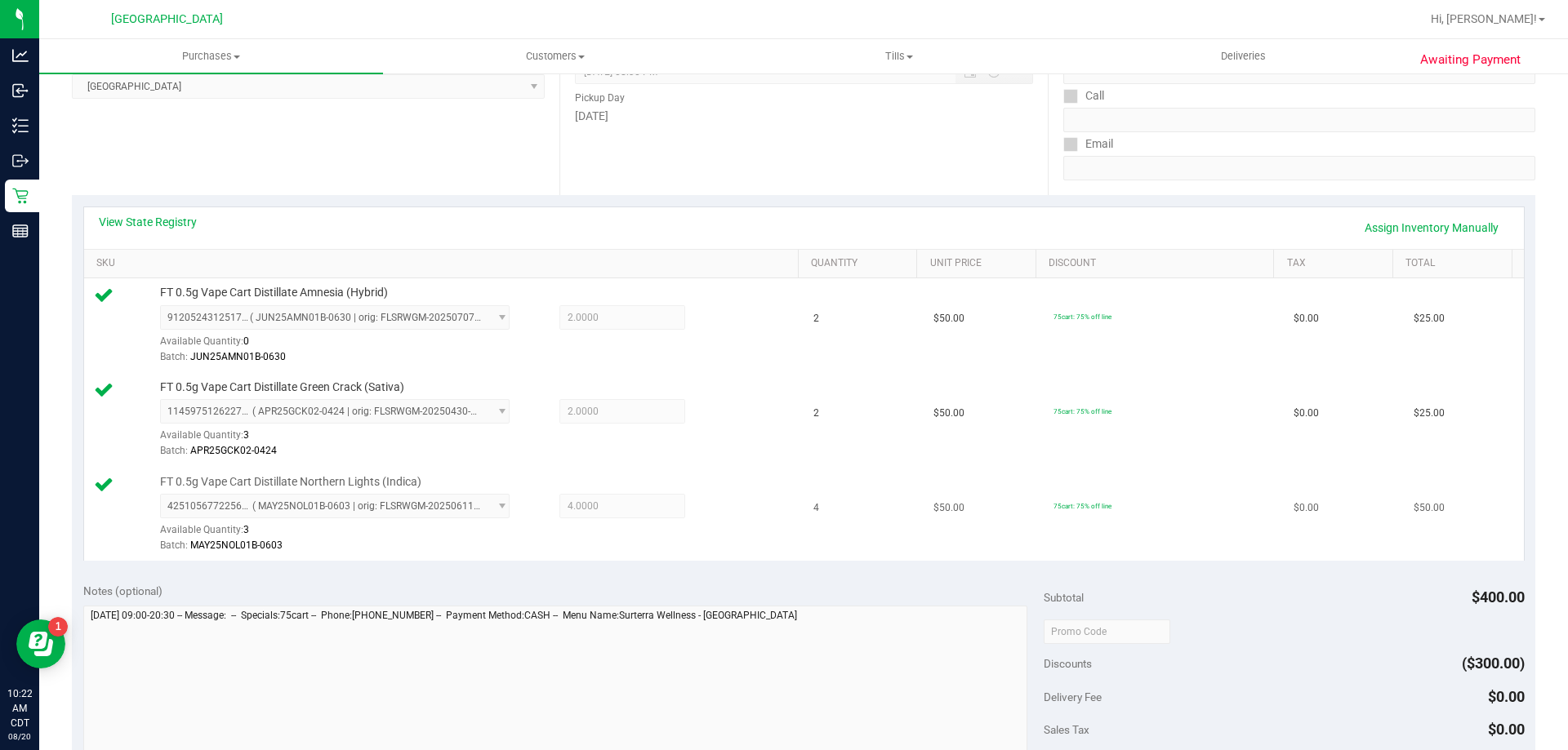
scroll to position [409, 0]
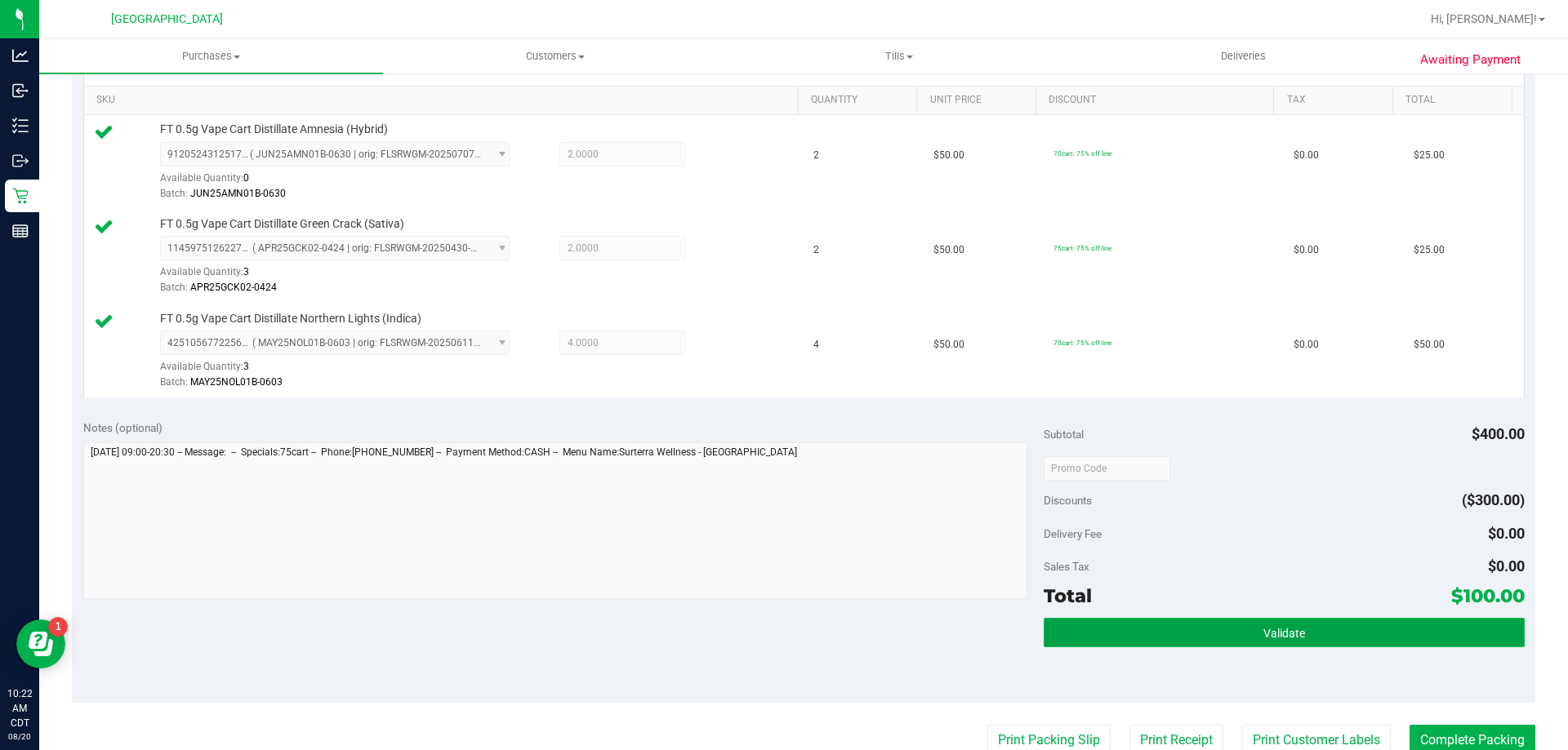
click at [1227, 628] on button "Validate" at bounding box center [1284, 633] width 481 height 30
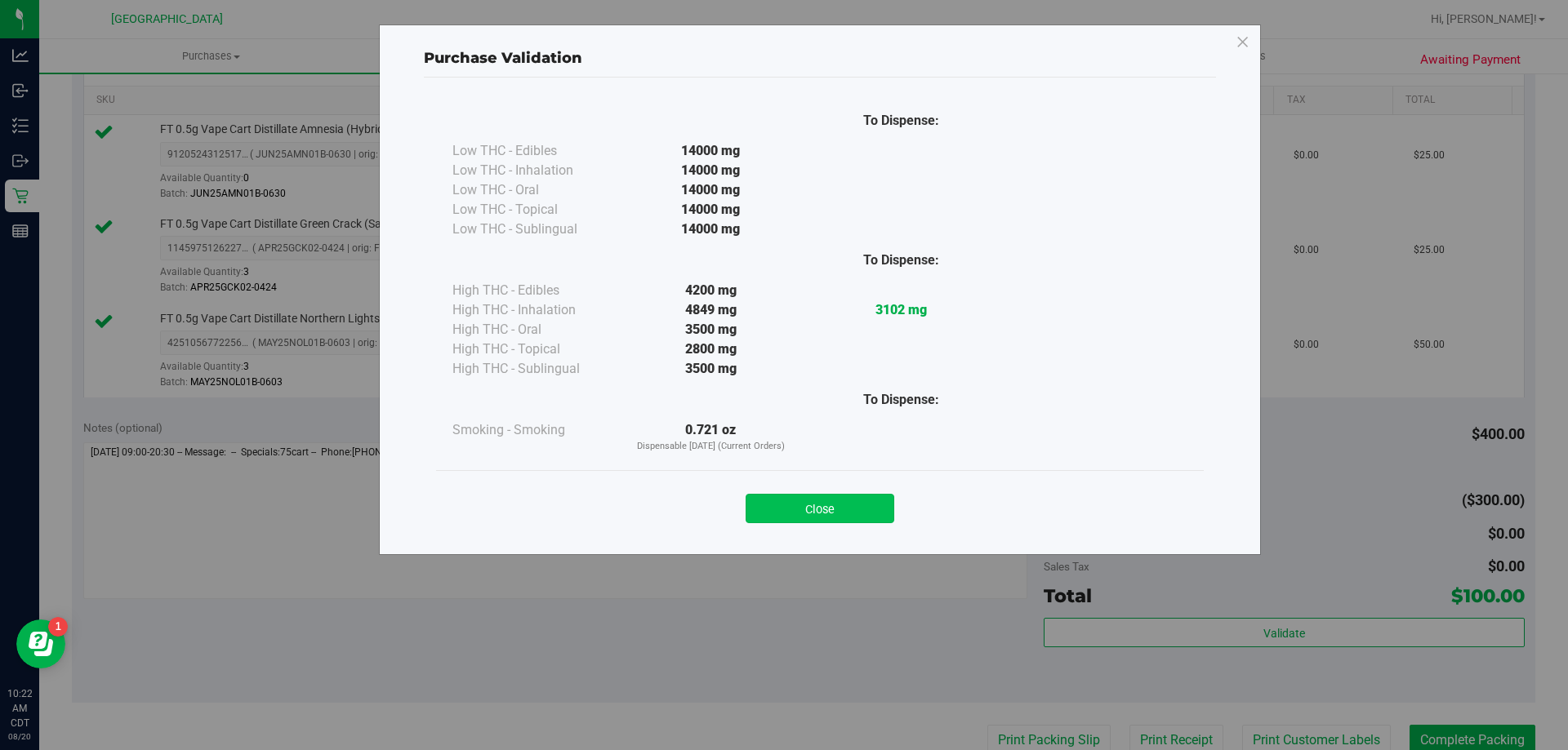
click at [859, 507] on button "Close" at bounding box center [820, 508] width 149 height 30
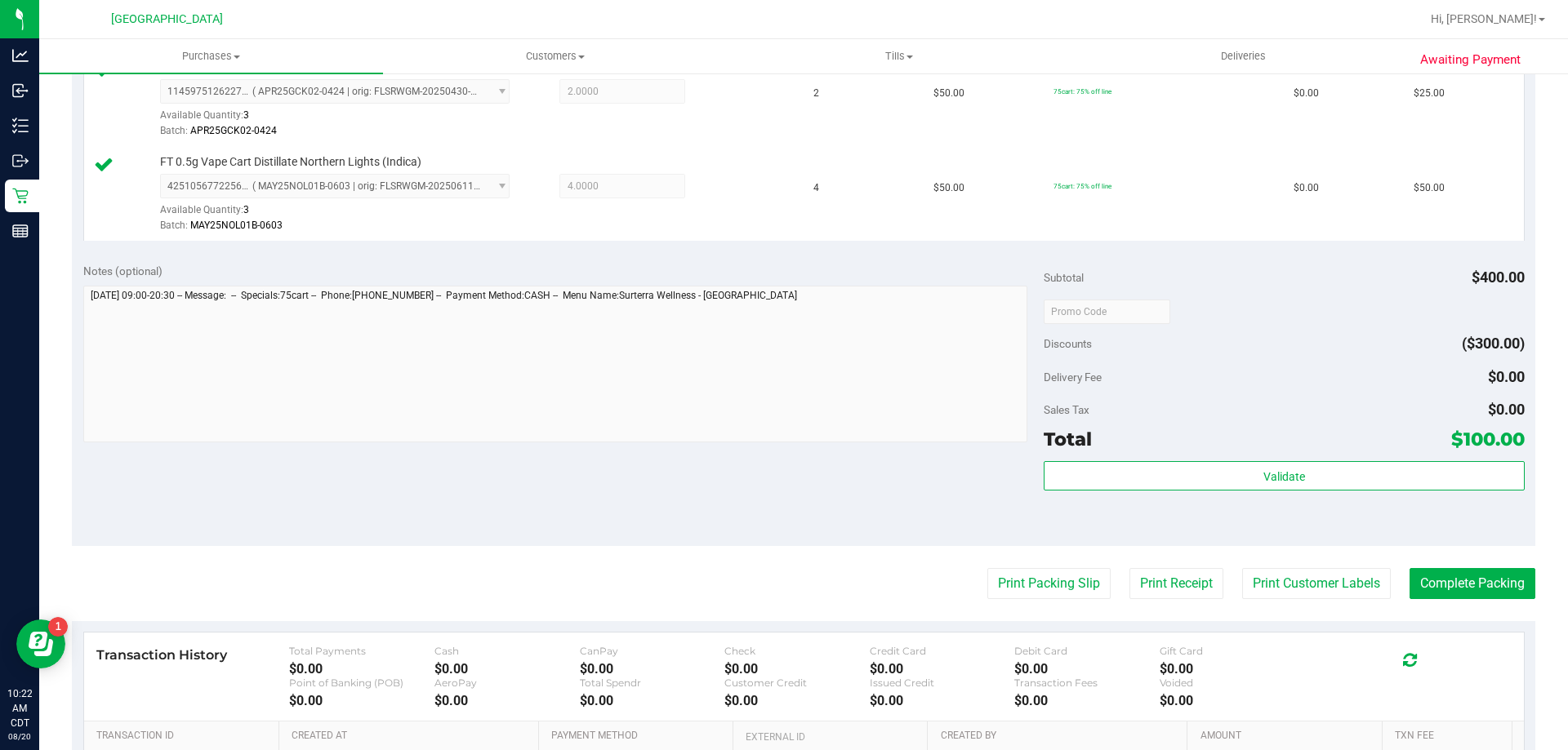
scroll to position [653, 0]
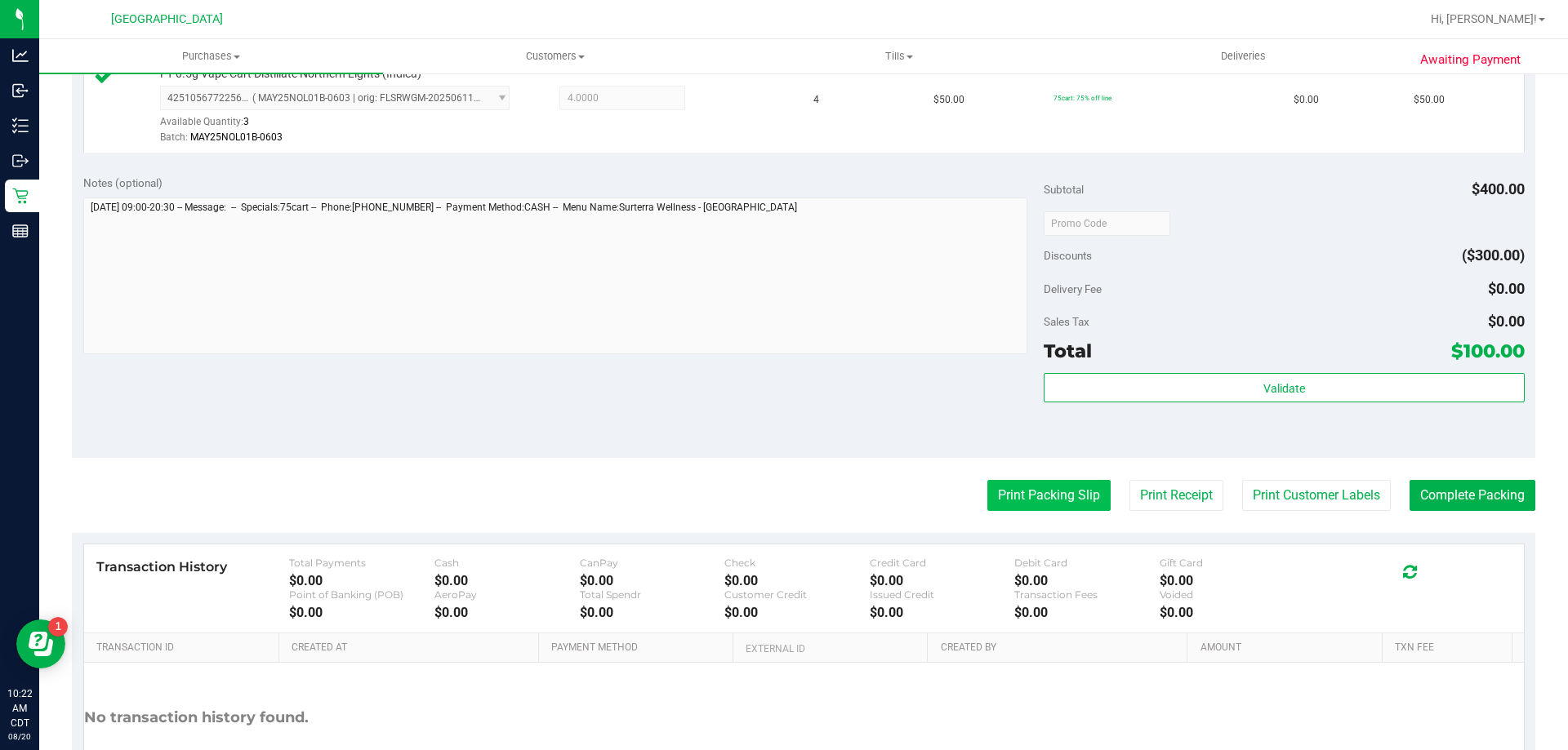
click at [1018, 501] on button "Print Packing Slip" at bounding box center [1050, 496] width 124 height 31
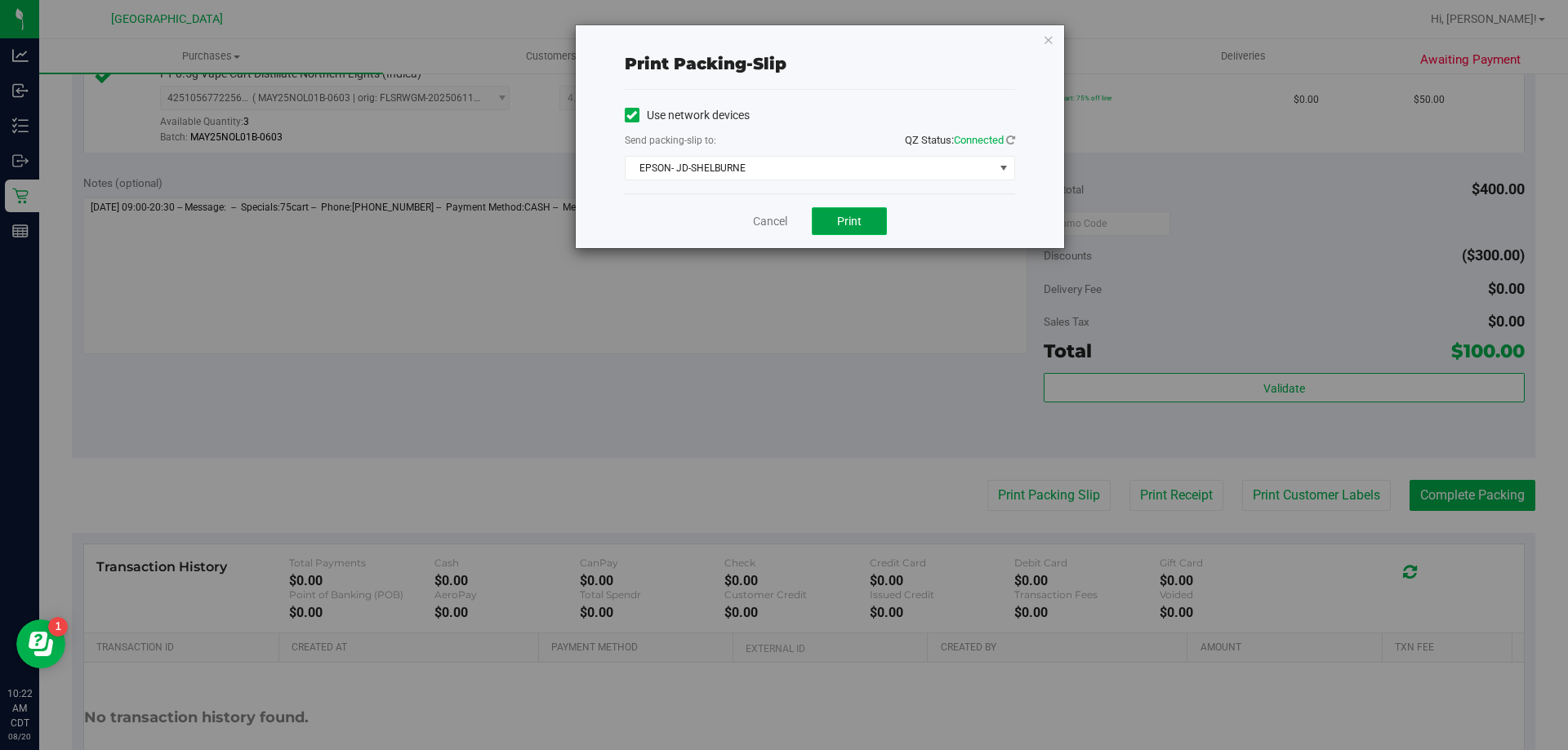
click at [878, 220] on button "Print" at bounding box center [850, 220] width 75 height 28
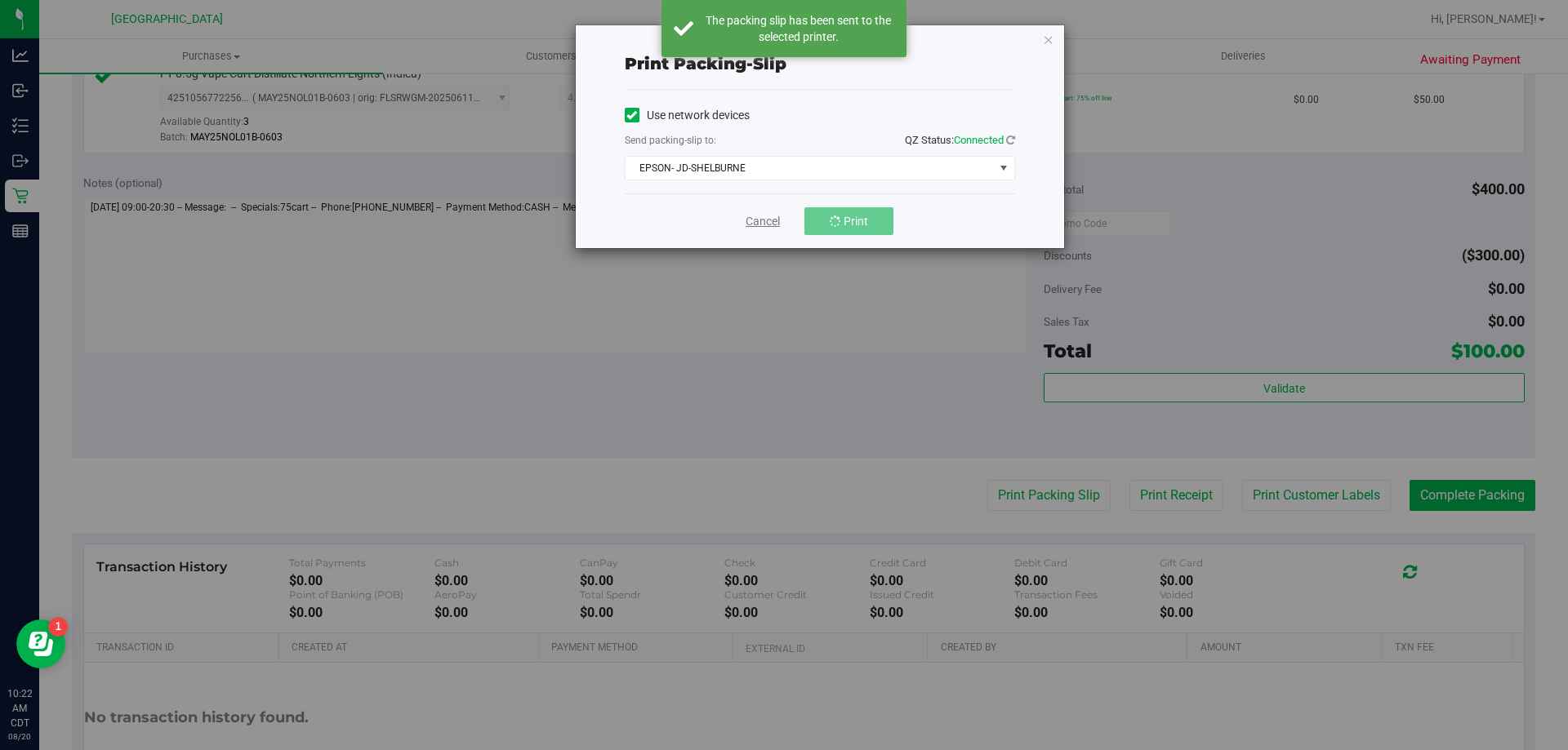
click at [767, 220] on link "Cancel" at bounding box center [763, 221] width 34 height 17
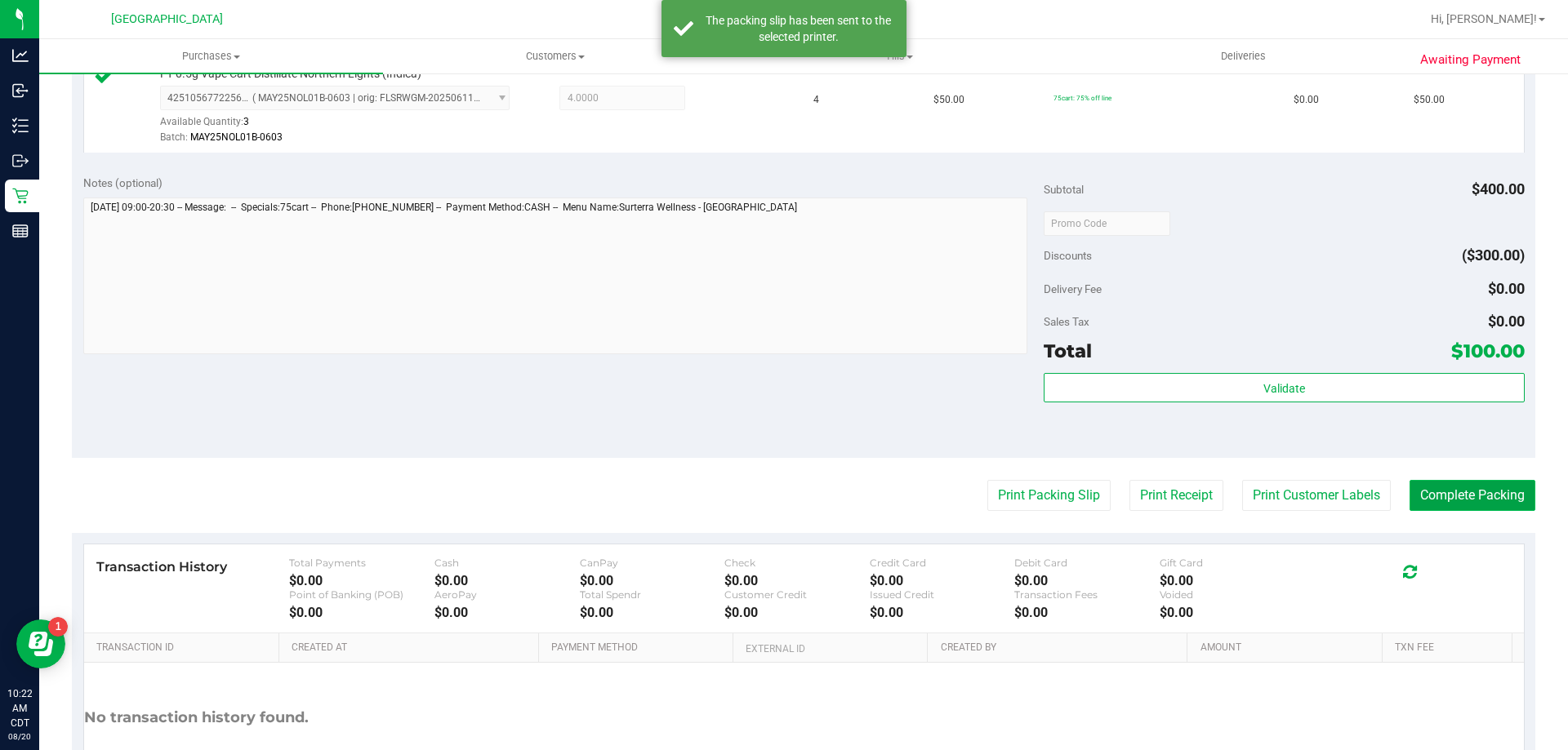
click at [1415, 507] on button "Complete Packing" at bounding box center [1473, 496] width 126 height 31
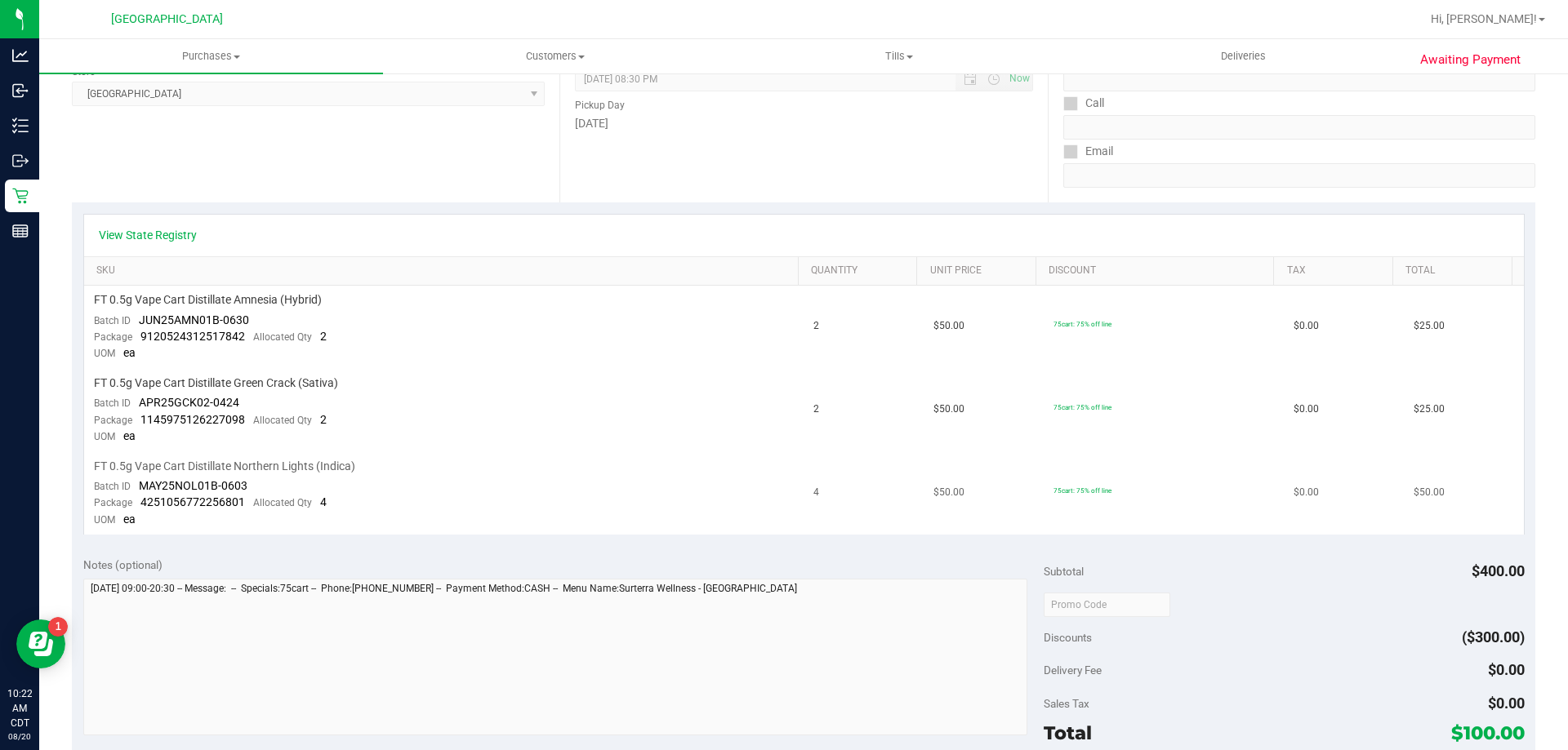
scroll to position [409, 0]
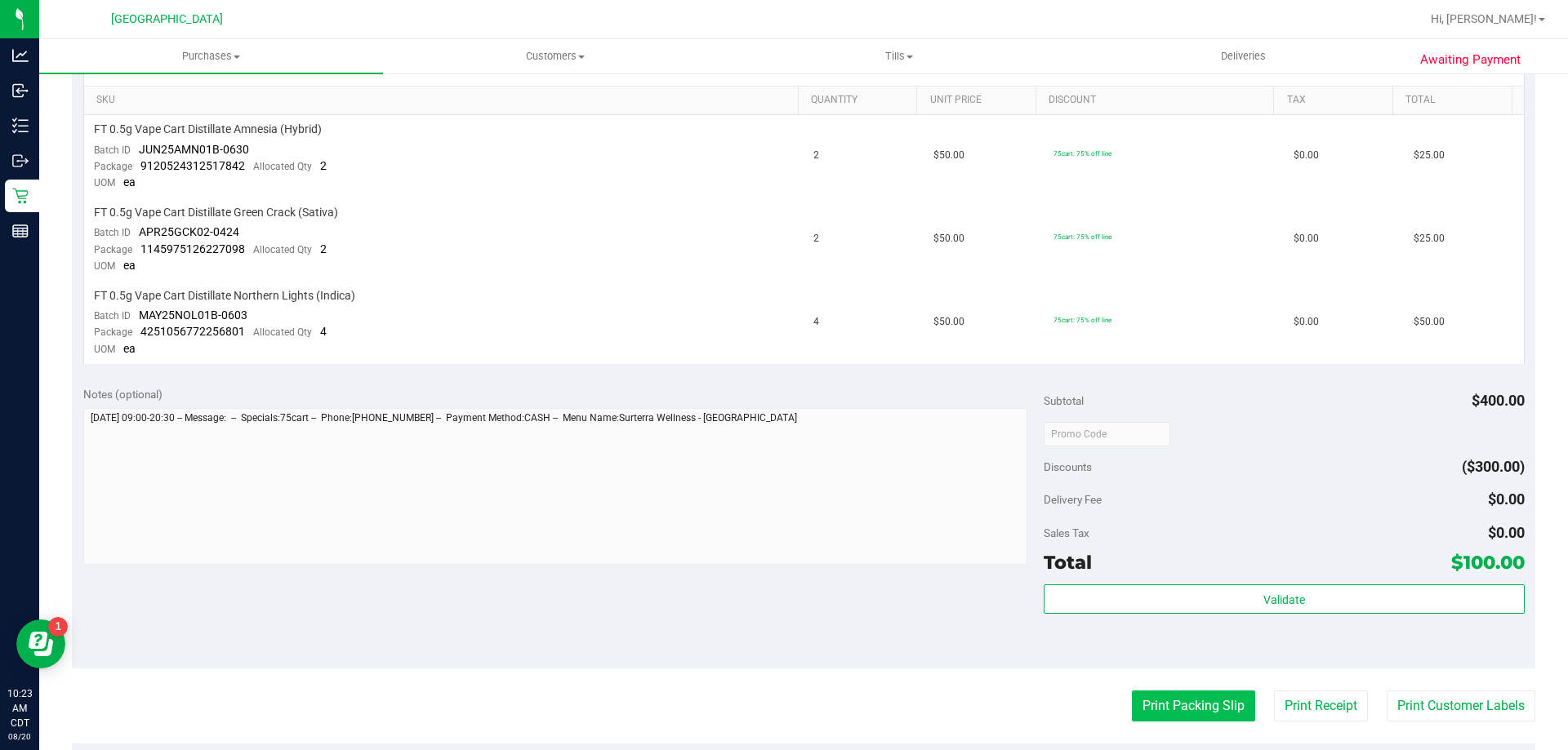
click at [1197, 712] on button "Print Packing Slip" at bounding box center [1194, 706] width 124 height 31
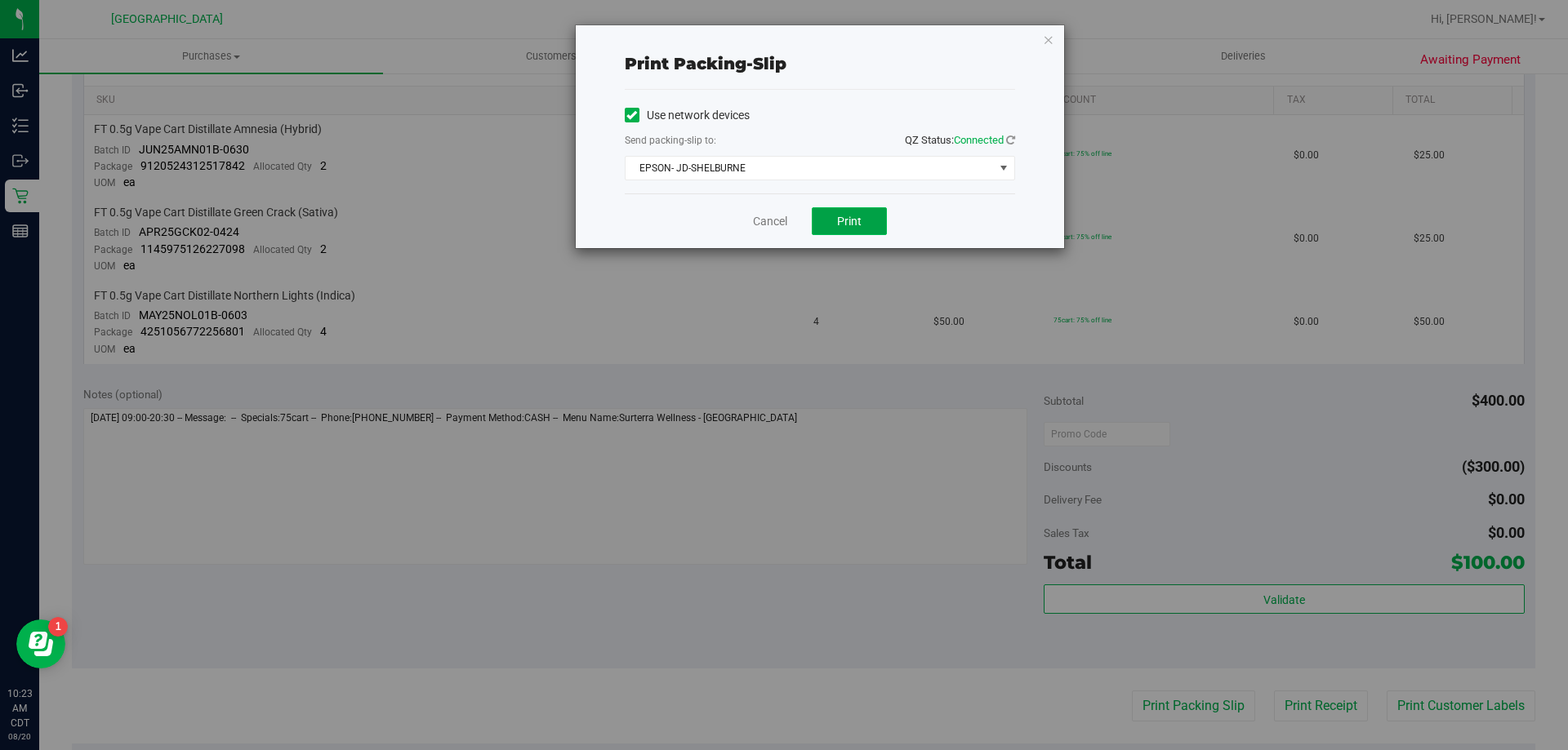
click at [880, 220] on button "Print" at bounding box center [850, 220] width 75 height 28
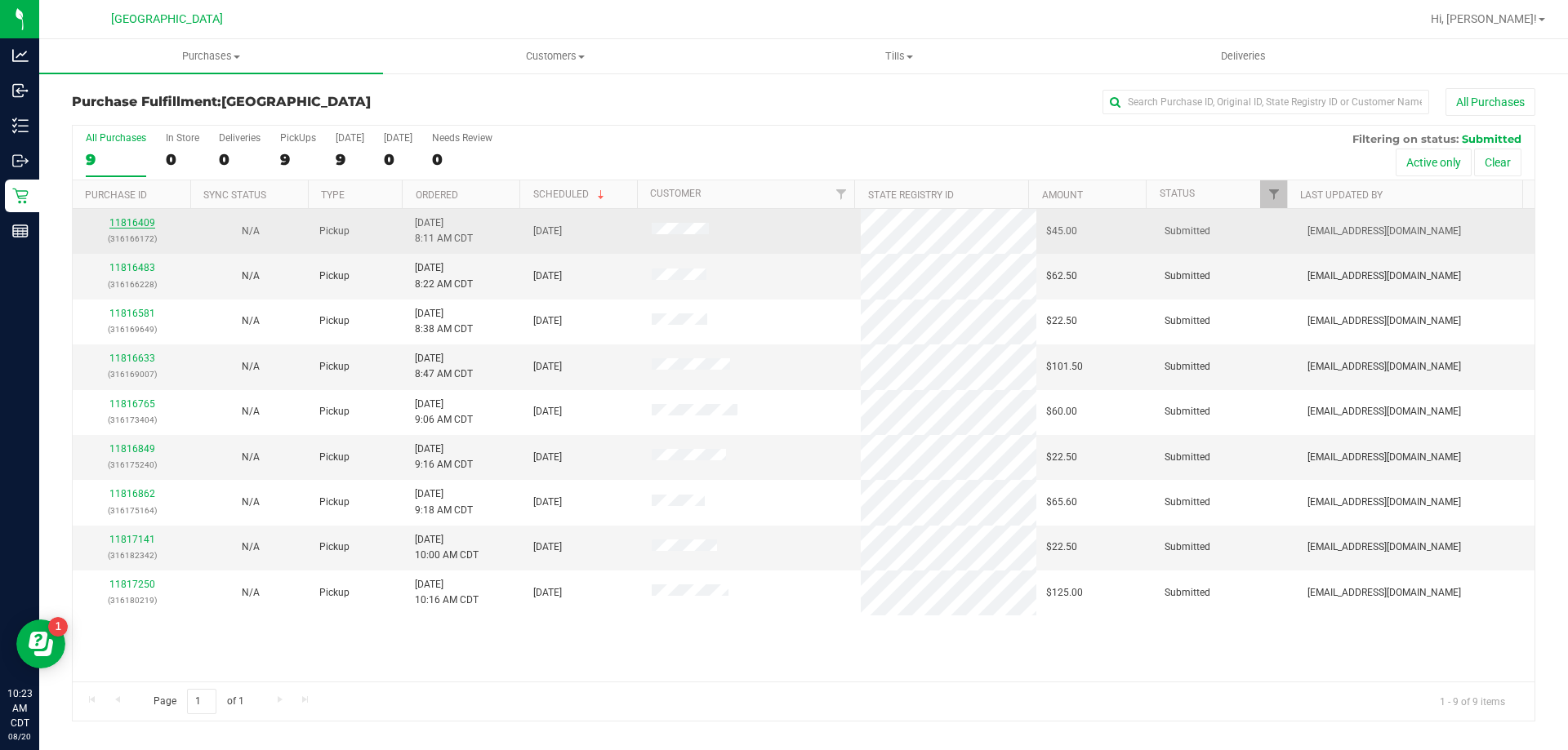
click at [125, 220] on link "11816409" at bounding box center [132, 222] width 46 height 12
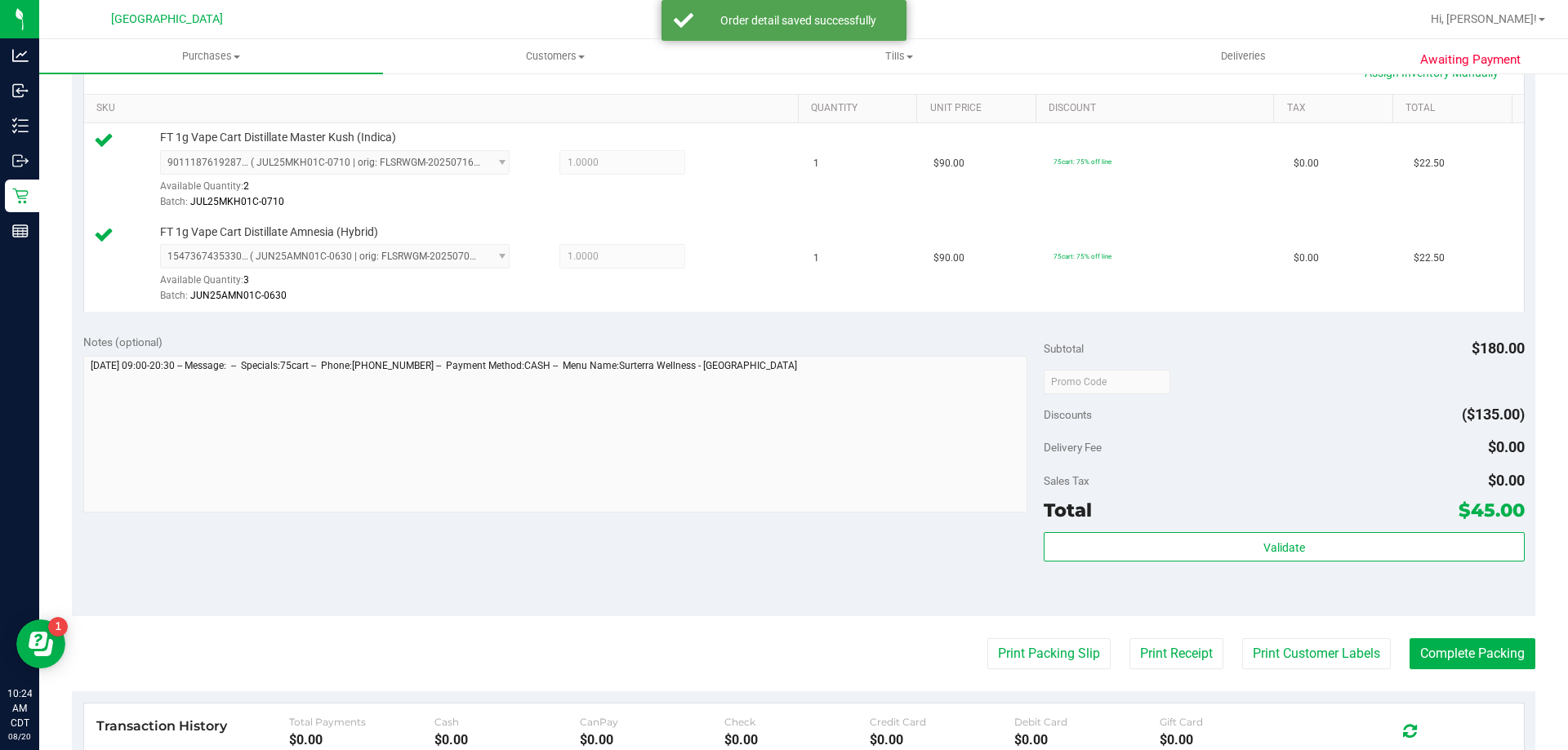
scroll to position [409, 0]
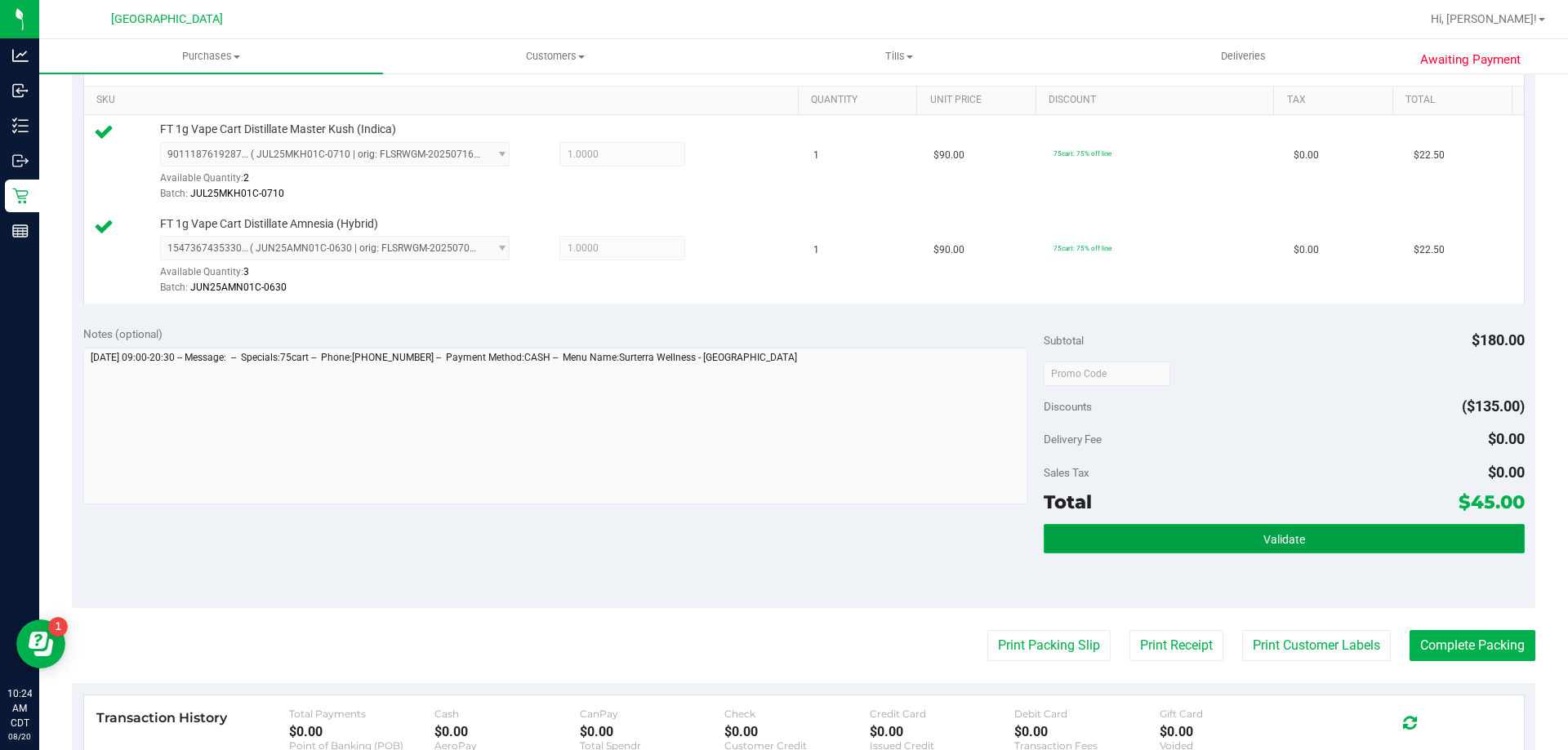
click at [1362, 550] on button "Validate" at bounding box center [1284, 539] width 481 height 30
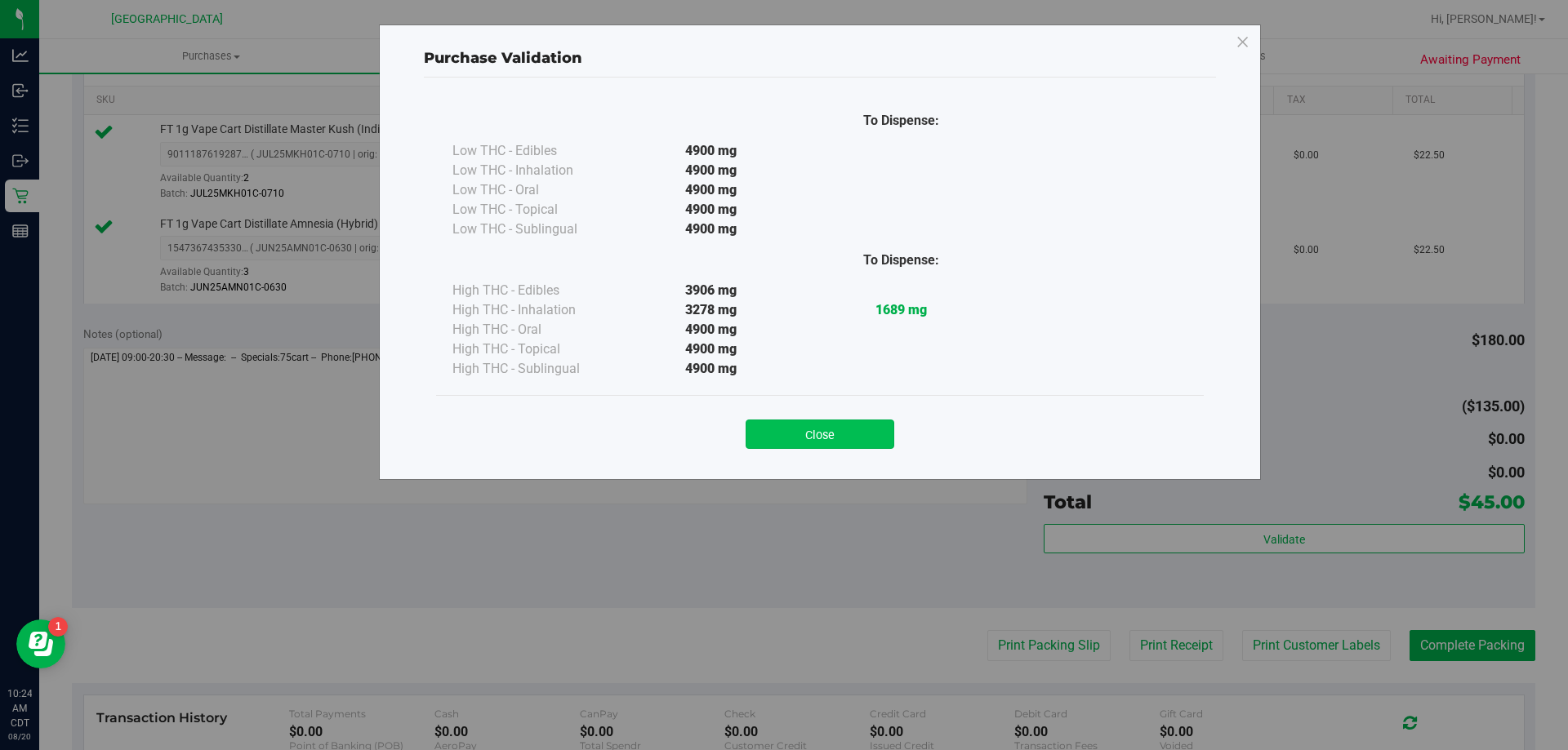
click at [831, 432] on button "Close" at bounding box center [820, 434] width 149 height 30
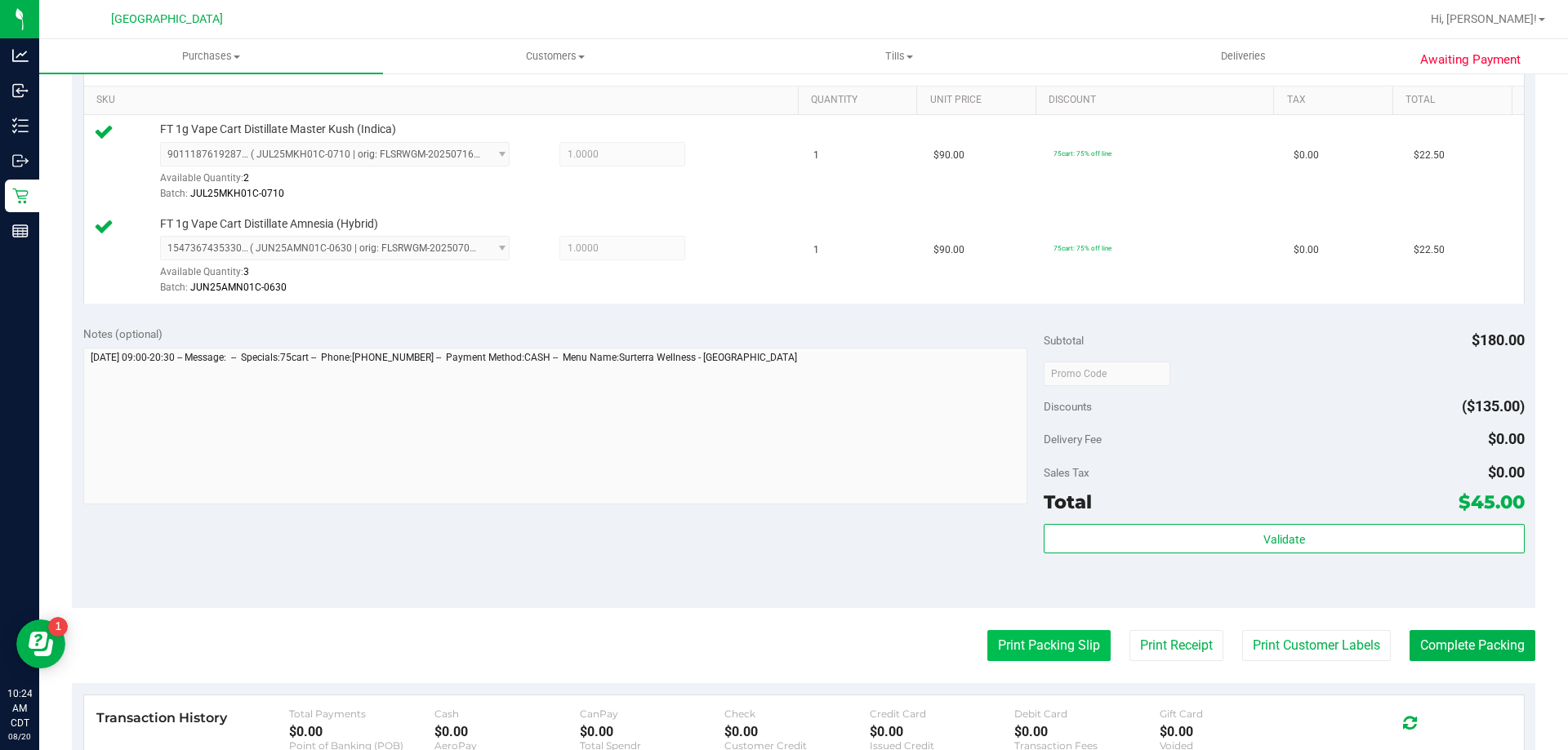
click at [1045, 642] on button "Print Packing Slip" at bounding box center [1050, 645] width 124 height 31
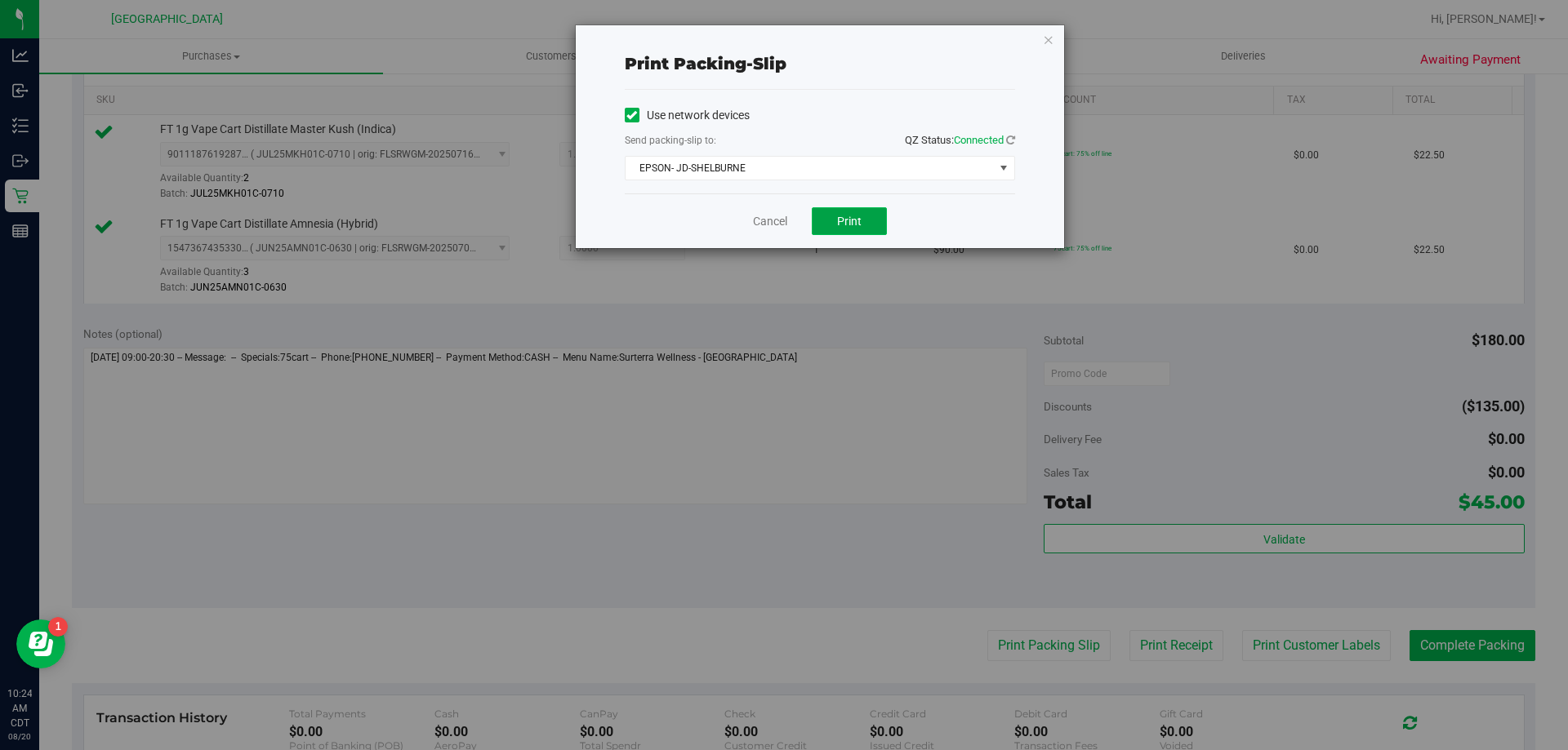
click at [829, 232] on button "Print" at bounding box center [850, 220] width 75 height 28
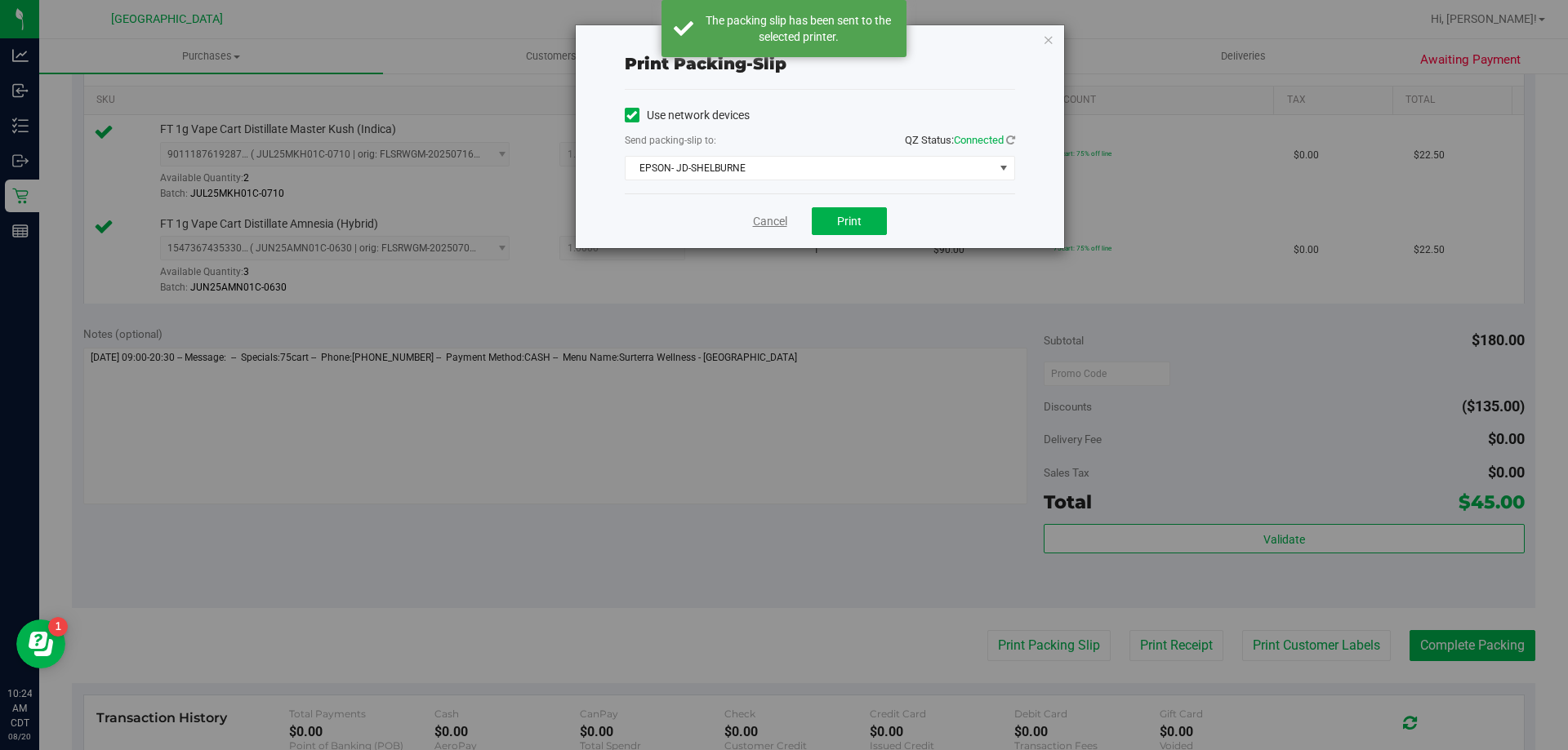
click at [750, 226] on div "Cancel Print" at bounding box center [820, 220] width 391 height 55
click at [767, 228] on link "Cancel" at bounding box center [770, 221] width 34 height 17
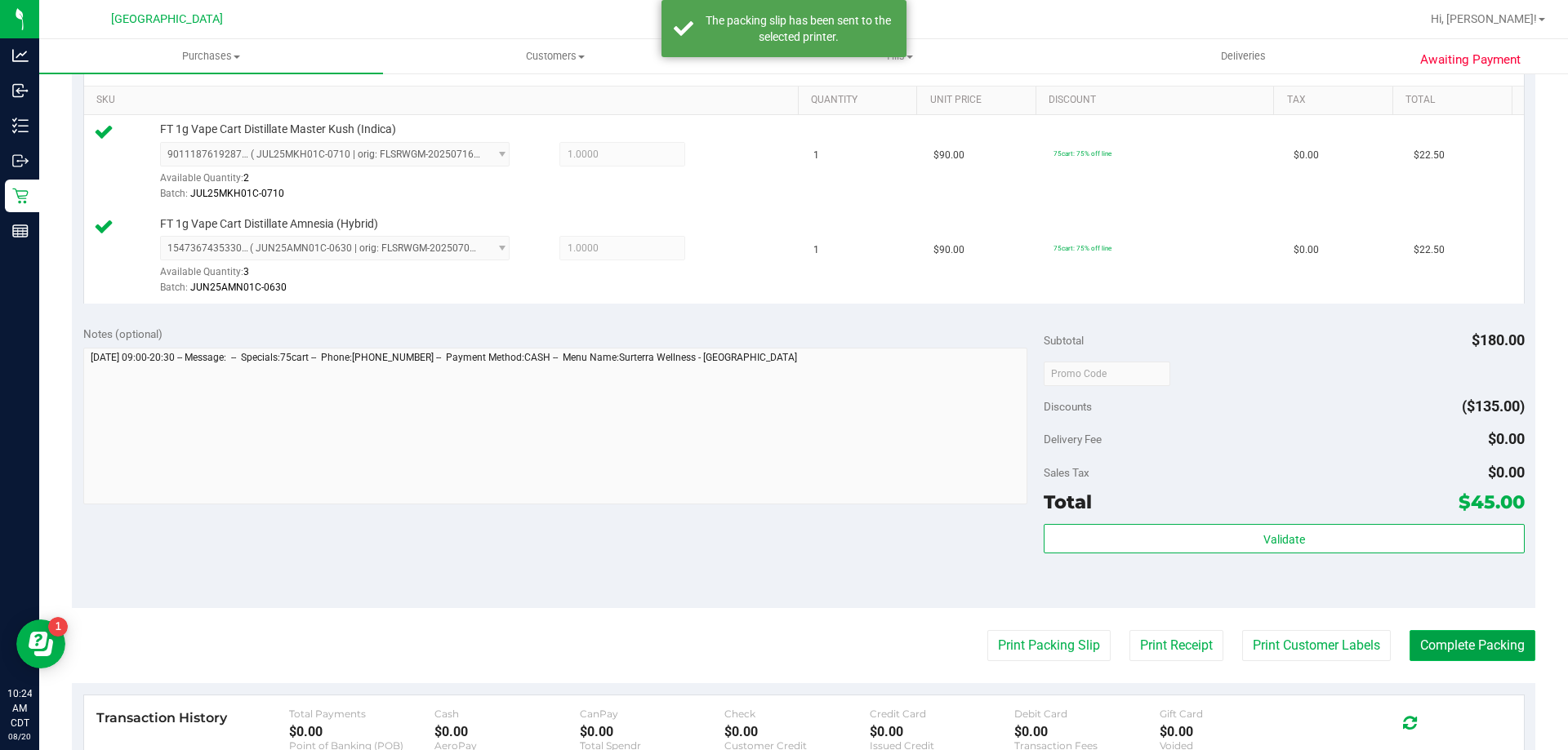
click at [1424, 641] on button "Complete Packing" at bounding box center [1473, 645] width 126 height 31
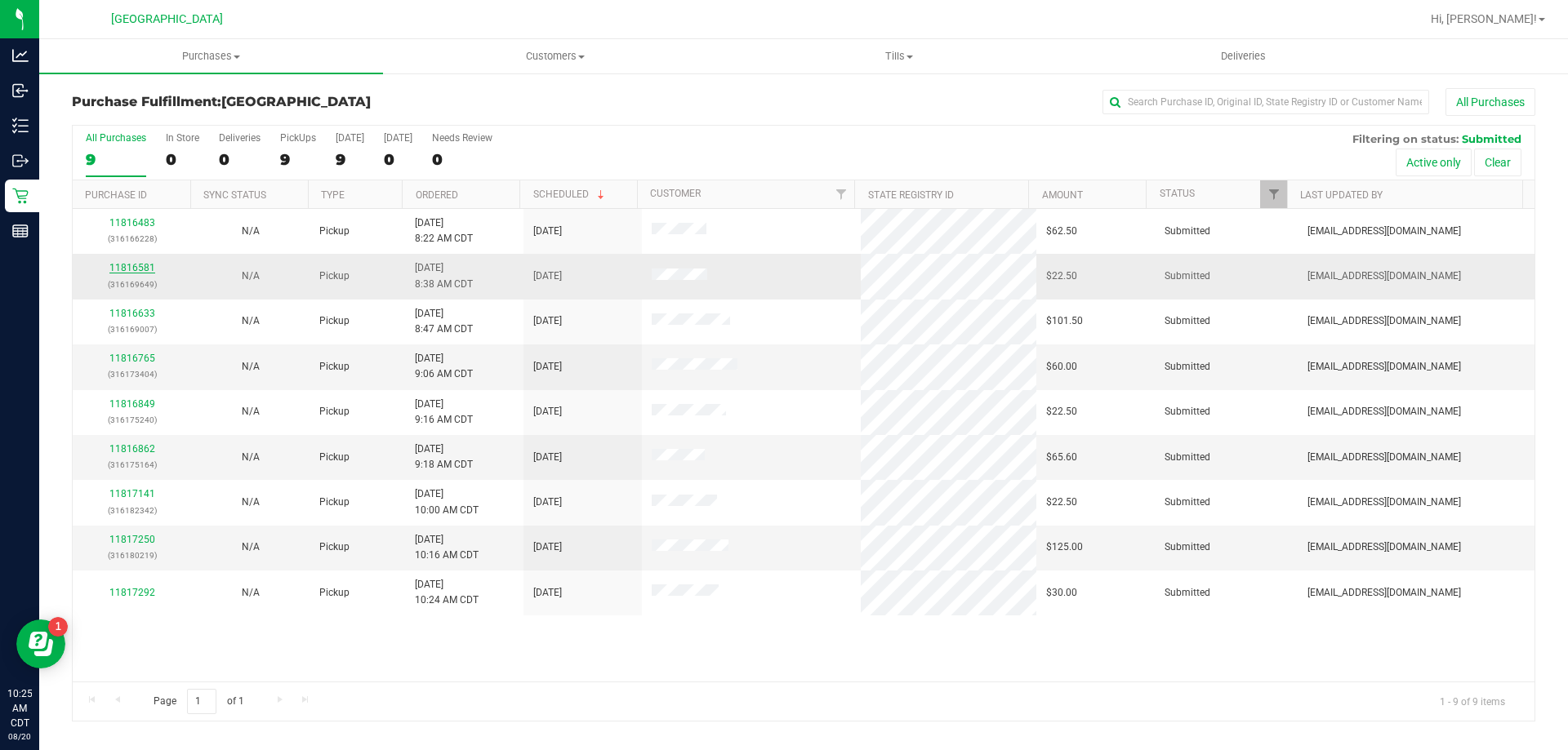
click at [139, 267] on link "11816581" at bounding box center [132, 267] width 46 height 12
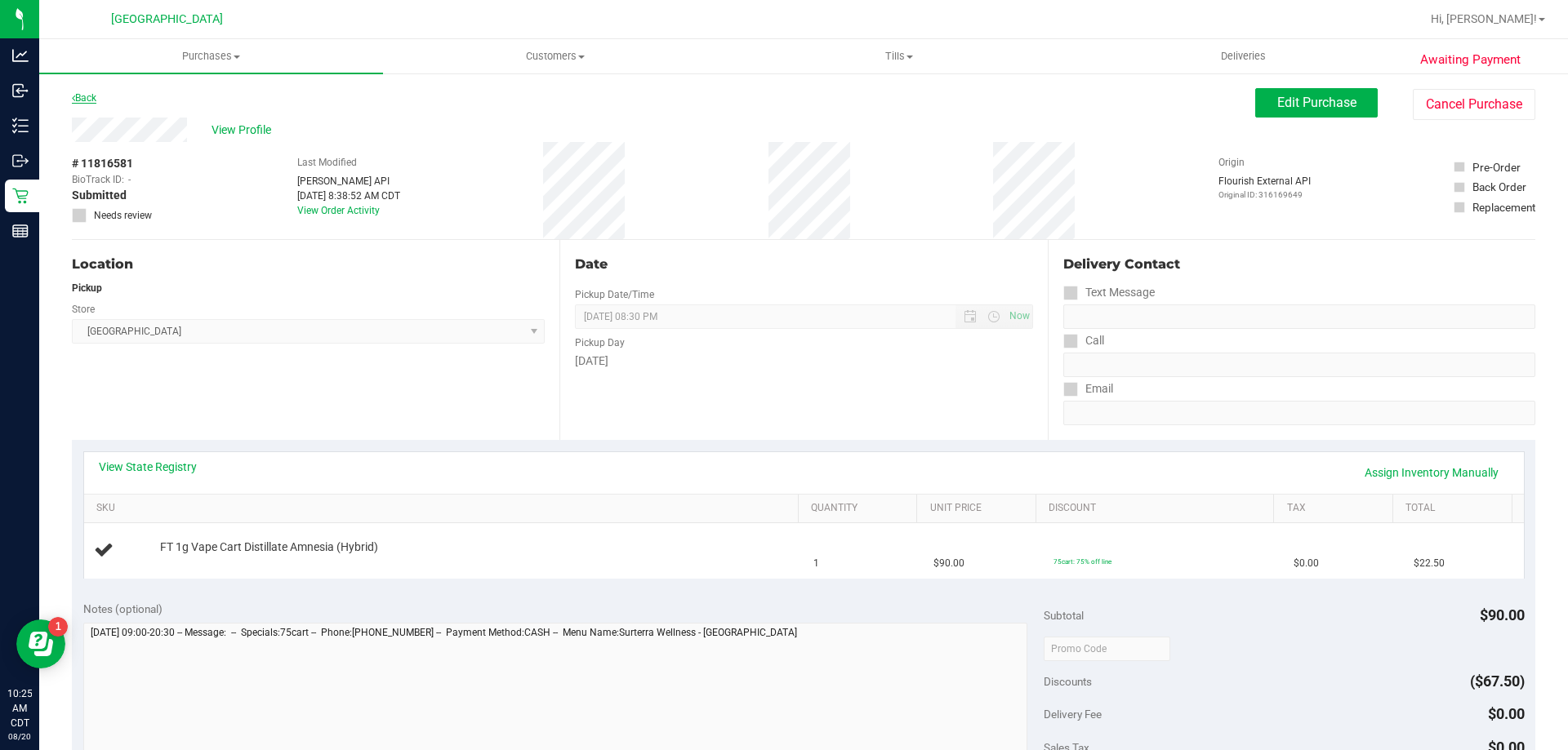
click at [91, 103] on link "Back" at bounding box center [83, 98] width 24 height 12
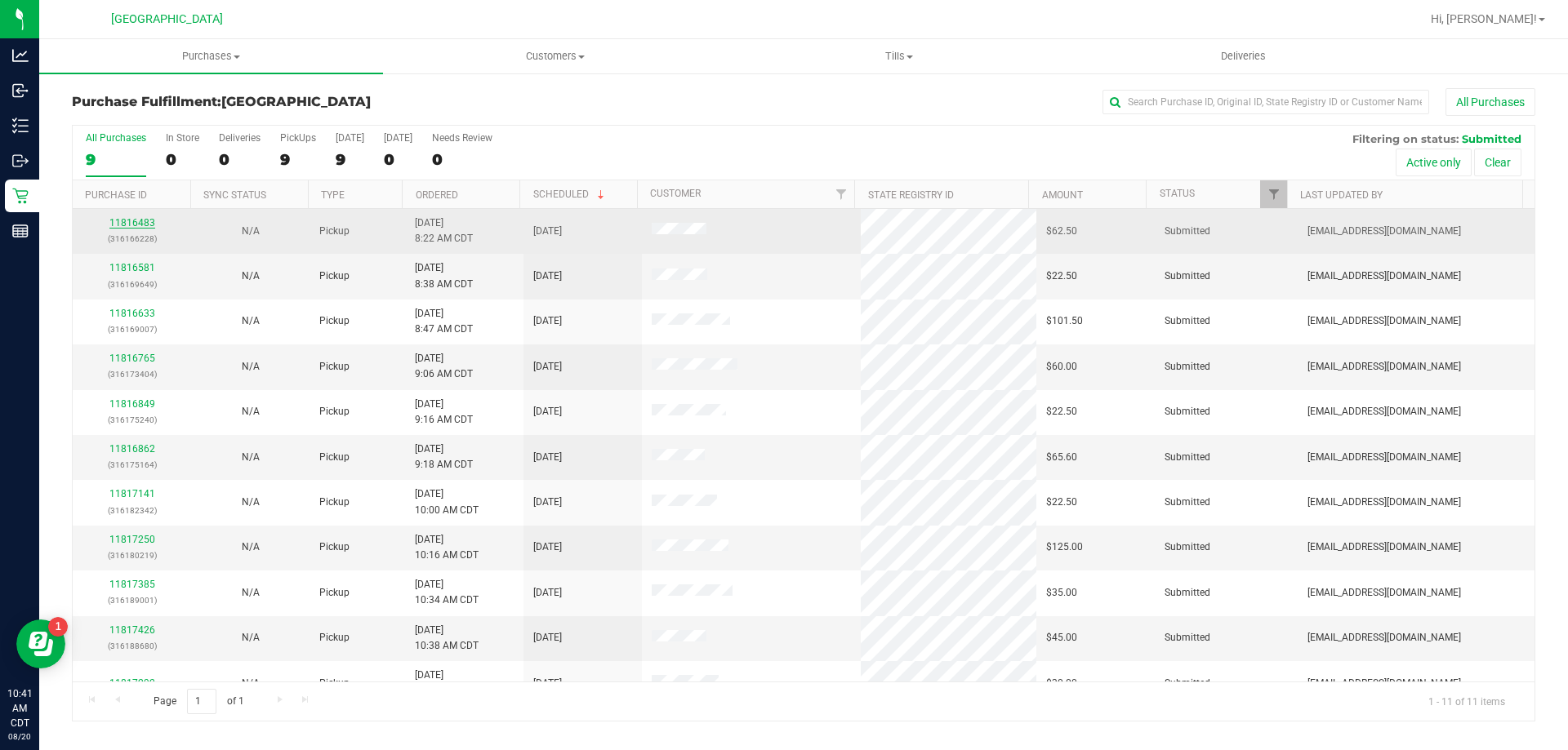
click at [143, 226] on link "11816483" at bounding box center [132, 222] width 46 height 12
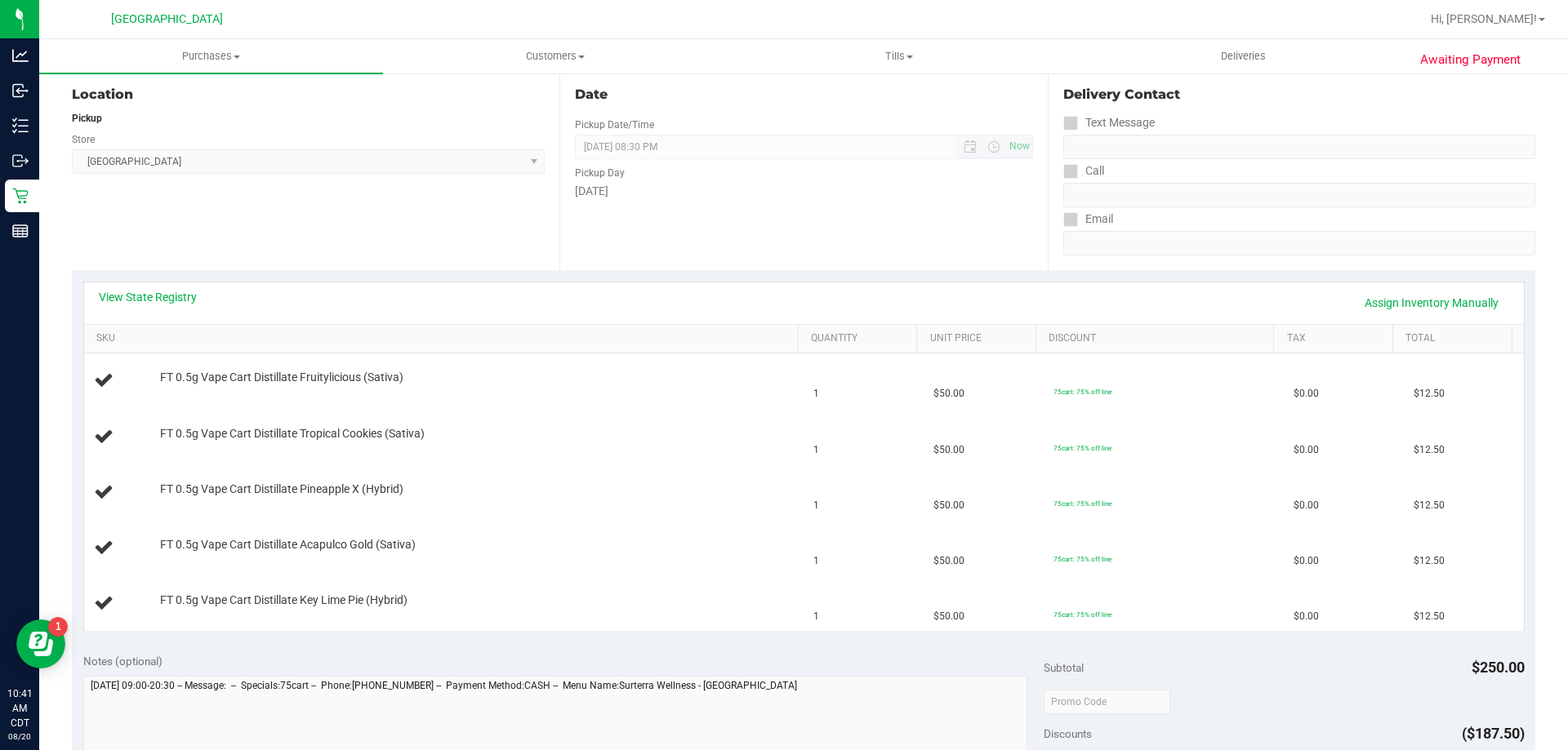
scroll to position [82, 0]
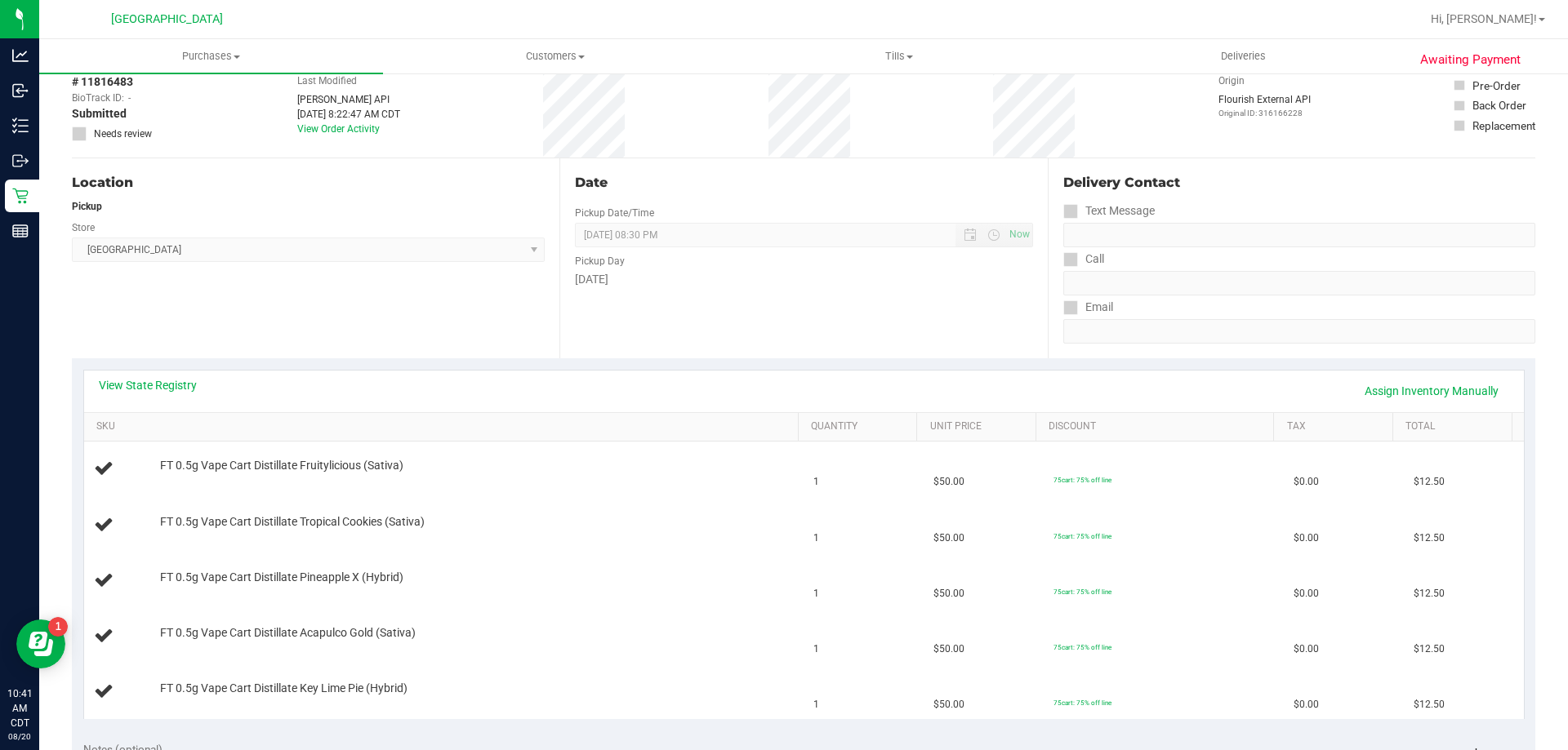
click at [165, 398] on div "View State Registry Assign Inventory Manually" at bounding box center [803, 391] width 1410 height 28
click at [160, 391] on link "View State Registry" at bounding box center [147, 385] width 98 height 16
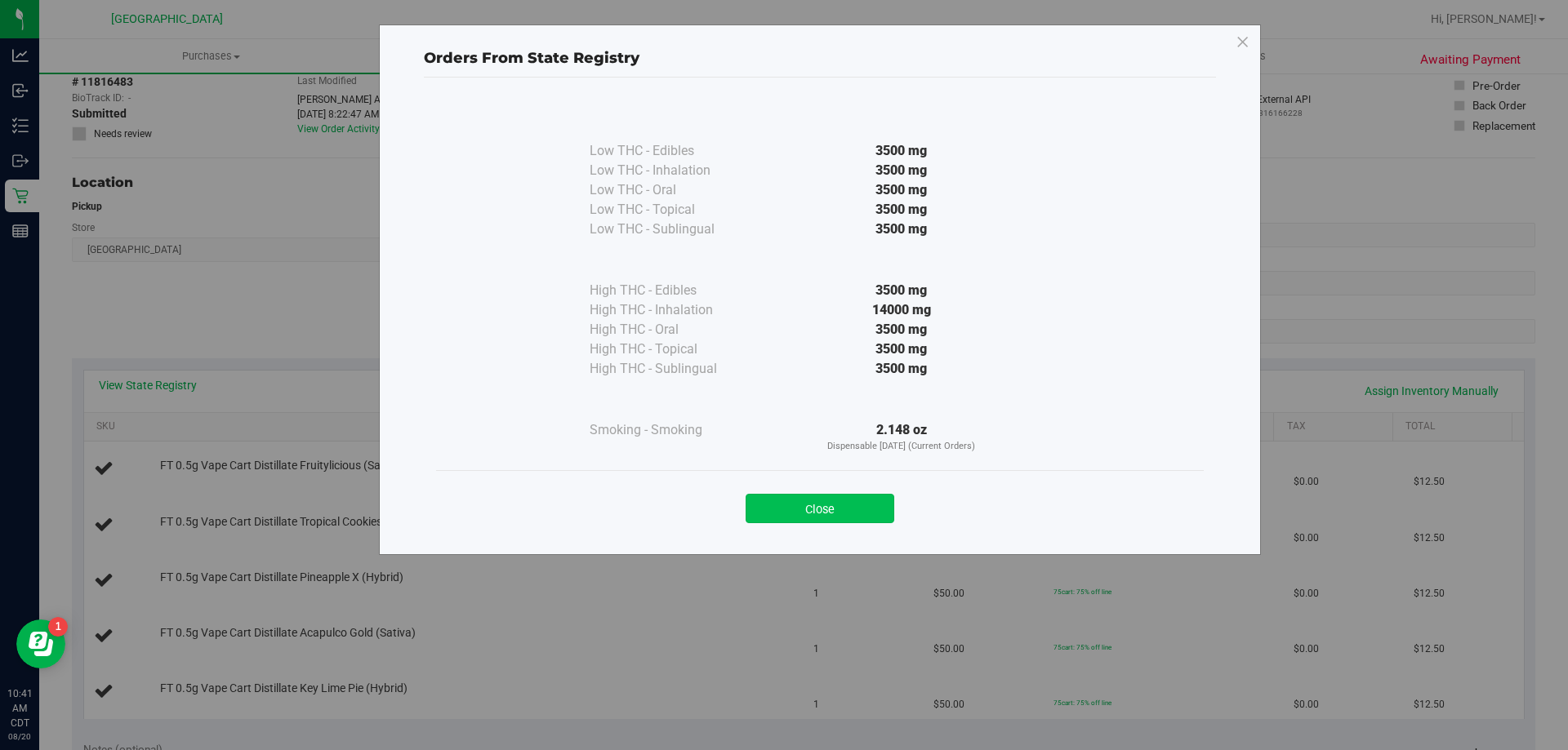
click at [799, 512] on button "Close" at bounding box center [820, 508] width 149 height 30
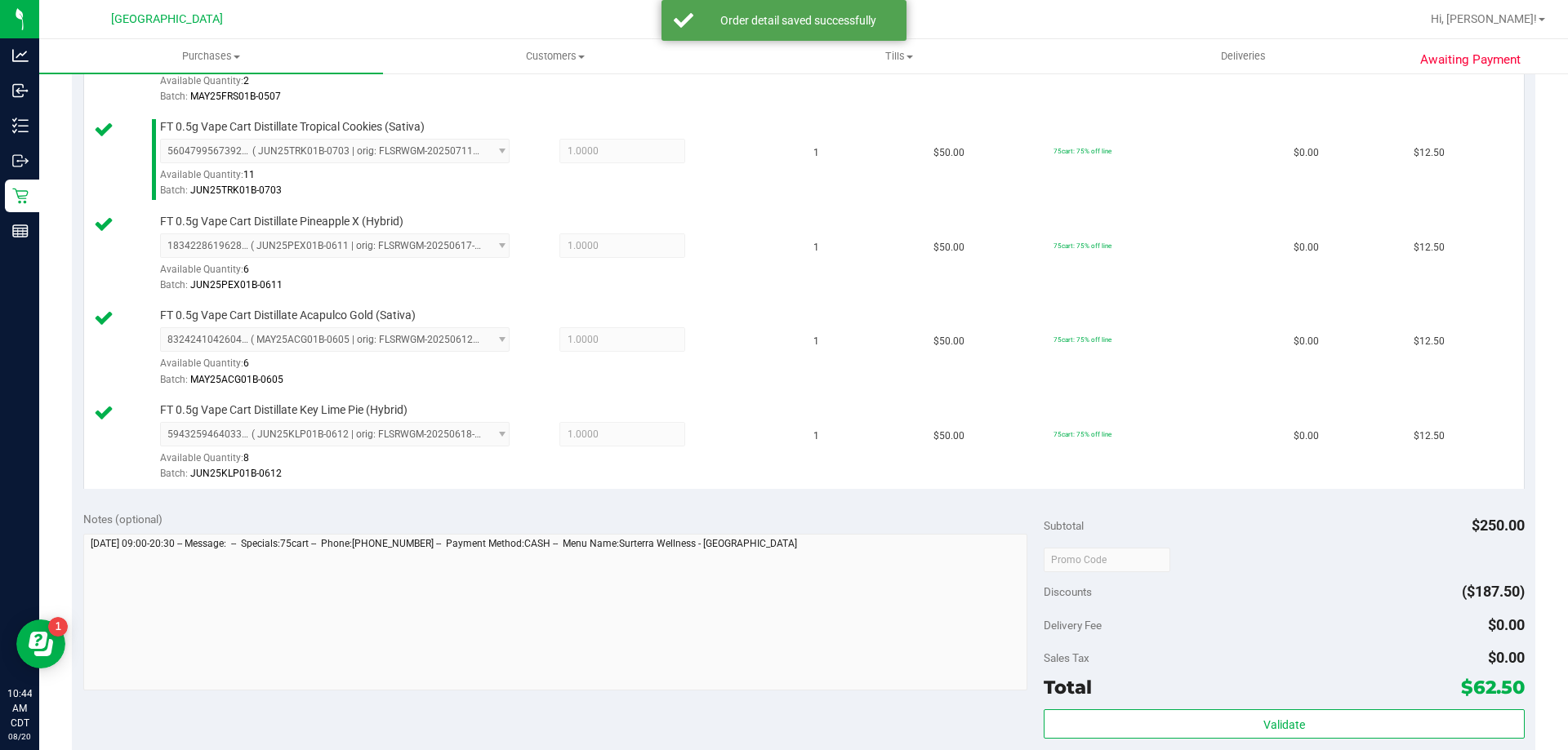
scroll to position [735, 0]
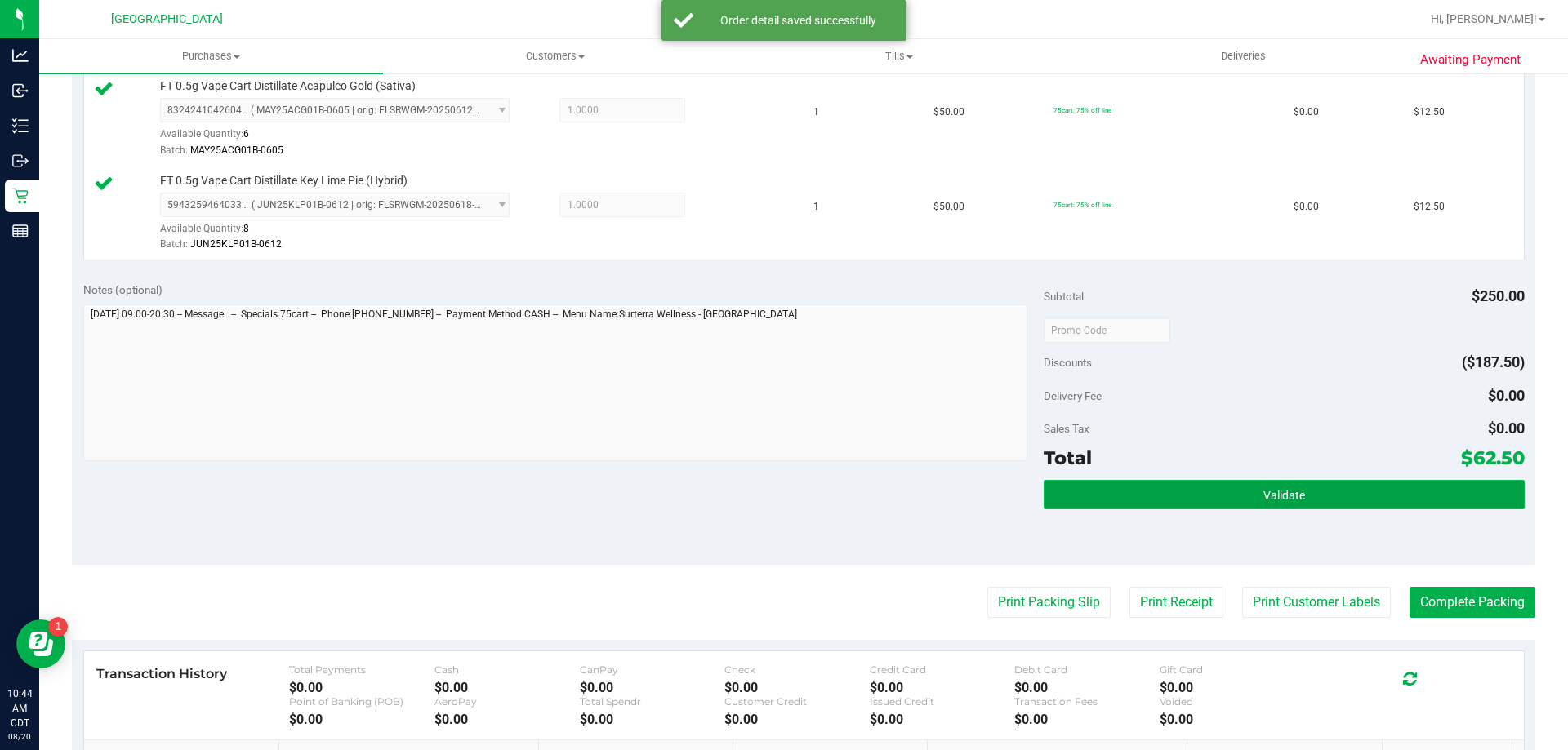
click at [1204, 507] on button "Validate" at bounding box center [1284, 495] width 481 height 30
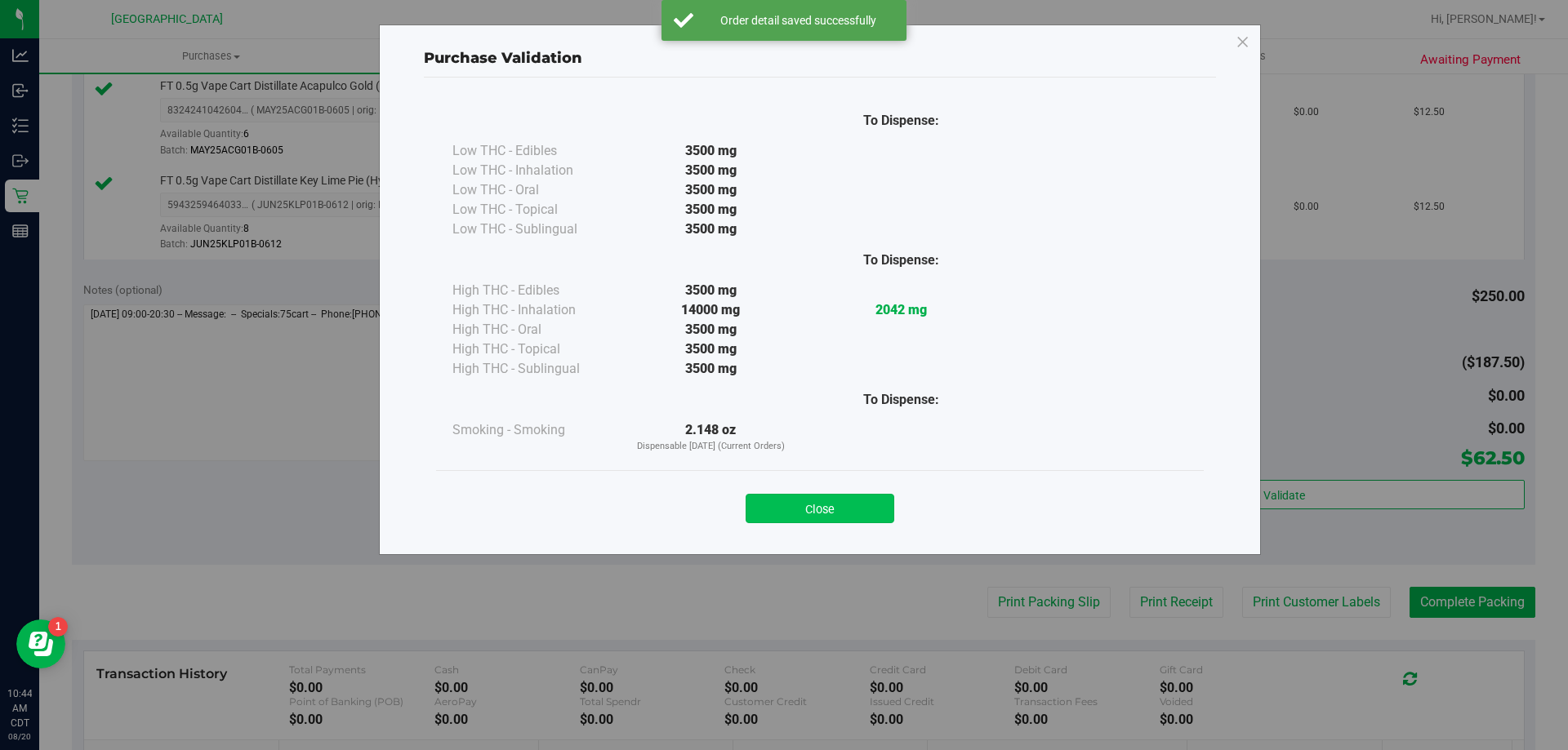
click at [793, 518] on button "Close" at bounding box center [820, 508] width 149 height 30
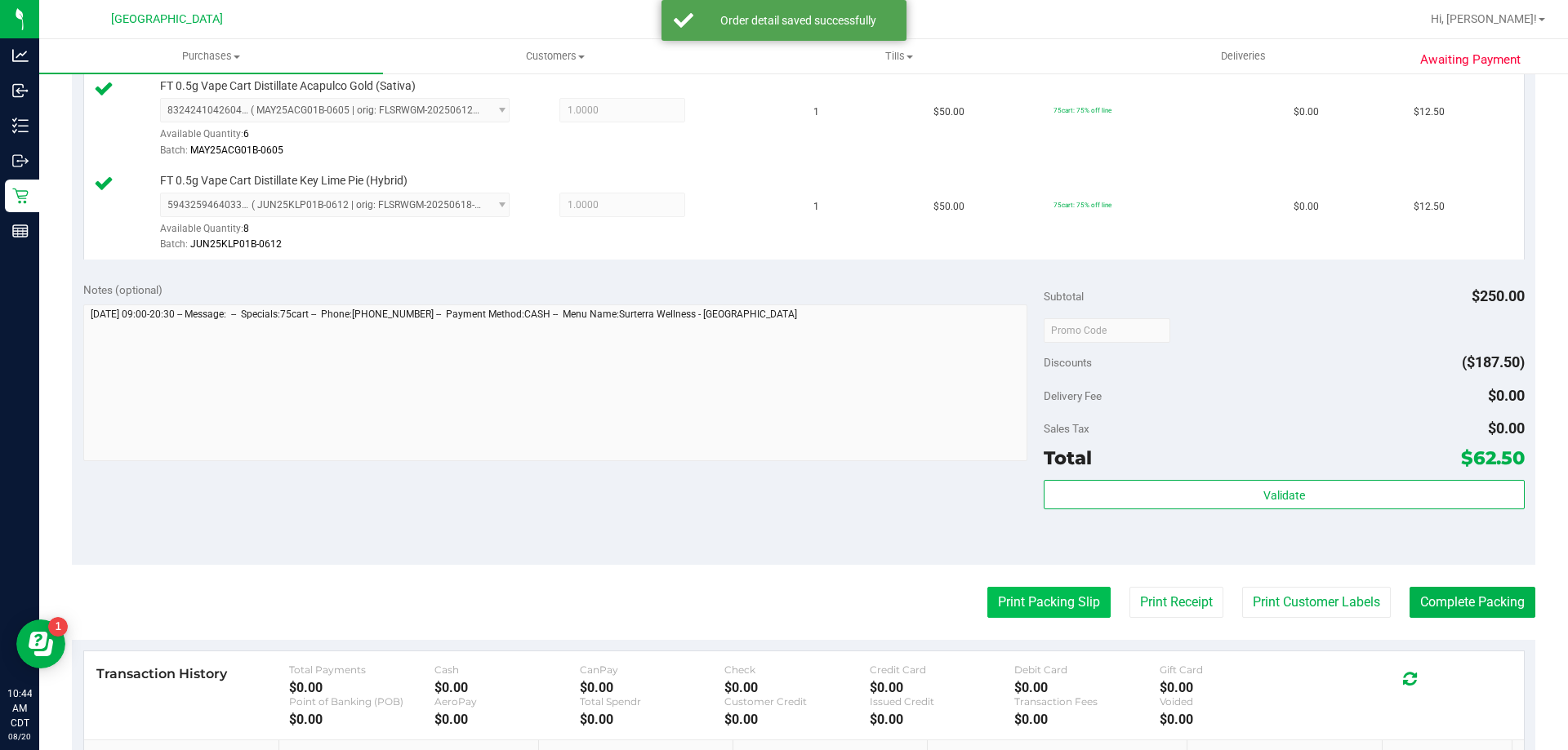
click at [1008, 614] on button "Print Packing Slip" at bounding box center [1050, 602] width 124 height 31
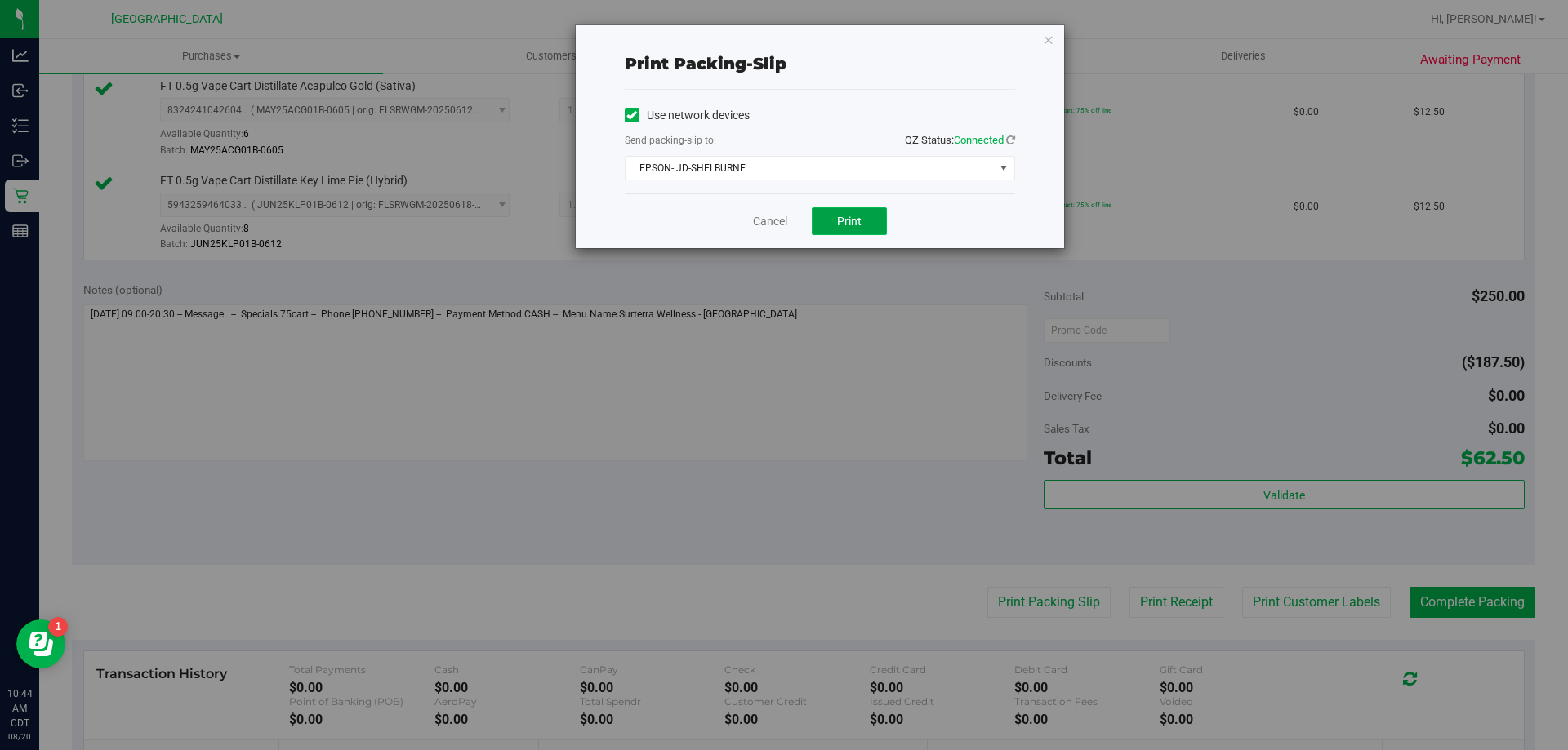
click at [859, 207] on button "Print" at bounding box center [850, 220] width 75 height 28
click at [772, 217] on link "Cancel" at bounding box center [770, 221] width 34 height 17
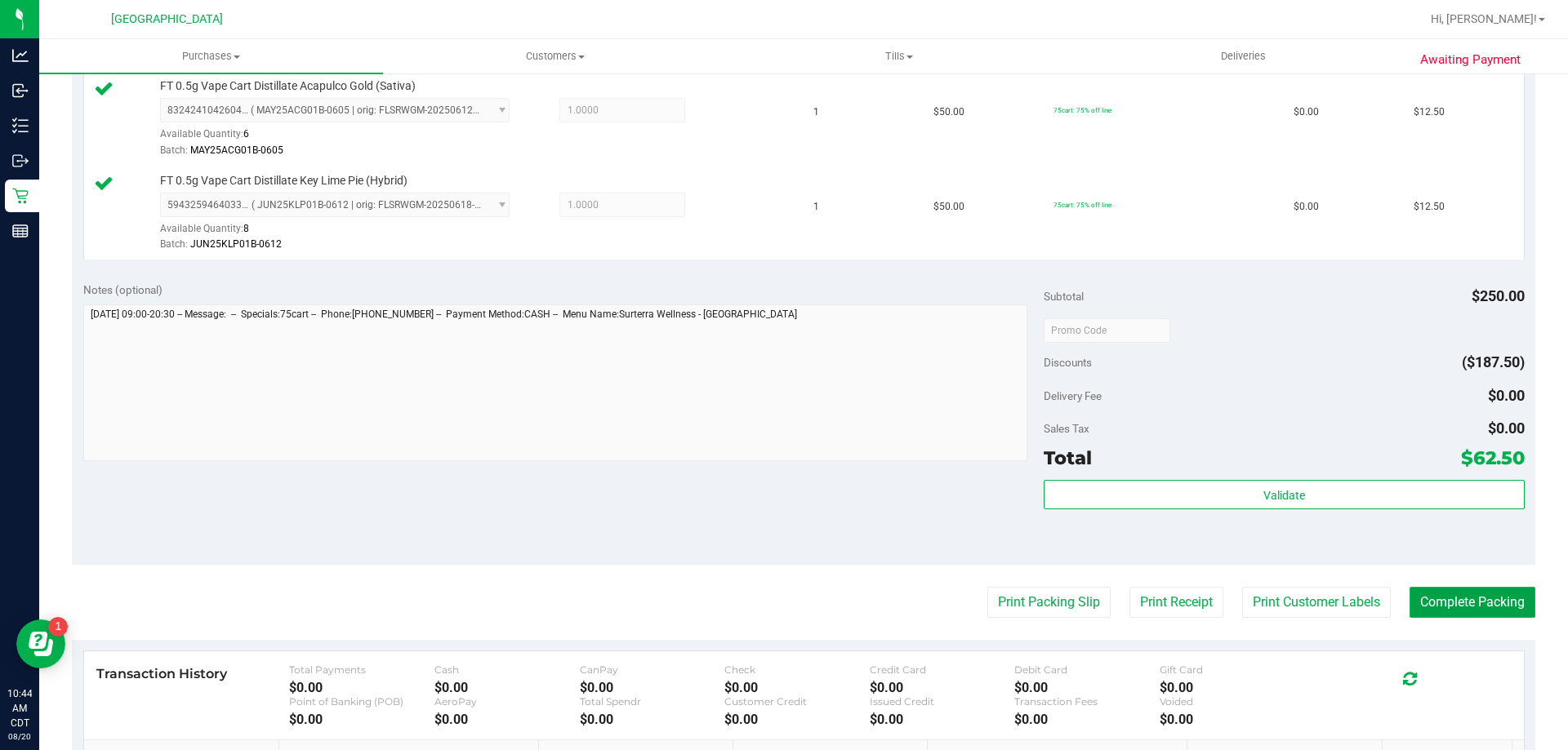
click at [1457, 600] on button "Complete Packing" at bounding box center [1473, 602] width 126 height 31
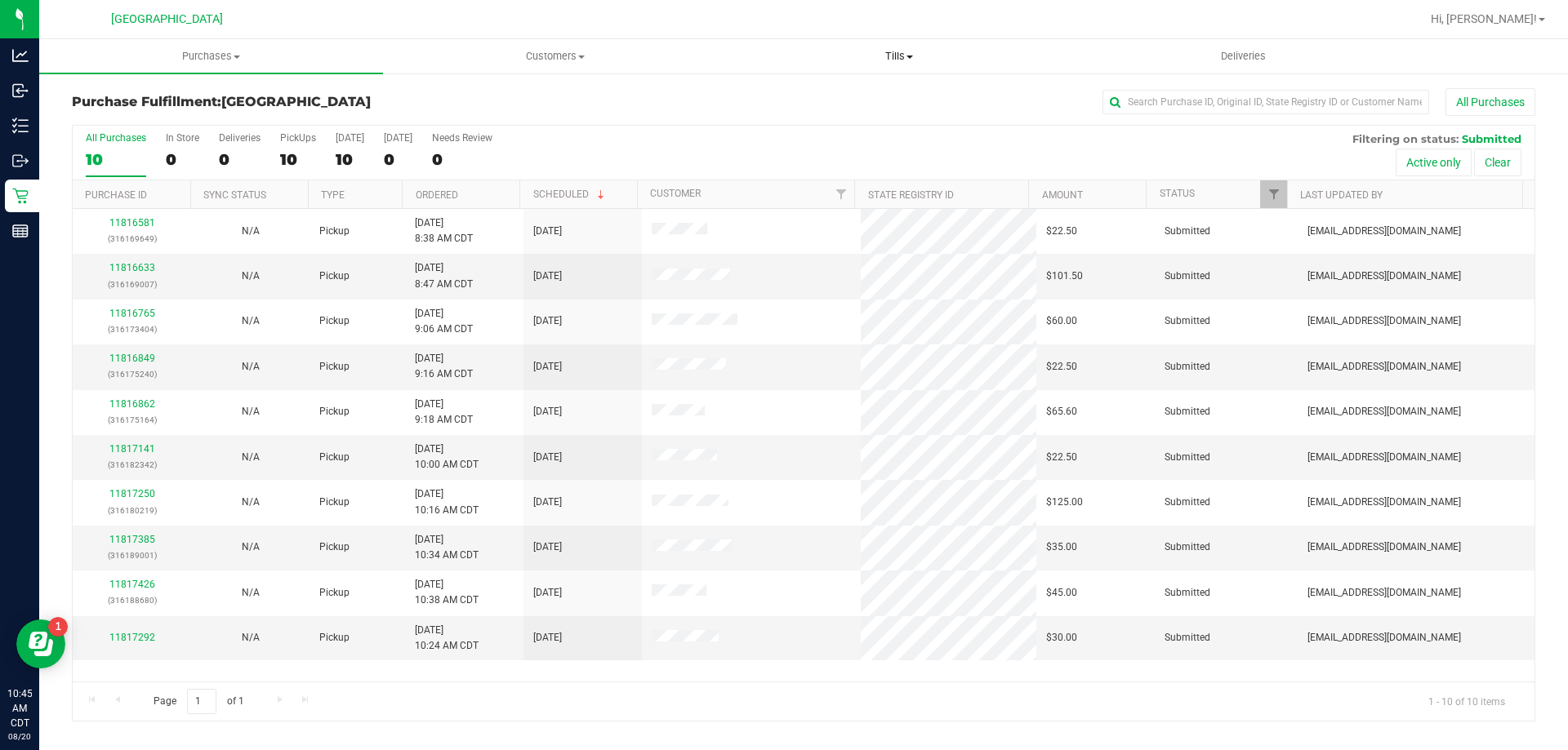
click at [741, 71] on uib-tab-heading "Tills Manage tills Reconcile e-payments" at bounding box center [899, 56] width 342 height 32
click at [651, 125] on div "All Purchases 10 In Store 0 Deliveries 0 PickUps 10 Today 10 Tomorrow 0 Needs R…" at bounding box center [803, 132] width 1462 height 13
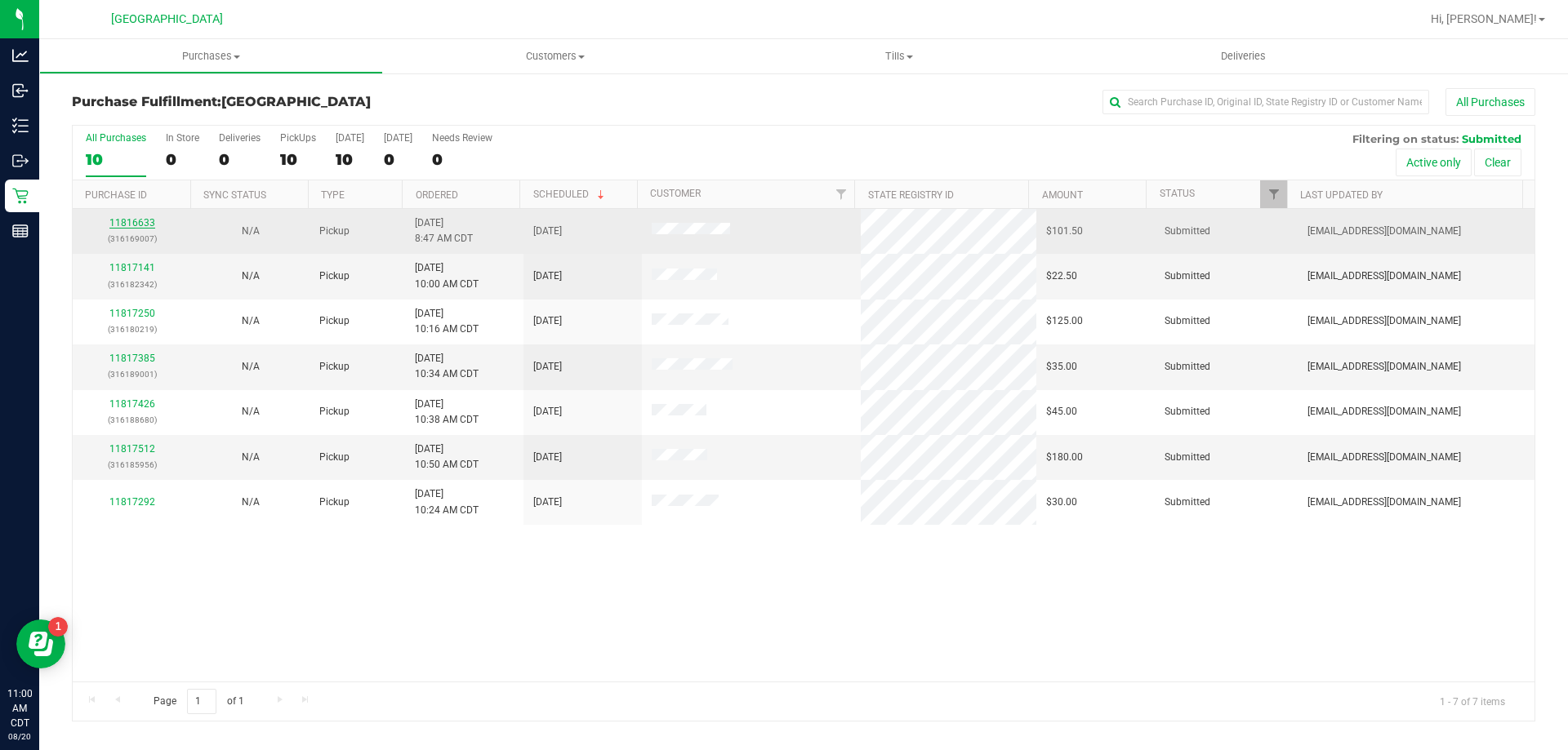
click at [142, 221] on link "11816633" at bounding box center [132, 222] width 46 height 12
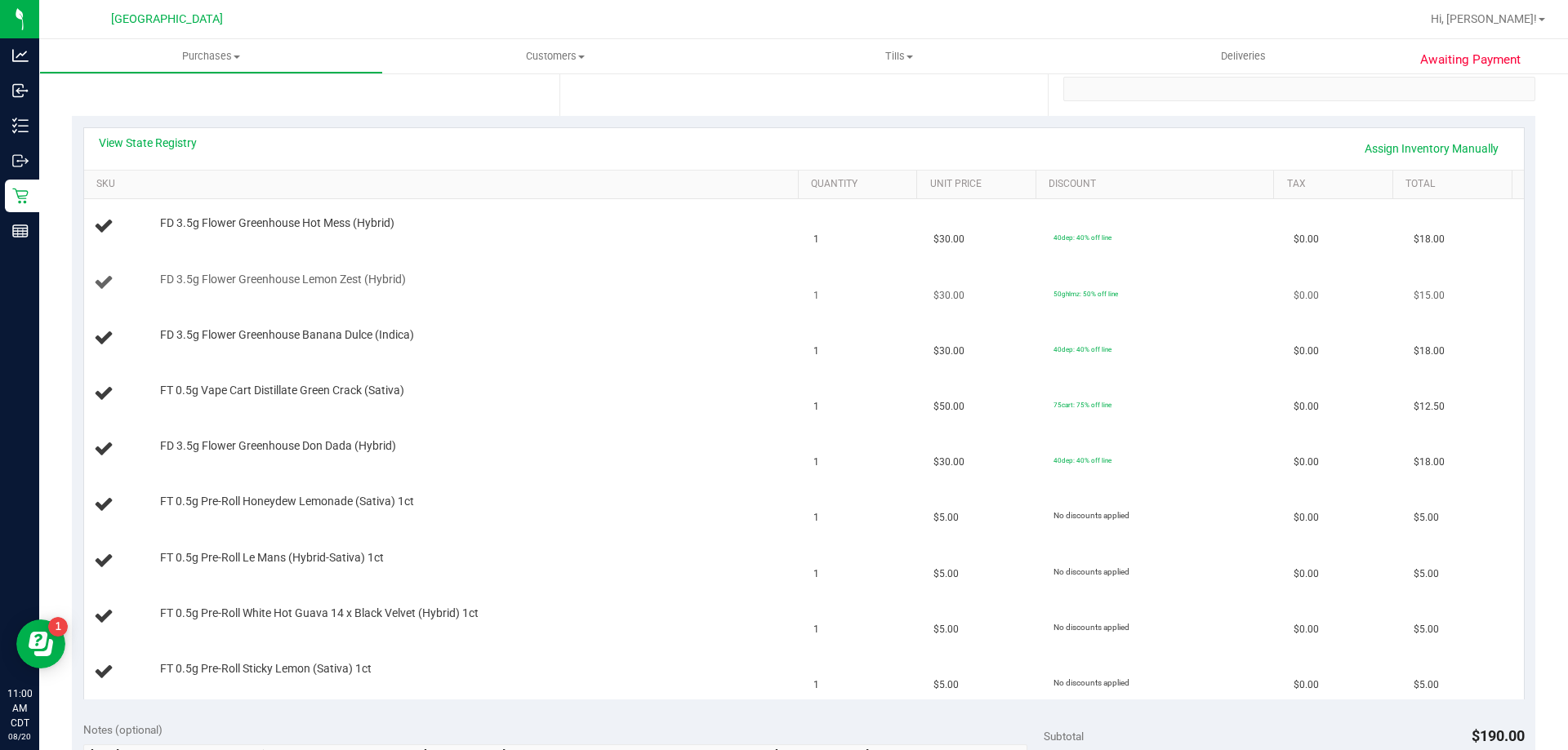
scroll to position [245, 0]
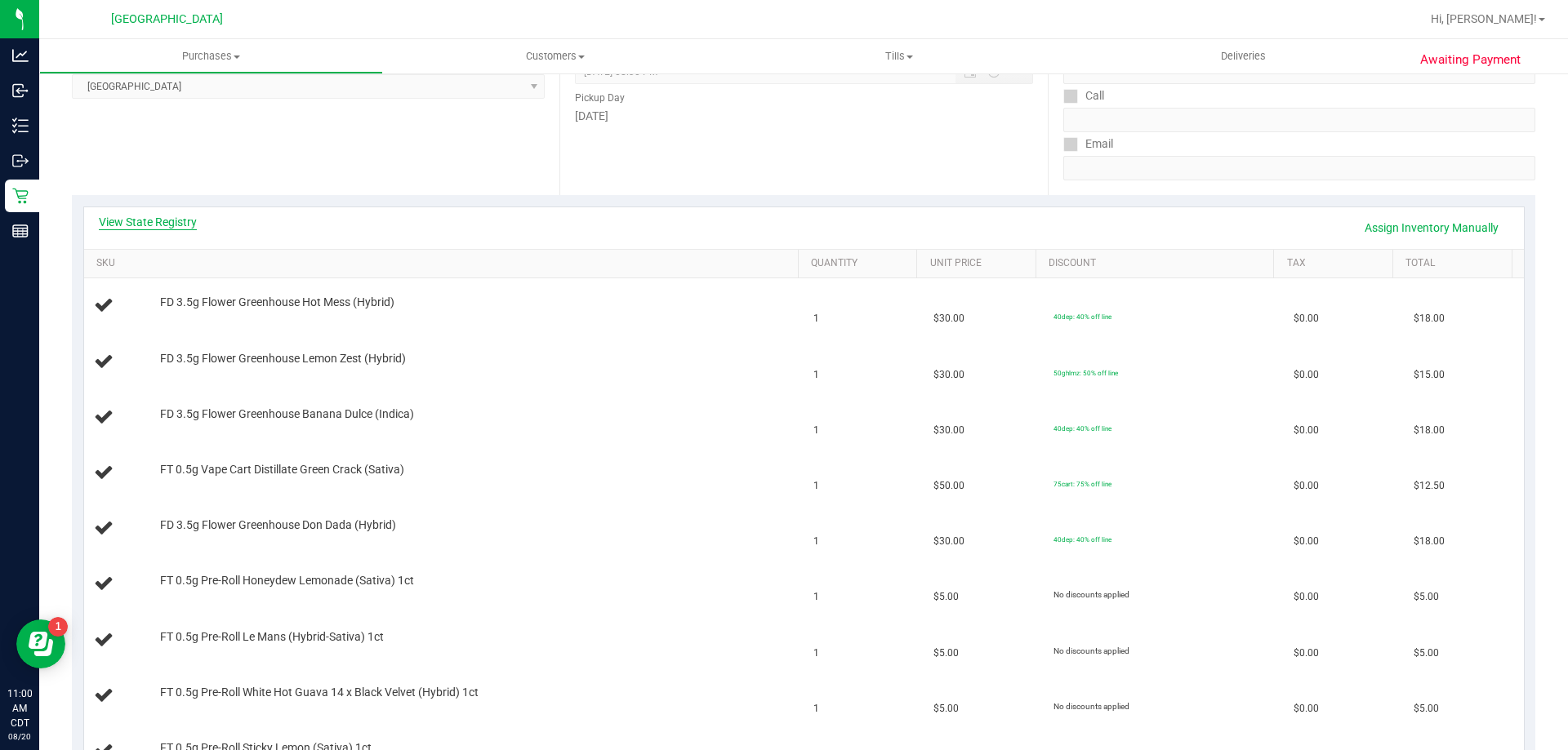
click at [176, 216] on link "View State Registry" at bounding box center [147, 222] width 98 height 16
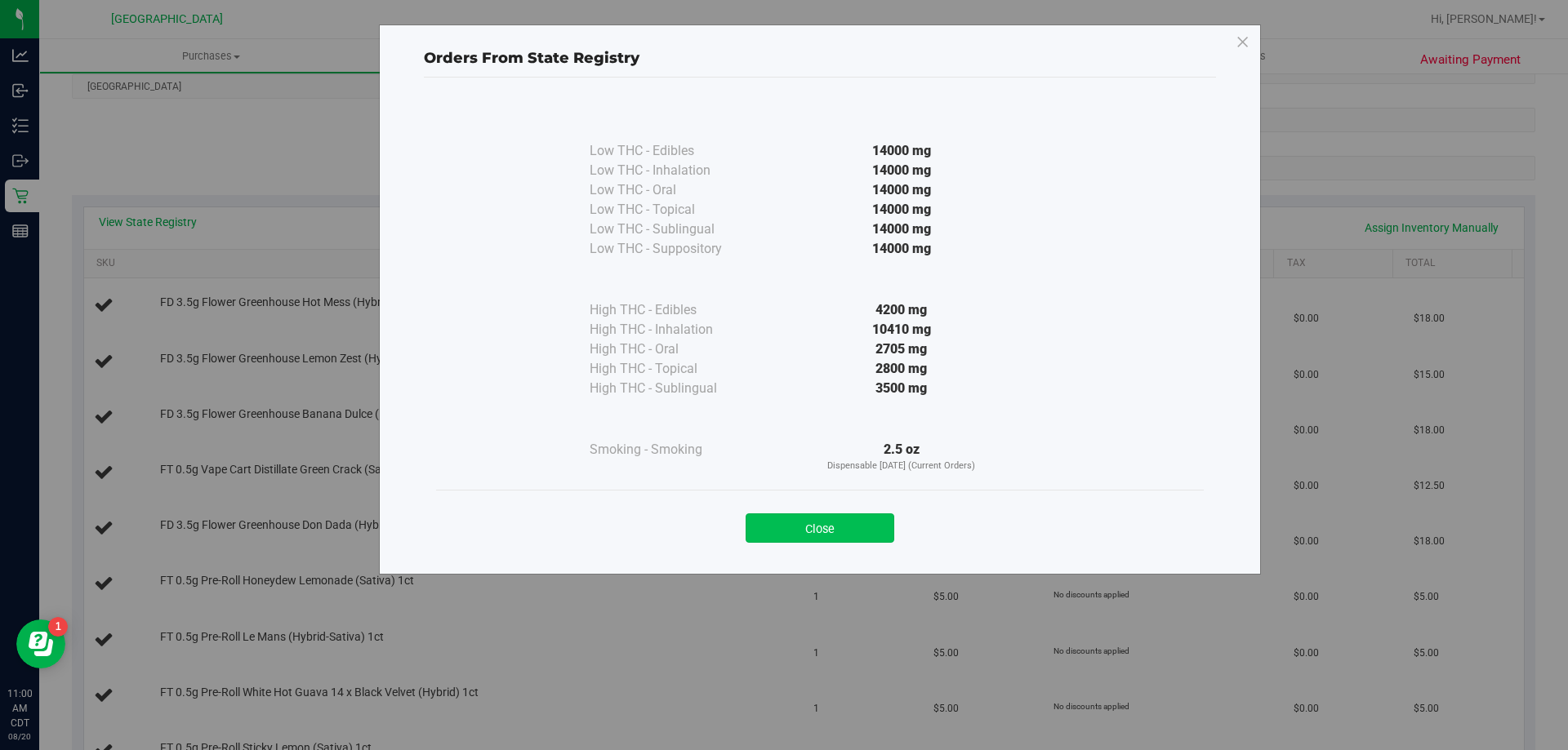
click at [882, 522] on button "Close" at bounding box center [820, 528] width 149 height 30
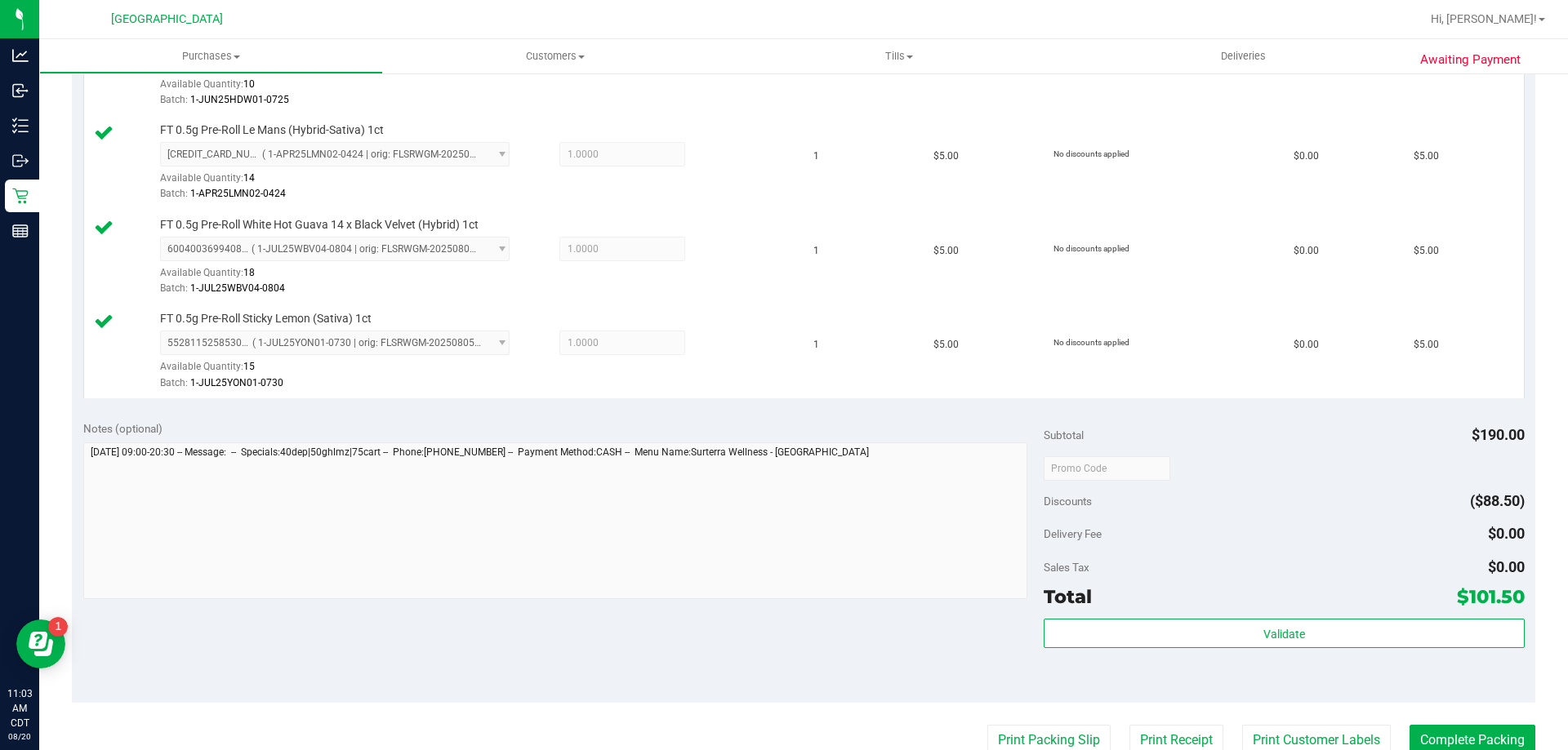
scroll to position [1143, 0]
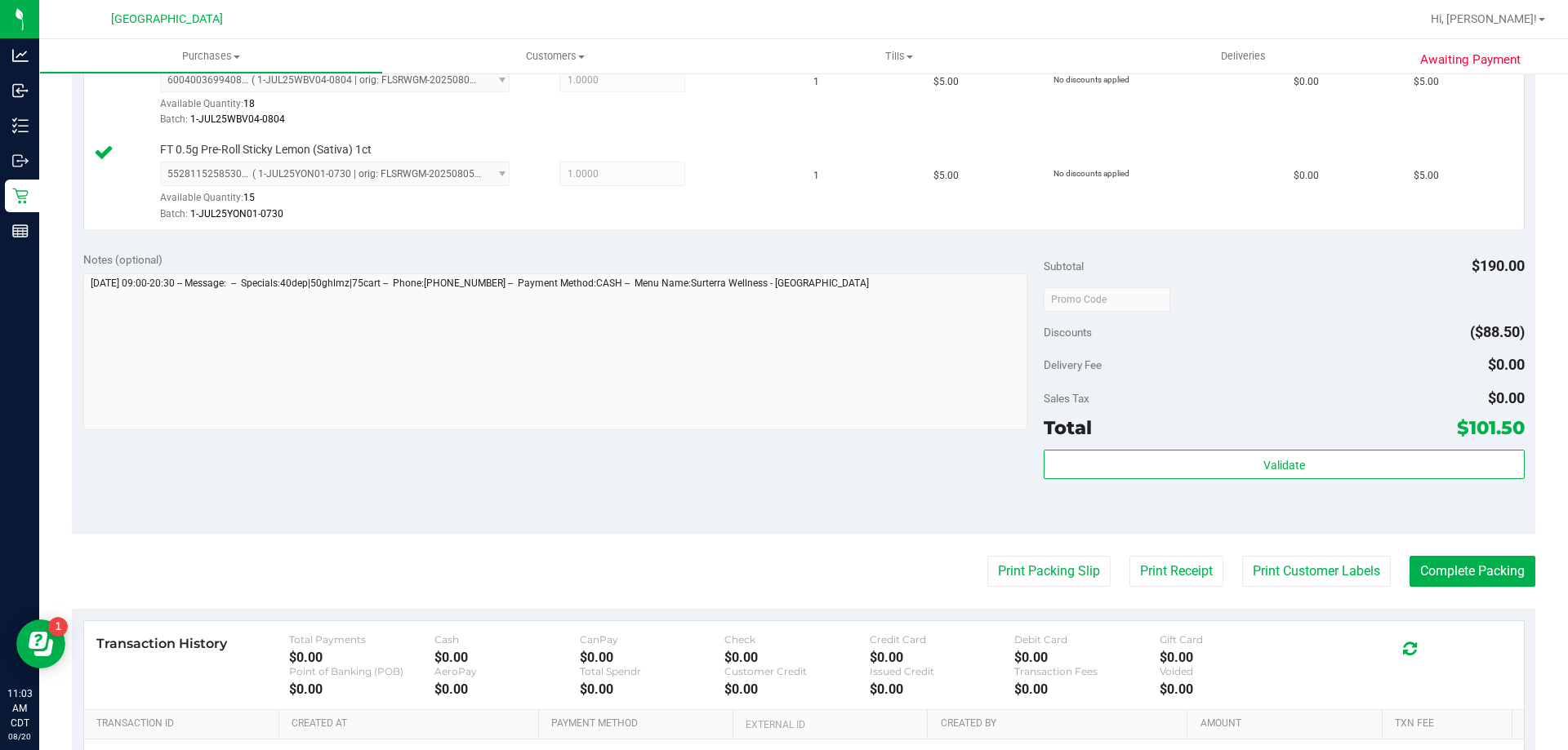
click at [1159, 484] on div "Validate" at bounding box center [1284, 487] width 481 height 73
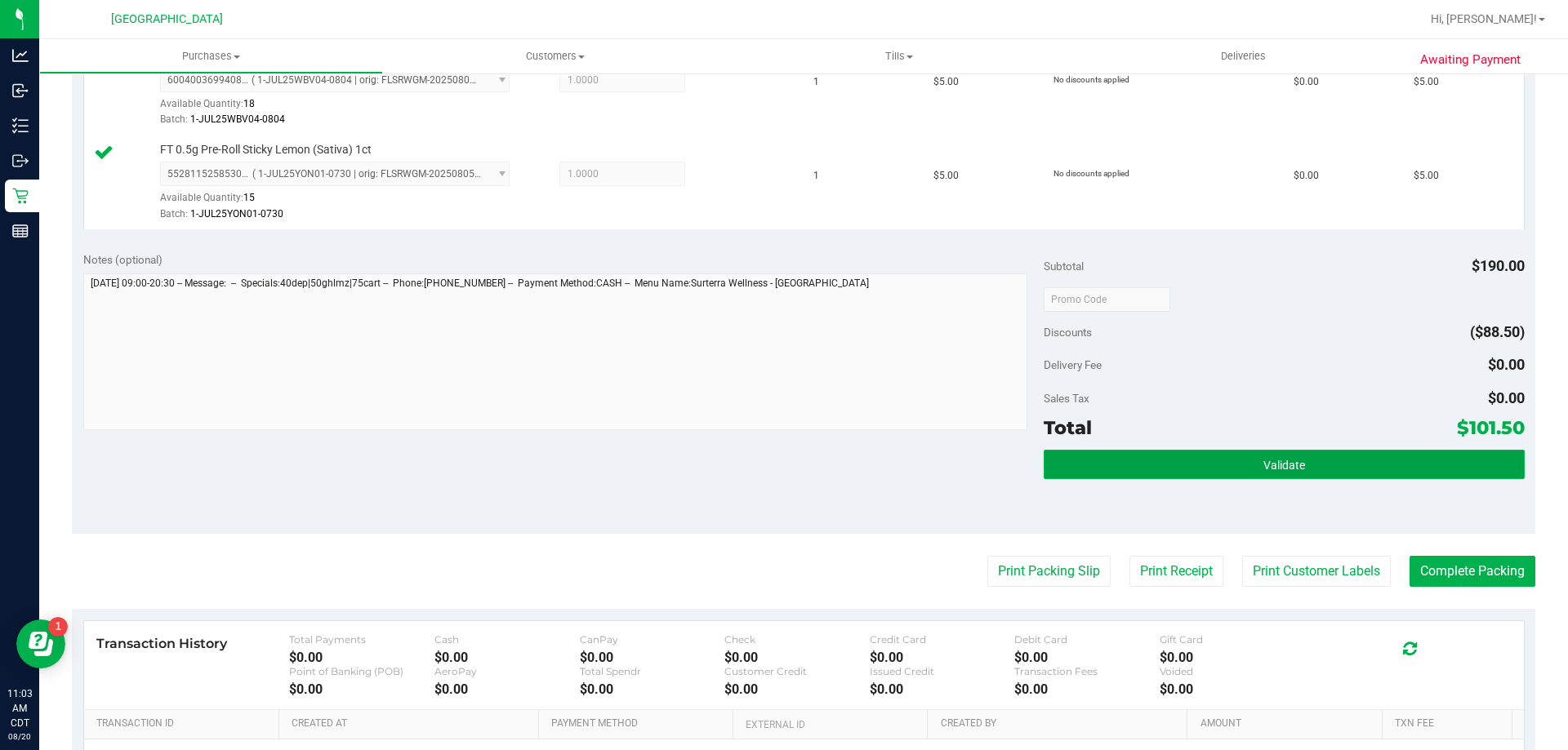
click at [1161, 473] on button "Validate" at bounding box center [1284, 464] width 481 height 30
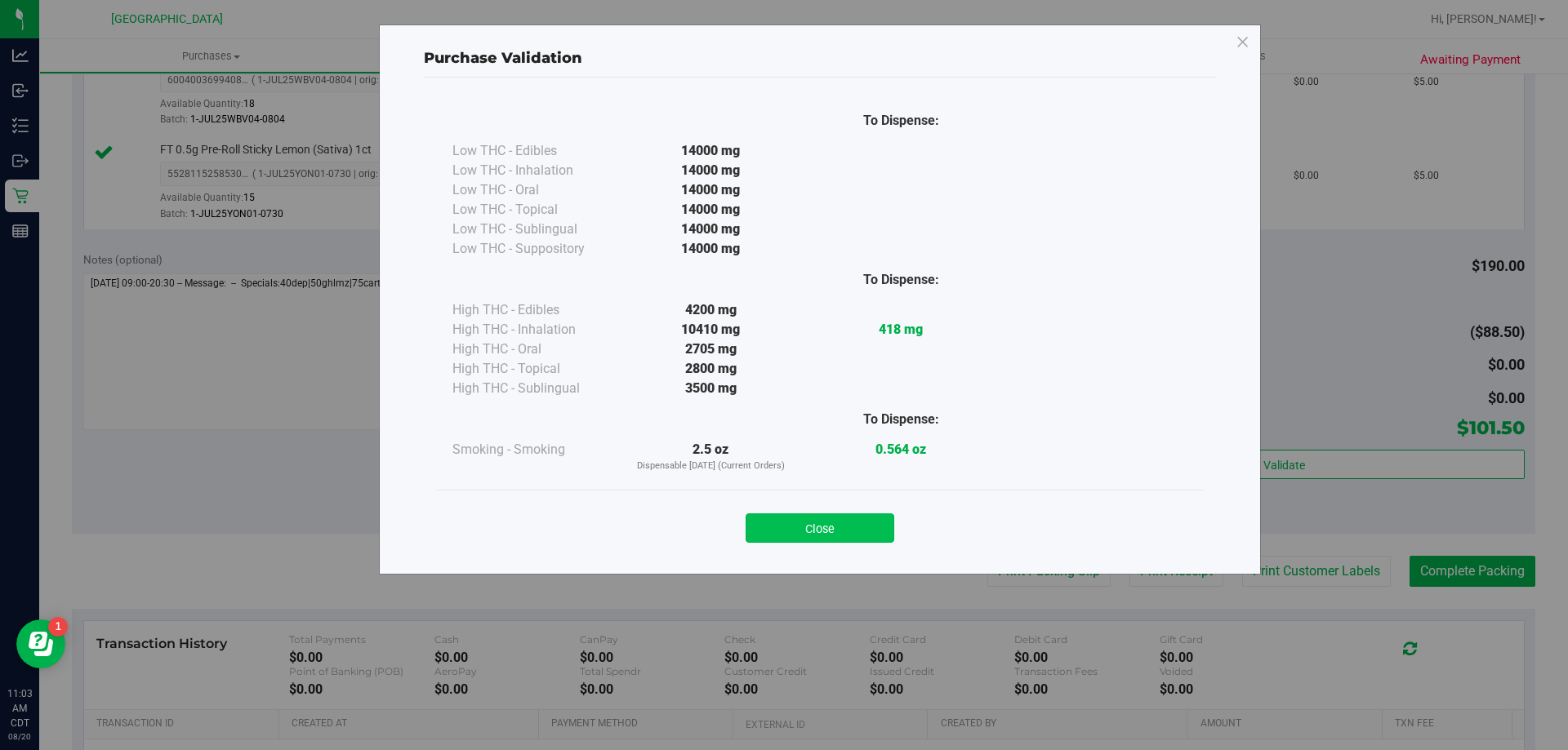
click at [805, 521] on button "Close" at bounding box center [820, 528] width 149 height 30
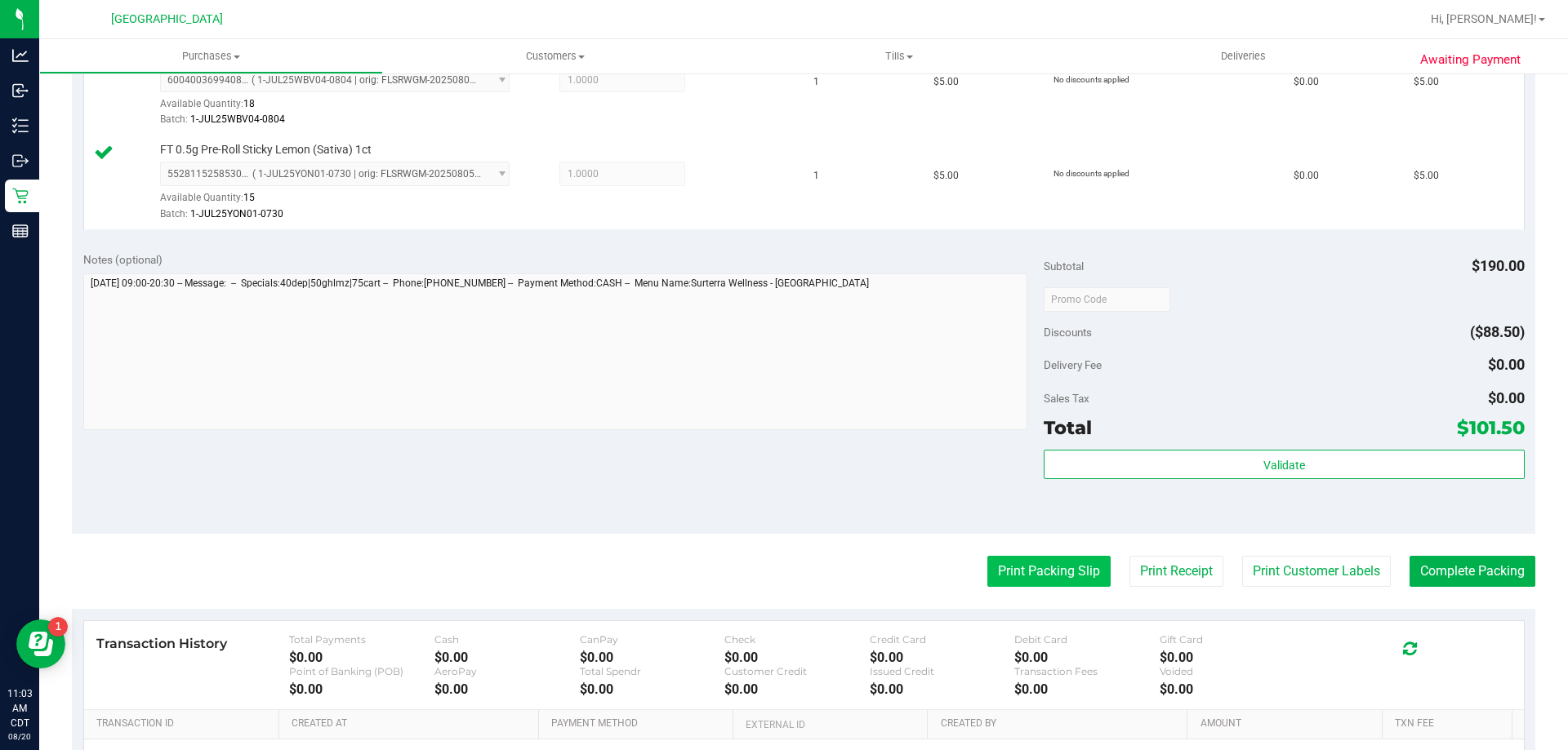
click at [1030, 566] on button "Print Packing Slip" at bounding box center [1050, 571] width 124 height 31
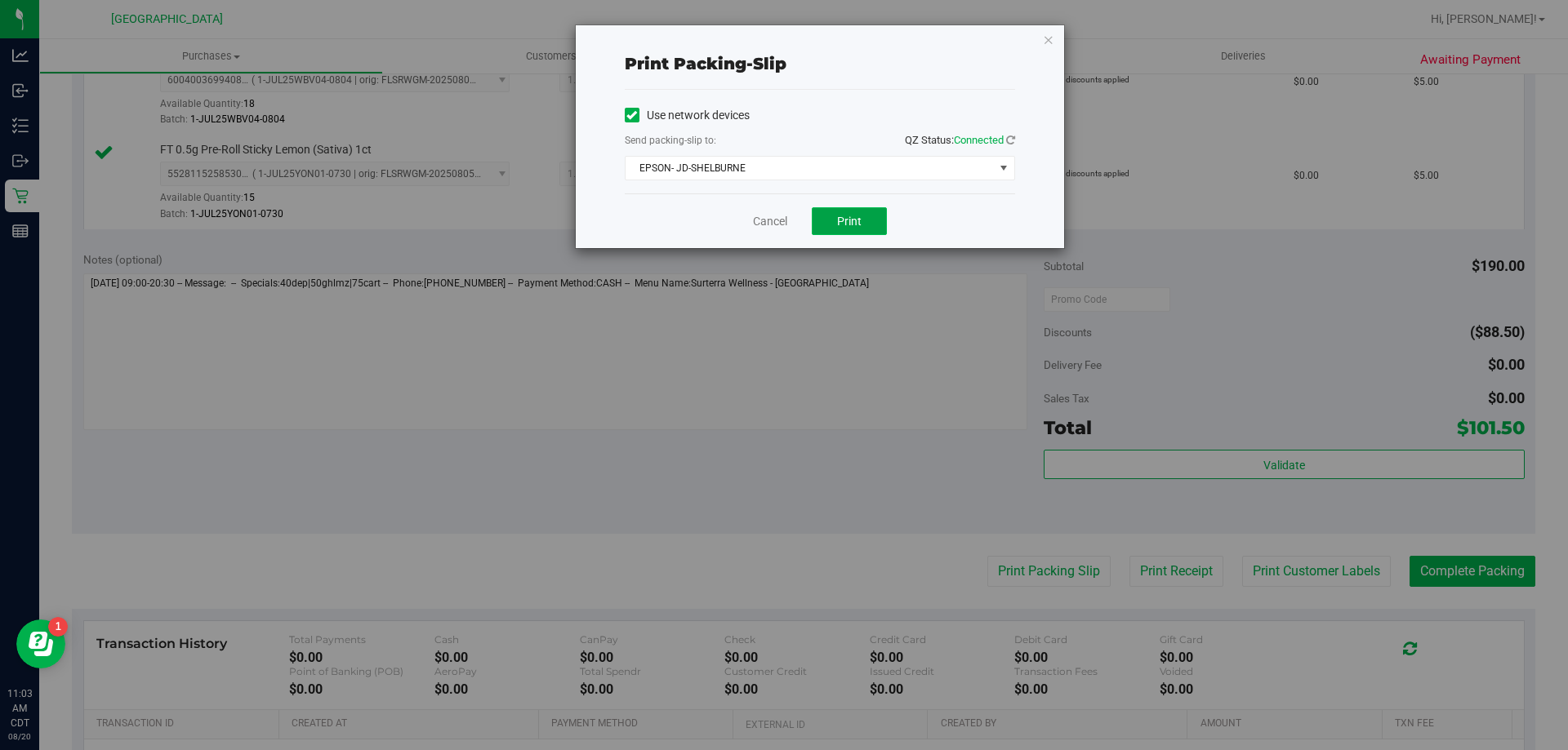
click at [824, 226] on button "Print" at bounding box center [850, 220] width 75 height 28
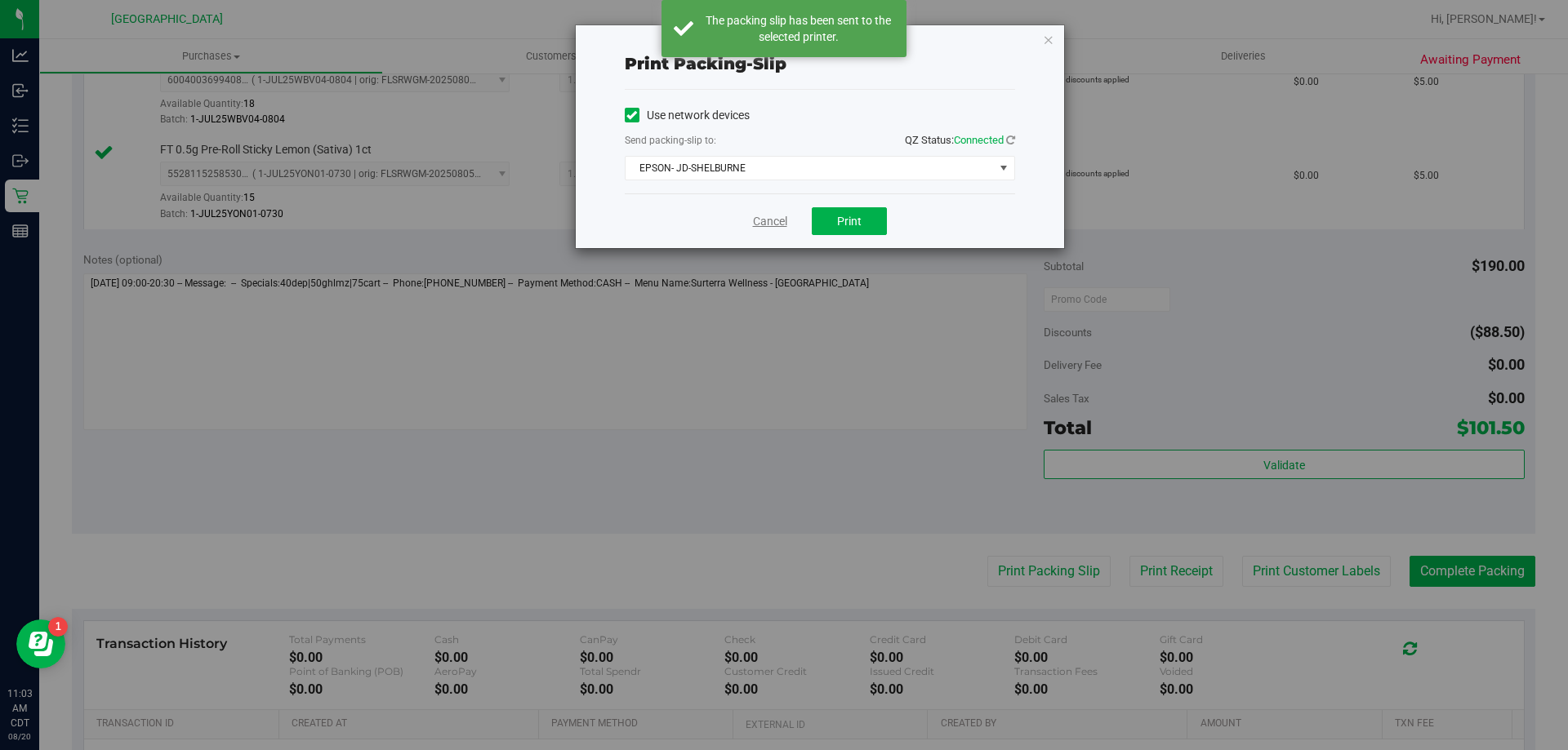
click at [761, 225] on link "Cancel" at bounding box center [770, 221] width 34 height 17
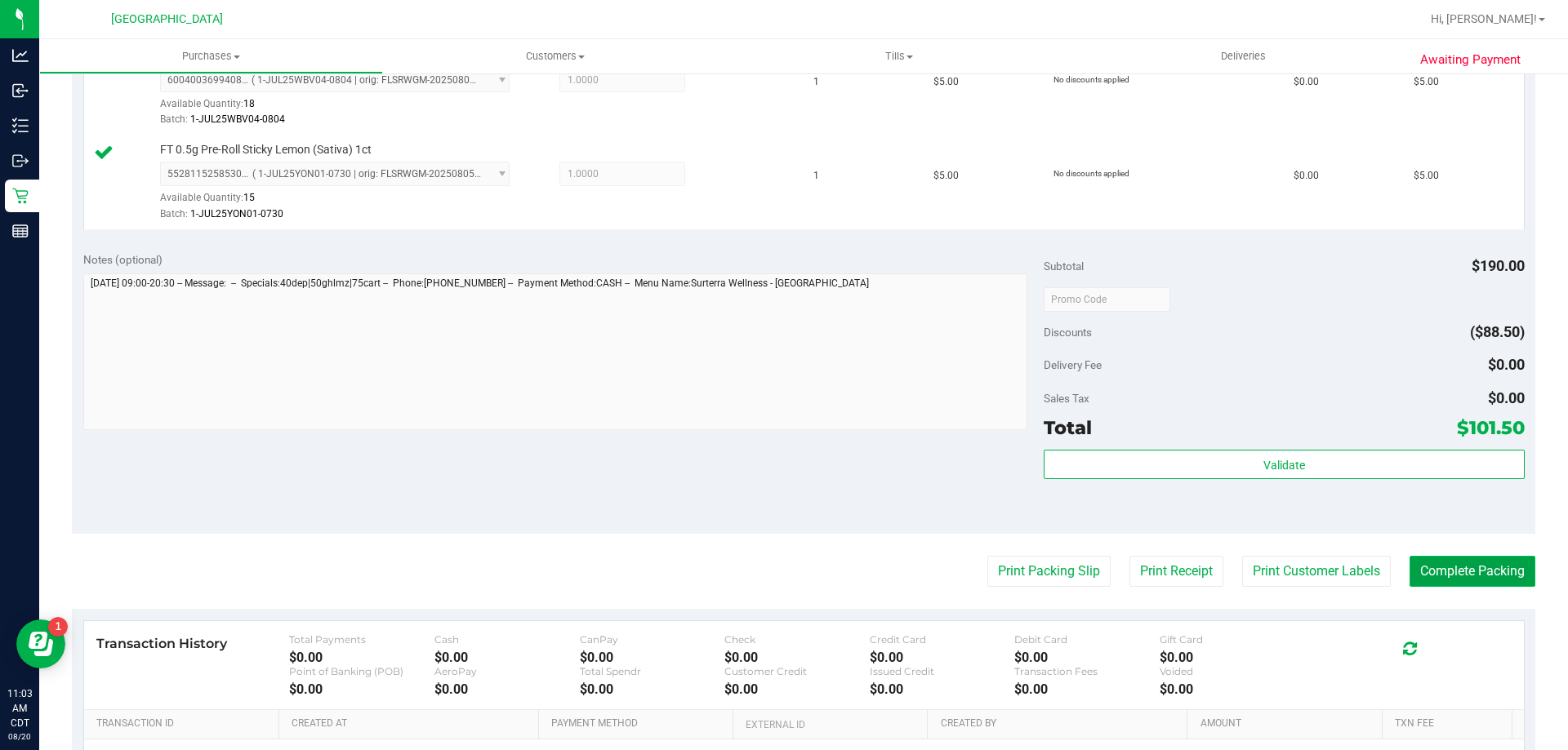
click at [1423, 559] on button "Complete Packing" at bounding box center [1473, 571] width 126 height 31
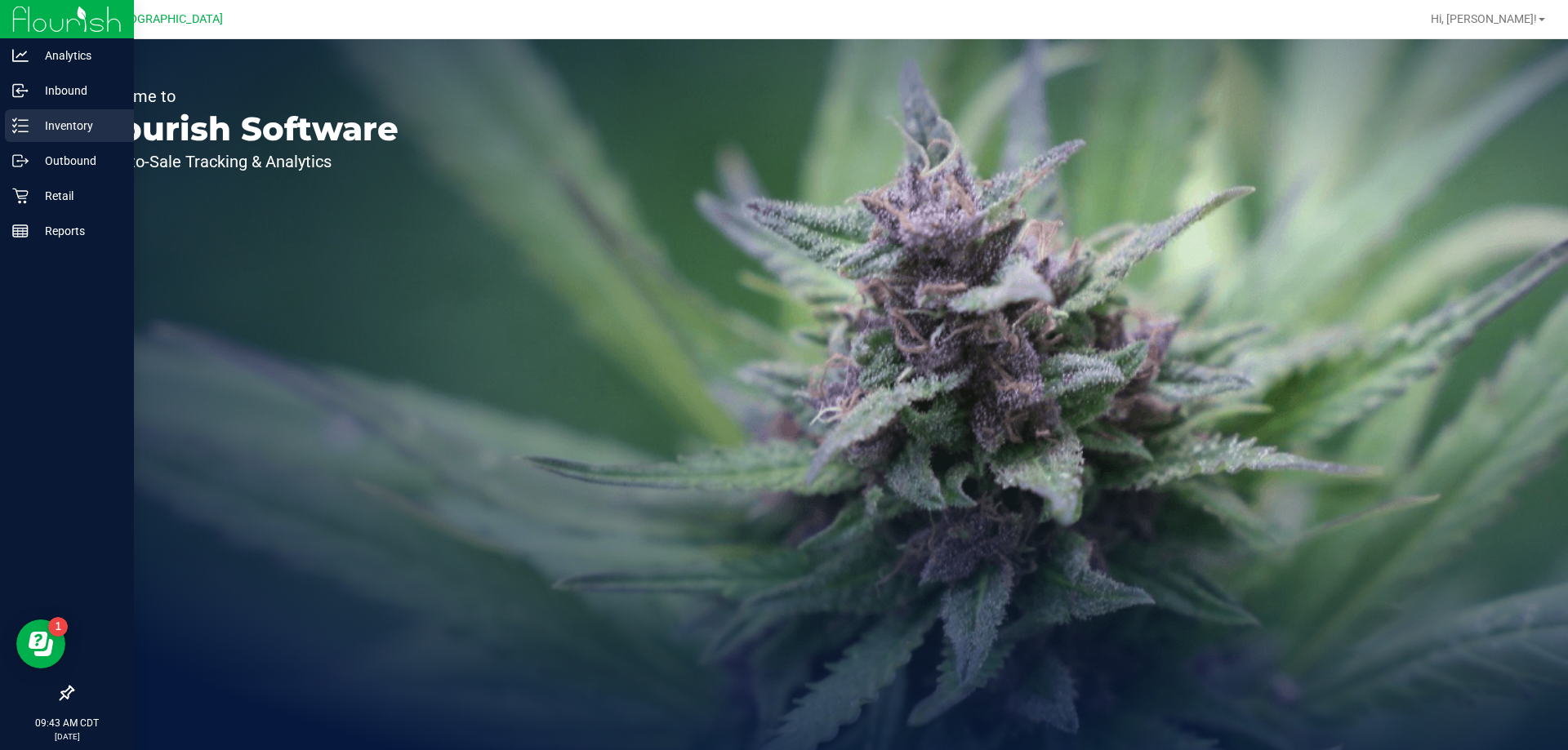
click at [77, 128] on p "Inventory" at bounding box center [77, 125] width 98 height 20
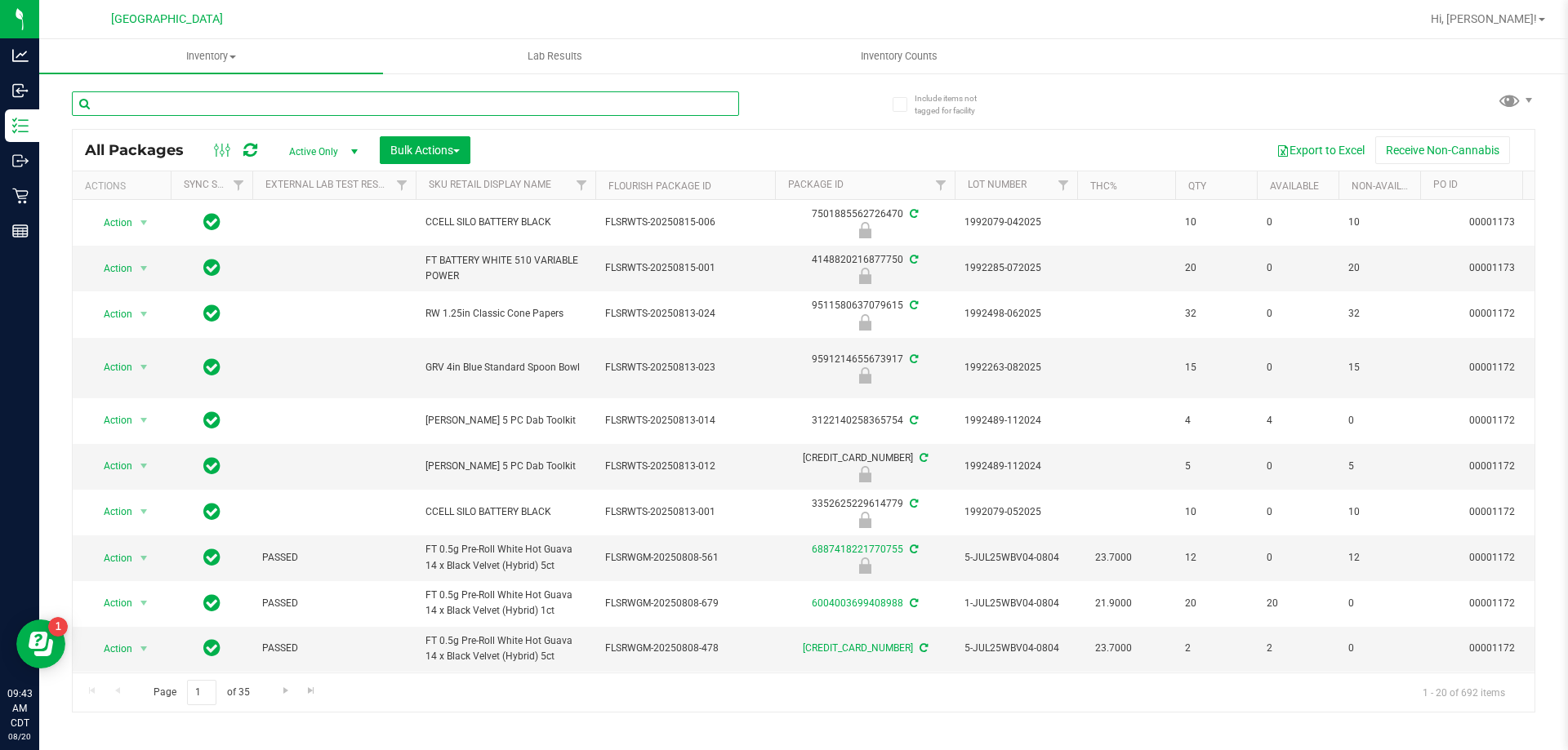
click at [213, 99] on input "text" at bounding box center [405, 103] width 667 height 24
type input "wbv"
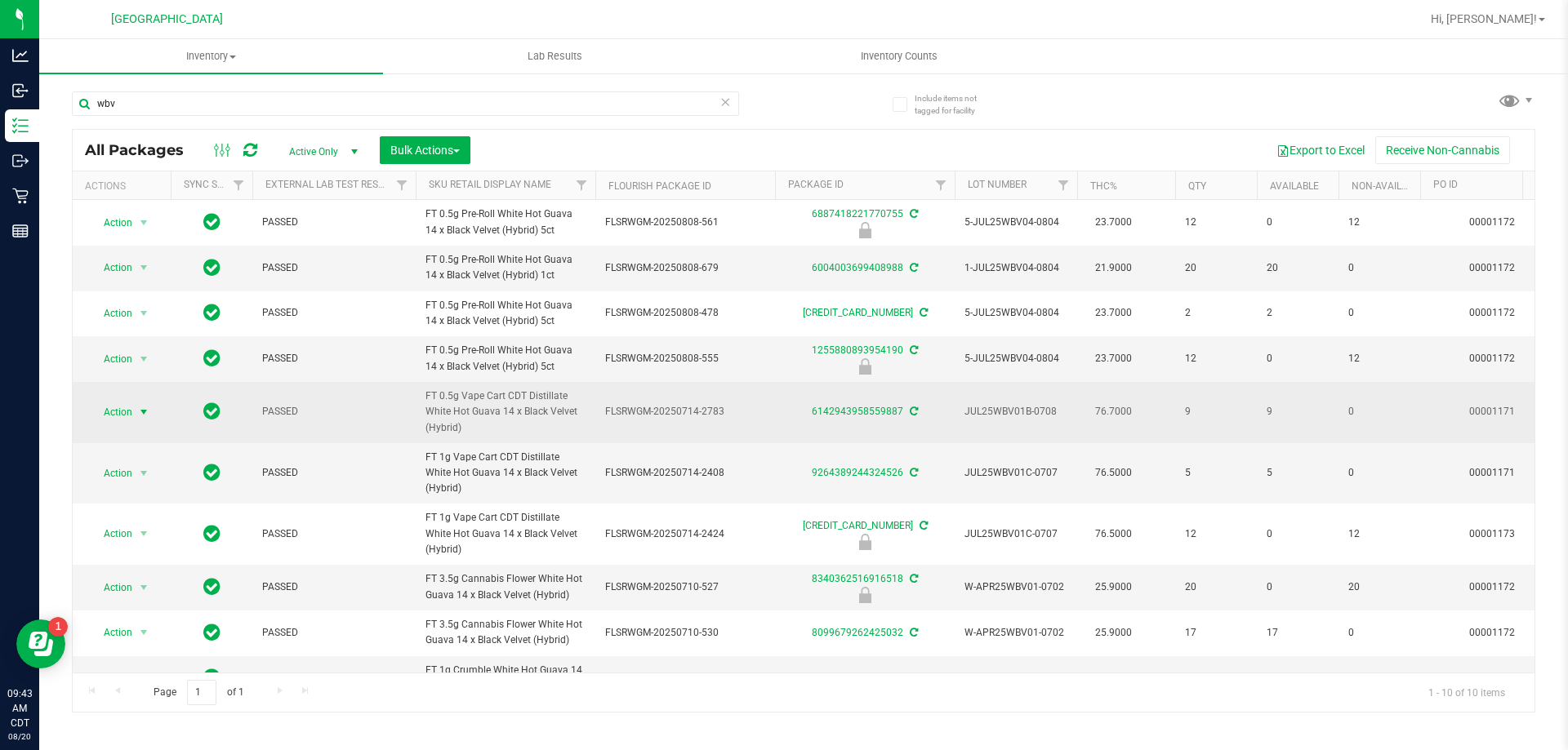
click at [146, 411] on span "select" at bounding box center [143, 412] width 13 height 13
click at [394, 409] on span "PASSED" at bounding box center [334, 411] width 143 height 15
click at [115, 415] on span "Action" at bounding box center [110, 412] width 44 height 23
click at [710, 411] on span "FLSRWGM-20250714-2783" at bounding box center [685, 411] width 160 height 15
click at [857, 409] on link "6142943958559887" at bounding box center [858, 411] width 91 height 12
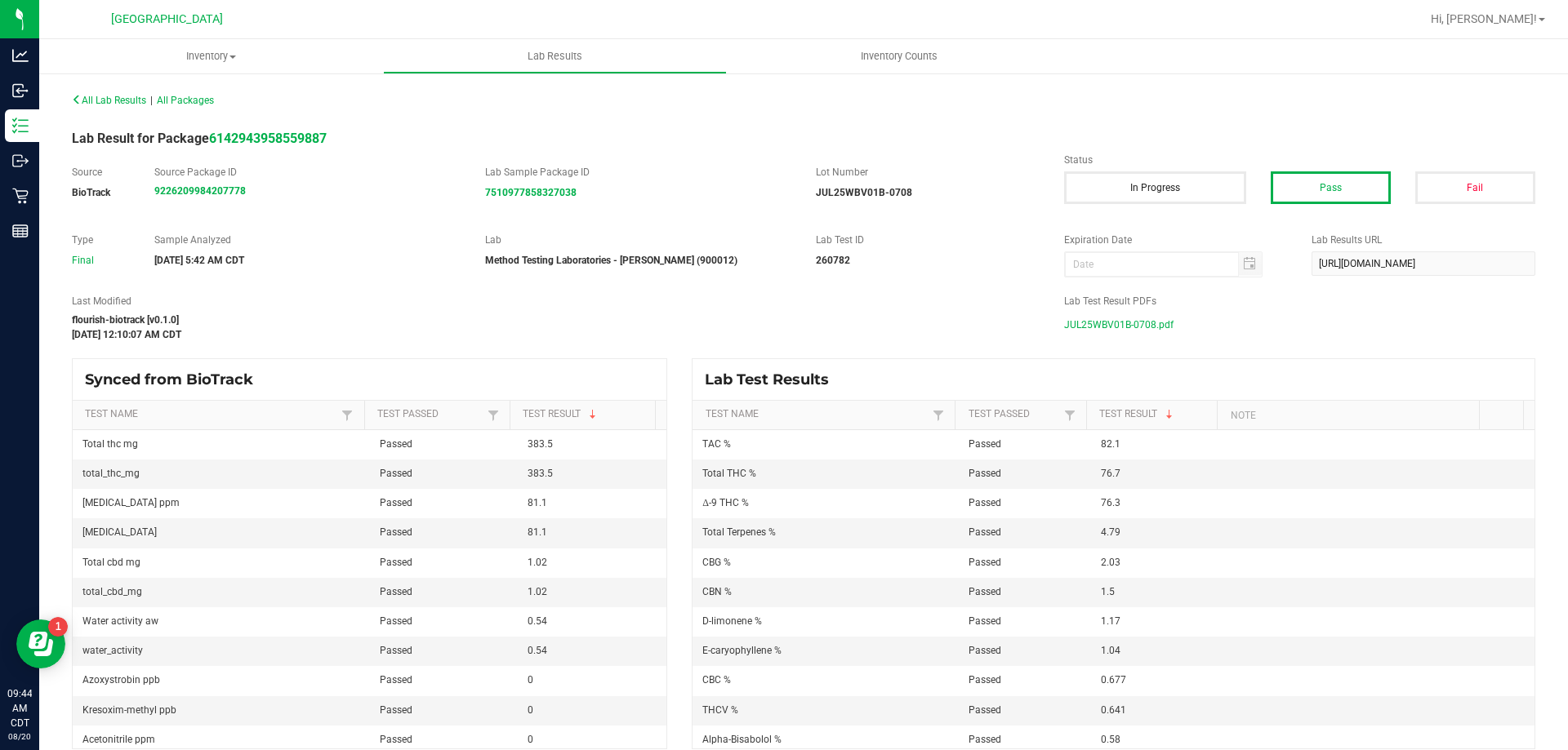
click at [1064, 325] on span "JUL25WBV01B-0708.pdf" at bounding box center [1119, 324] width 109 height 24
click at [132, 100] on span "All Lab Results" at bounding box center [108, 100] width 74 height 12
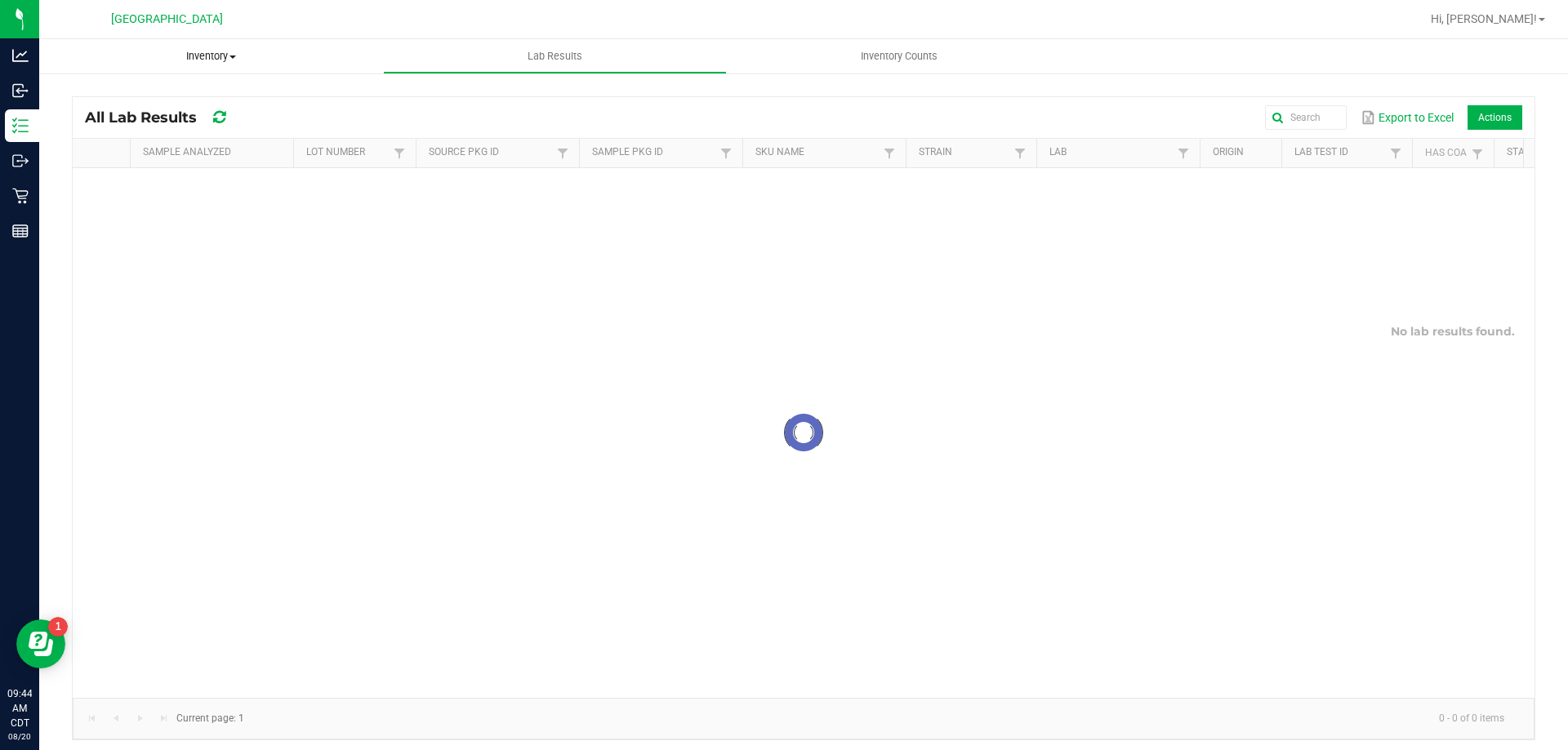
click at [195, 60] on span "Inventory" at bounding box center [212, 56] width 344 height 14
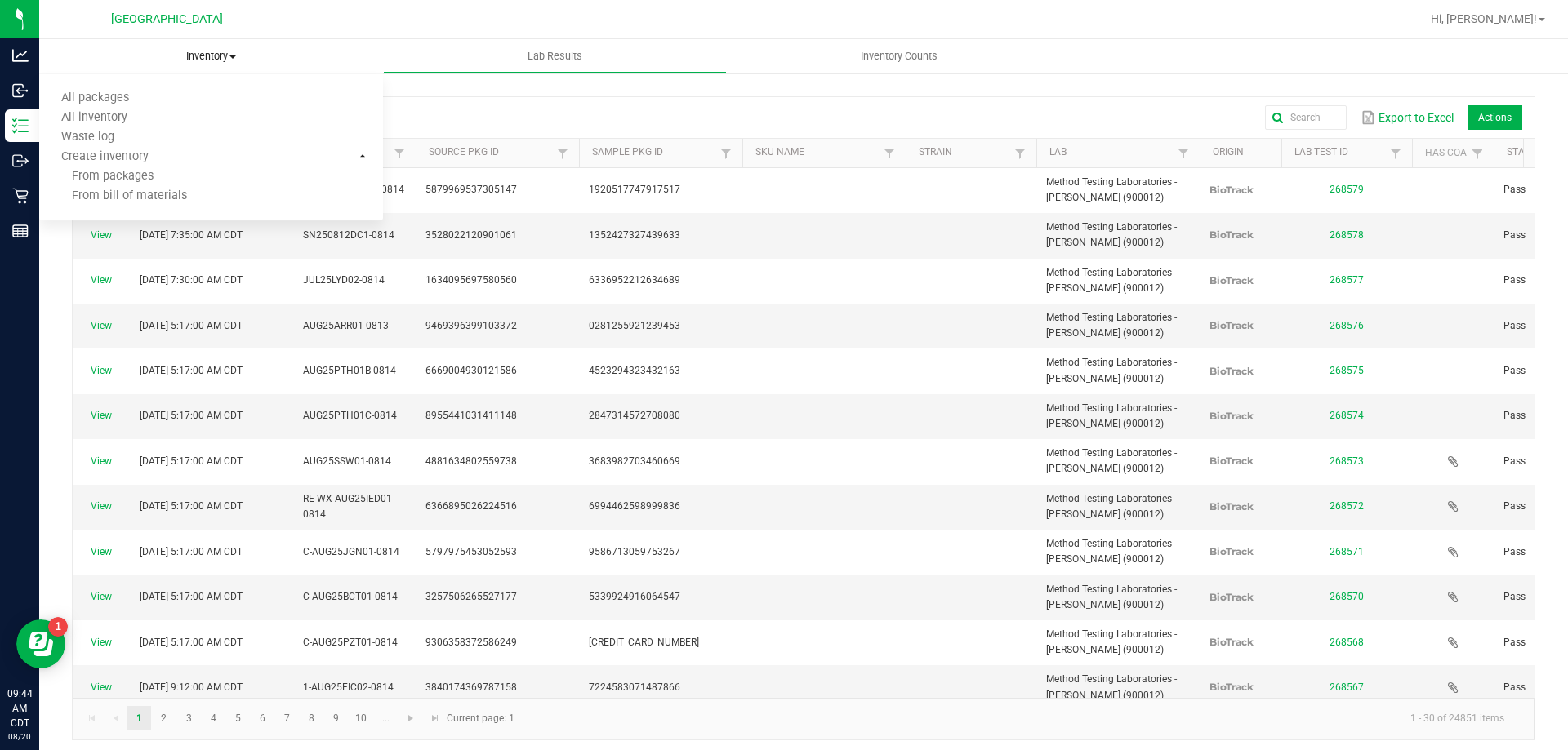
click at [195, 46] on uib-tab-heading "Inventory All packages All inventory Waste log Create inventory From packages F…" at bounding box center [212, 56] width 344 height 34
click at [235, 91] on div "All Lab Results Export to Excel Actions Sample Analyzed Lot Number Source Pkg I…" at bounding box center [804, 414] width 1529 height 685
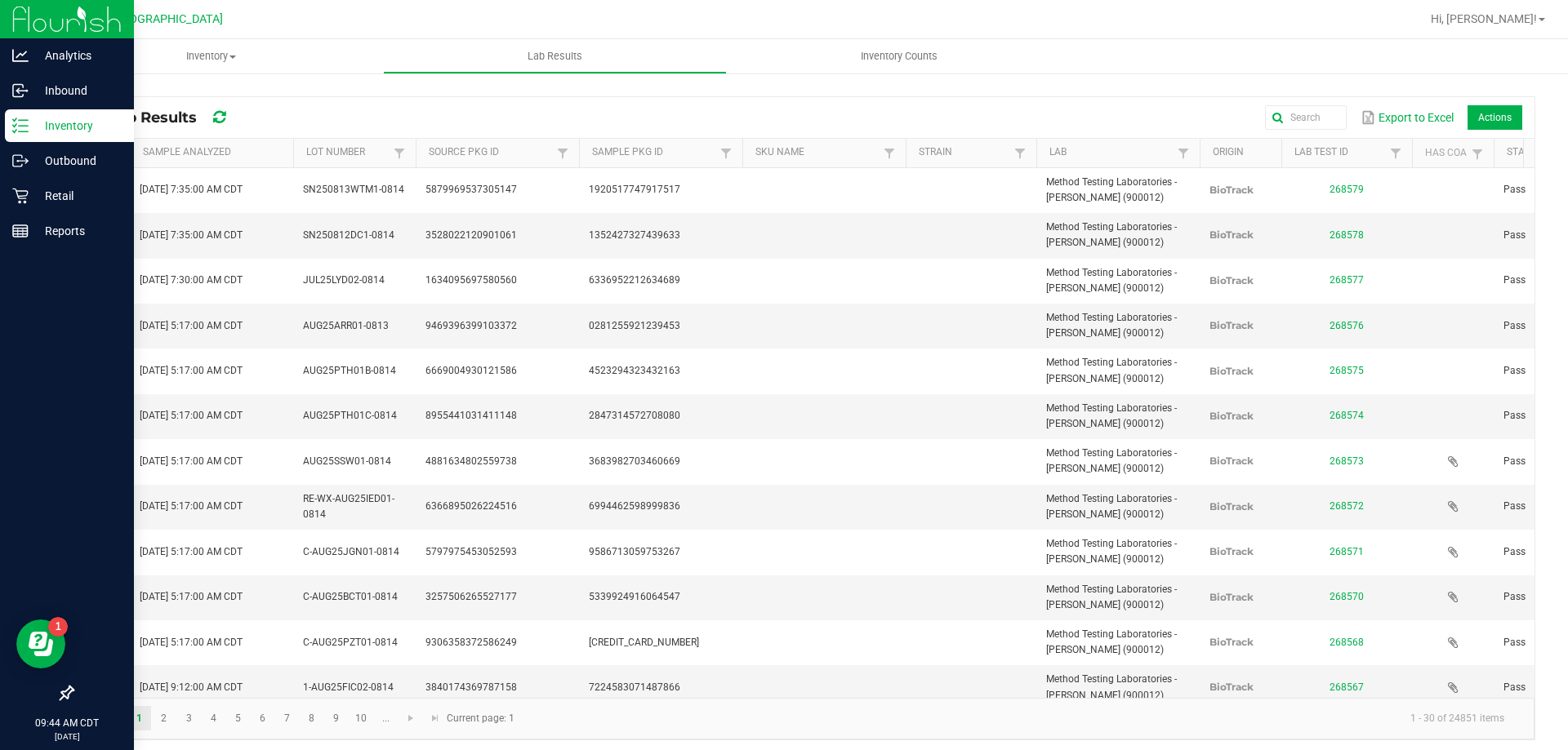
click at [25, 124] on icon at bounding box center [21, 125] width 16 height 16
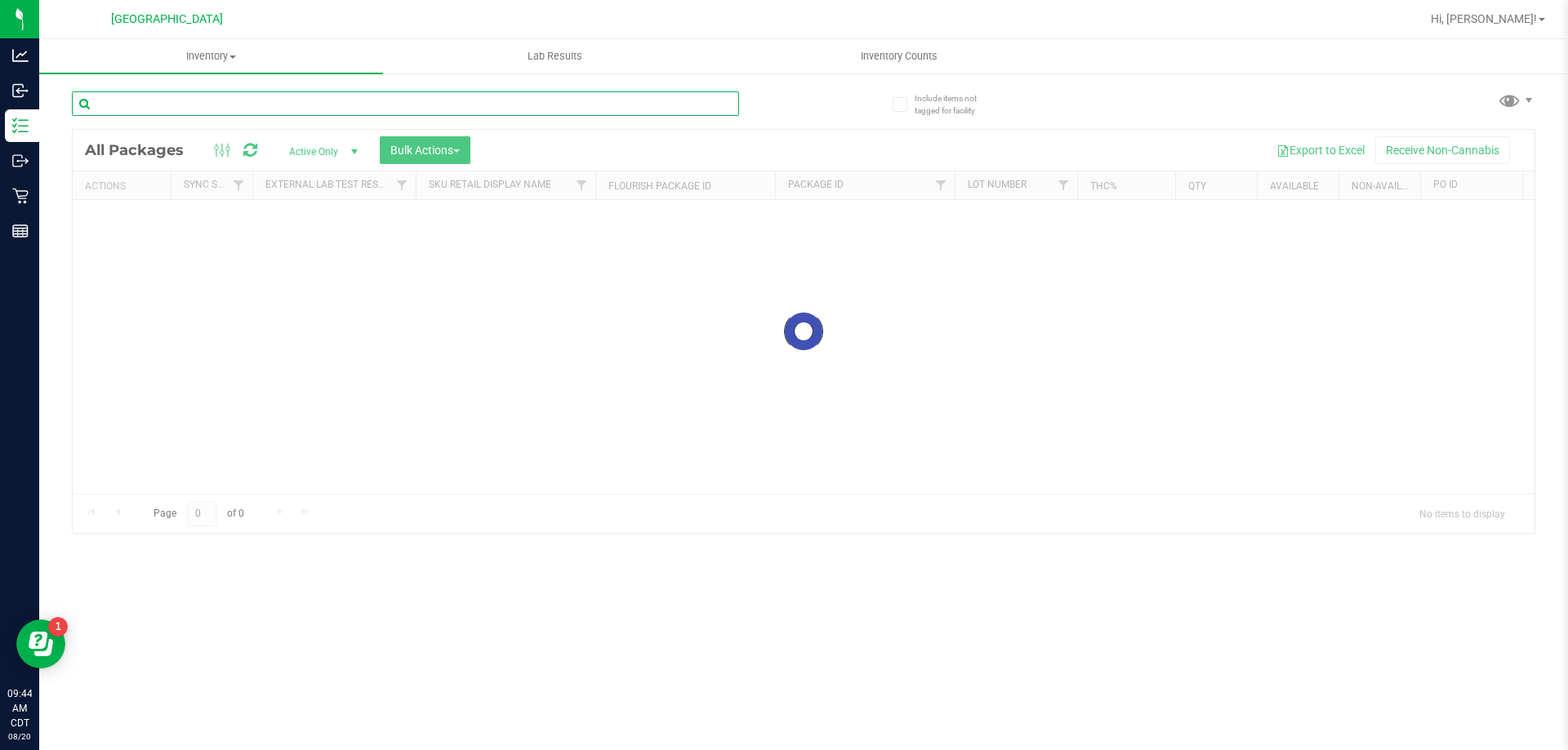
click at [216, 102] on input "text" at bounding box center [405, 103] width 667 height 24
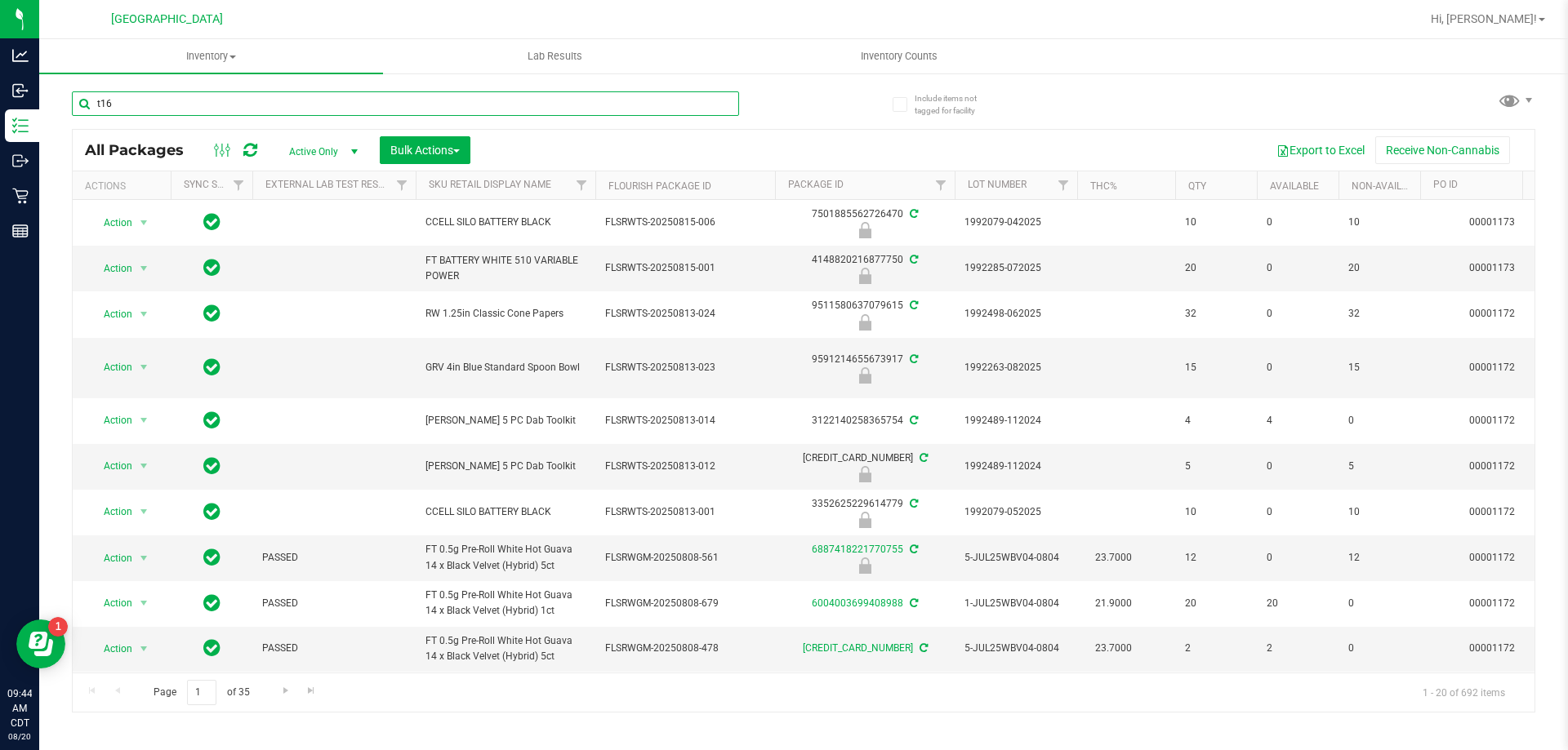
type input "t16"
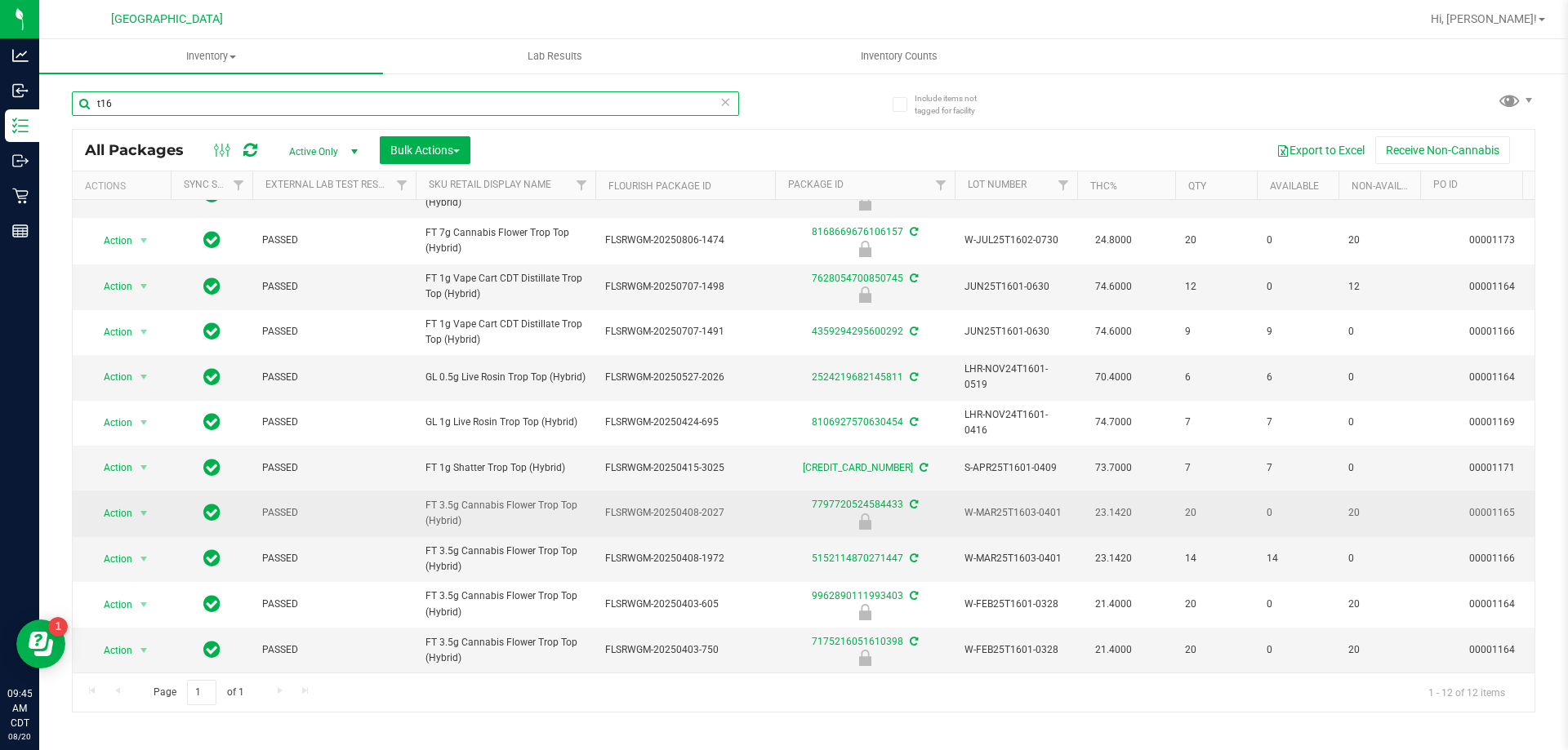
scroll to position [4, 0]
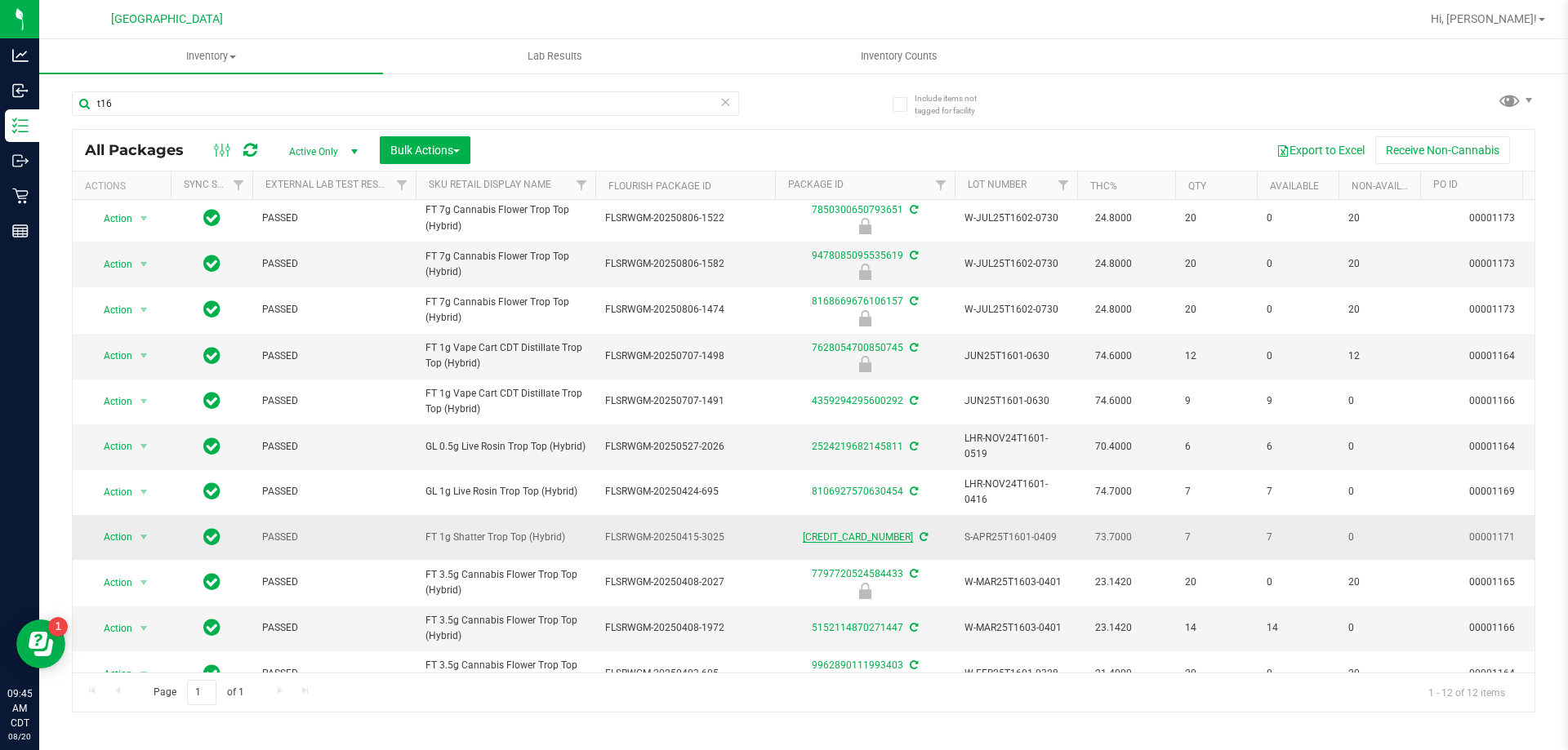
click at [884, 539] on link "[CREDIT_CARD_NUMBER]" at bounding box center [858, 537] width 110 height 12
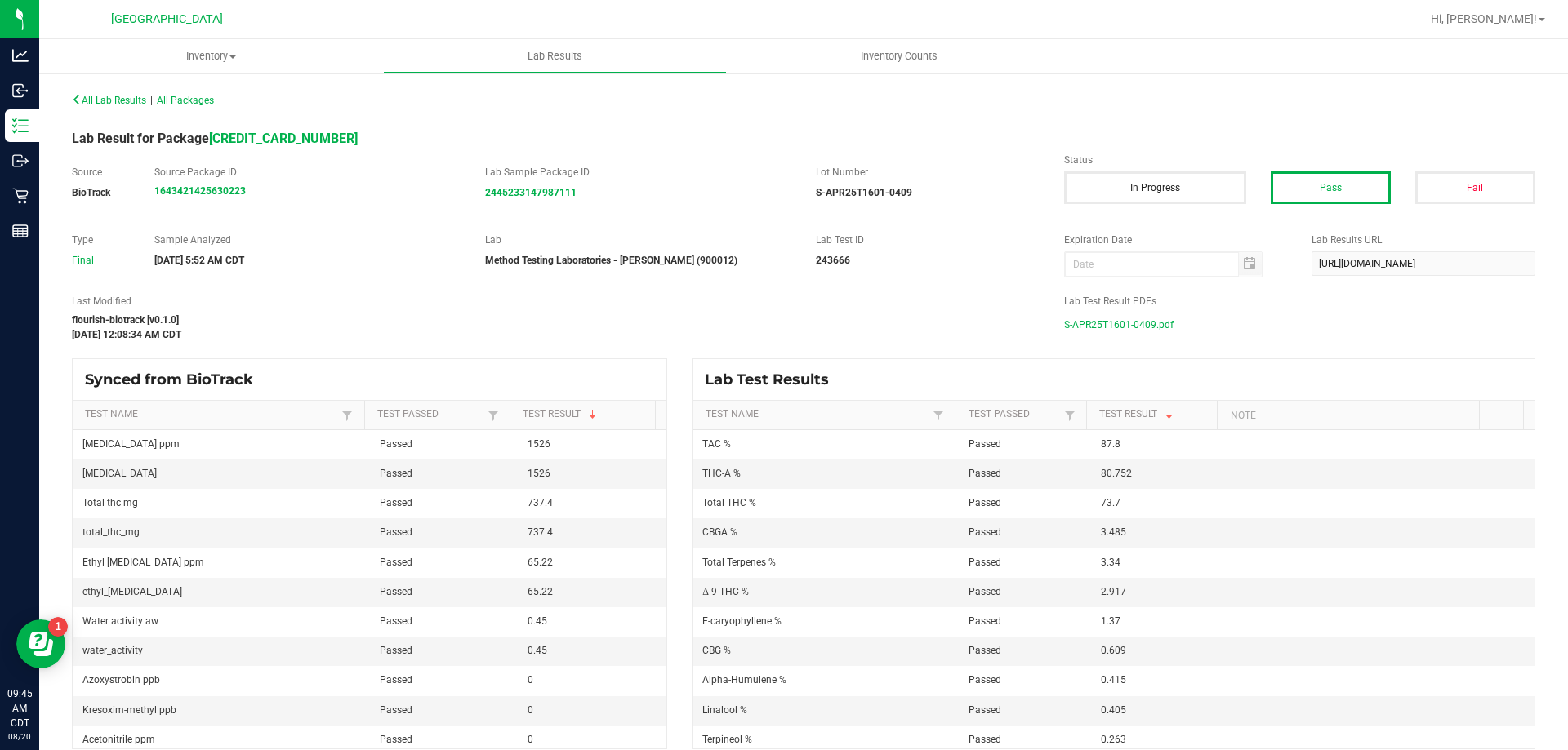
click at [1137, 332] on span "S-APR25T1601-0409.pdf" at bounding box center [1119, 324] width 109 height 24
click at [134, 98] on span "All Lab Results" at bounding box center [108, 100] width 74 height 12
